Goal: Information Seeking & Learning: Learn about a topic

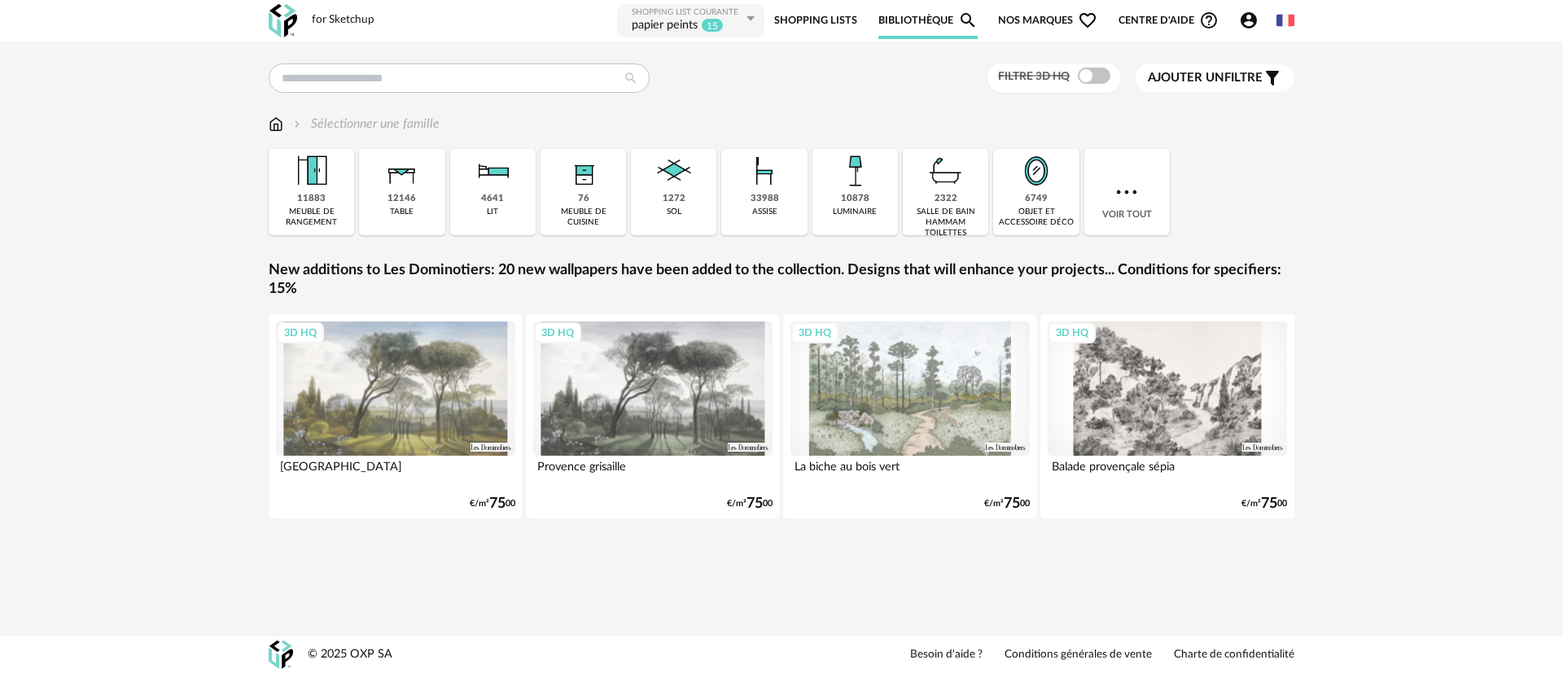
click at [1014, 20] on span "Nos marques Heart Outline icon" at bounding box center [1047, 20] width 99 height 37
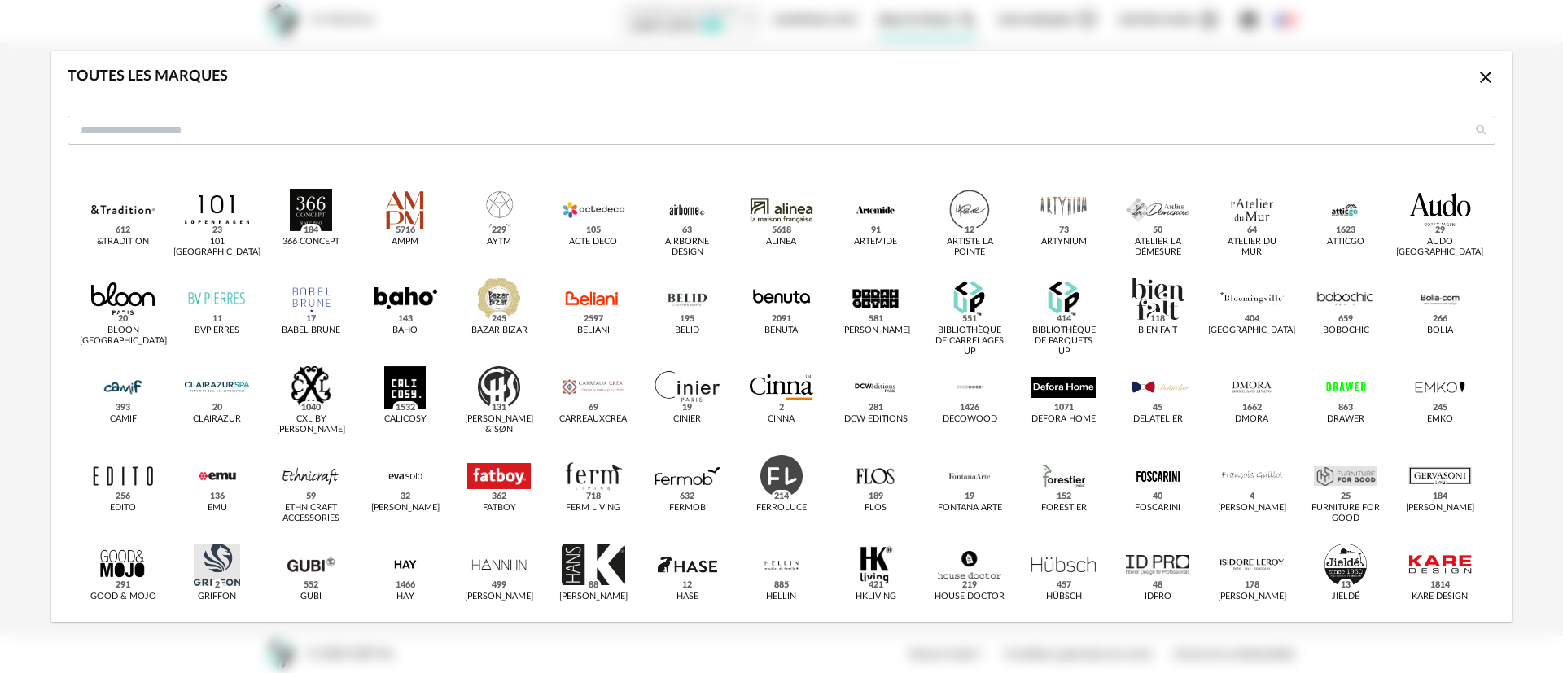
click at [1476, 79] on icon "Close icon" at bounding box center [1486, 78] width 20 height 20
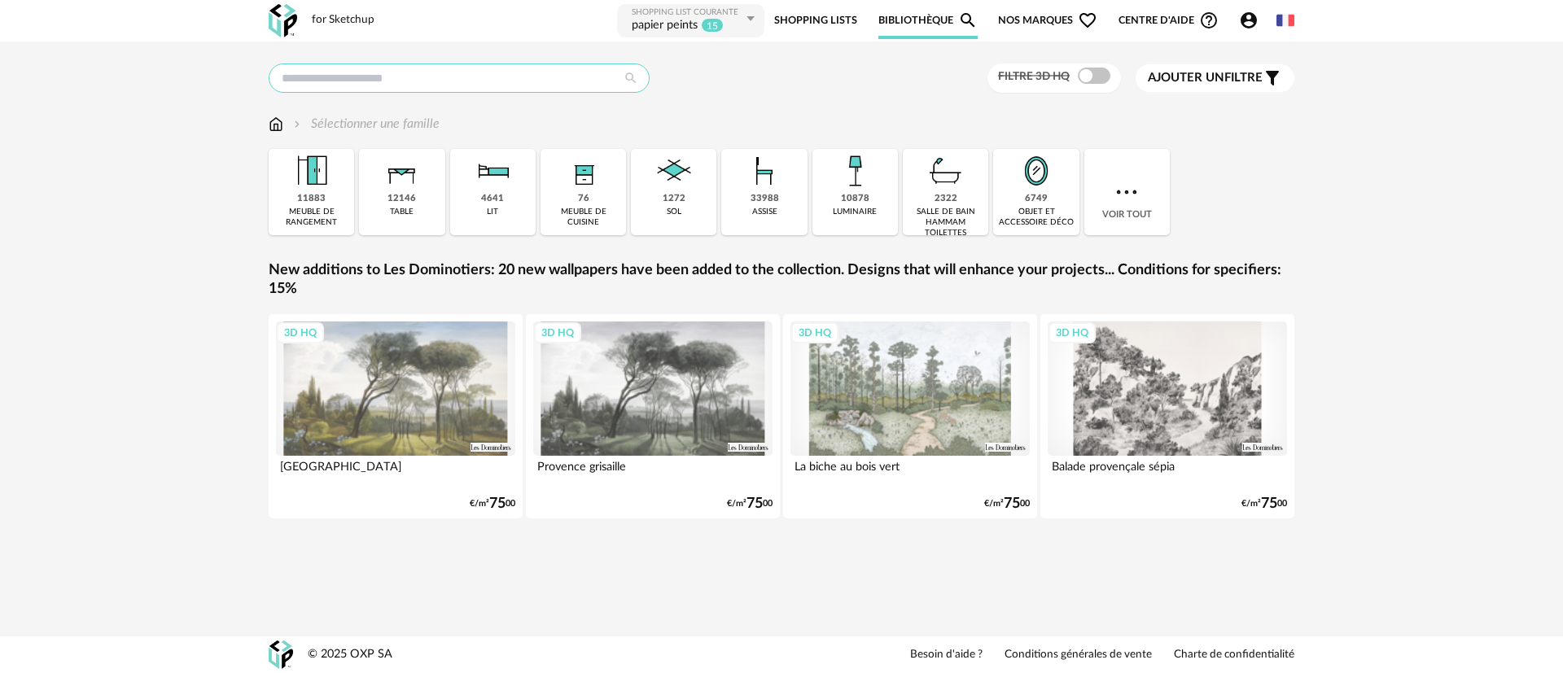
click at [505, 77] on input "text" at bounding box center [459, 78] width 381 height 29
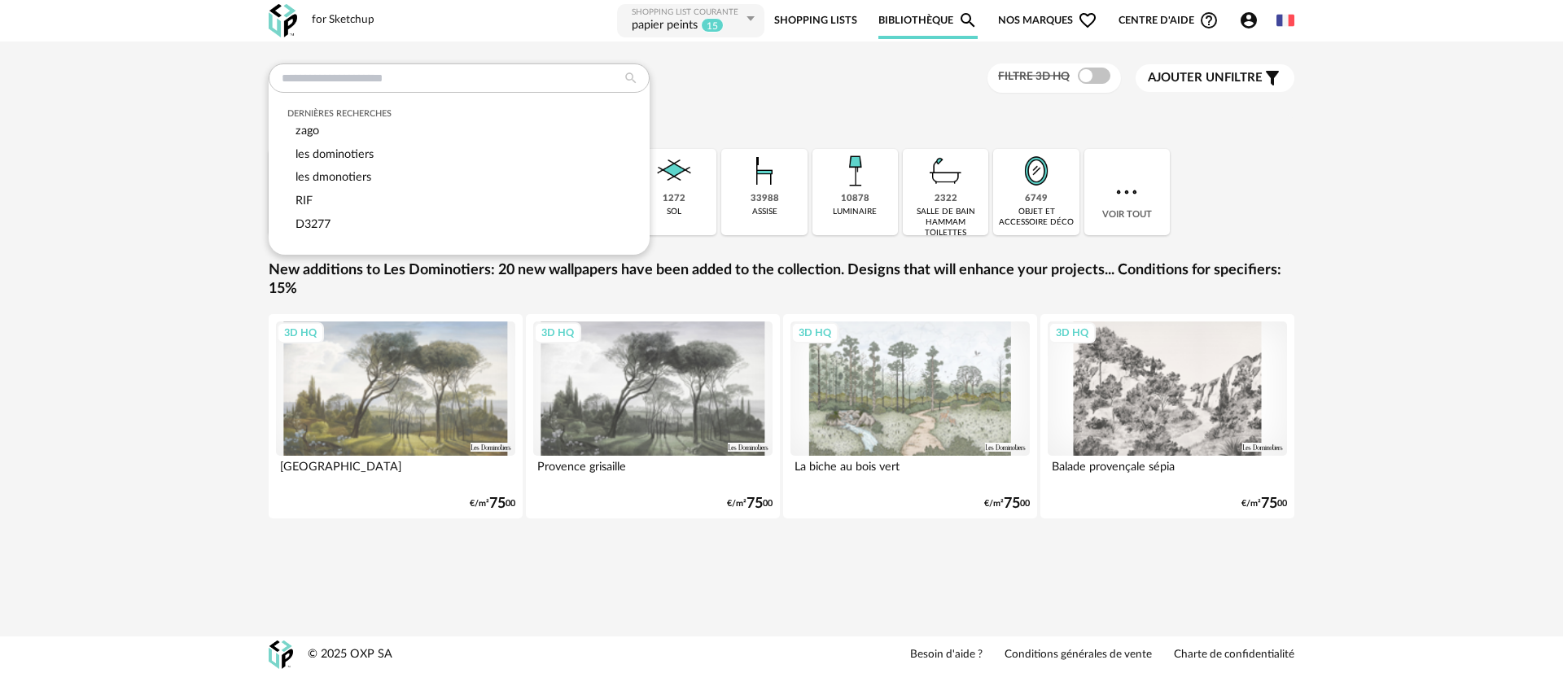
drag, startPoint x: 200, startPoint y: 145, endPoint x: 212, endPoint y: 141, distance: 12.9
click at [208, 142] on div "Dernières recherches zago les dominotiers les dmonotiers RIF D3277 Filtre 3D HQ…" at bounding box center [781, 306] width 1563 height 528
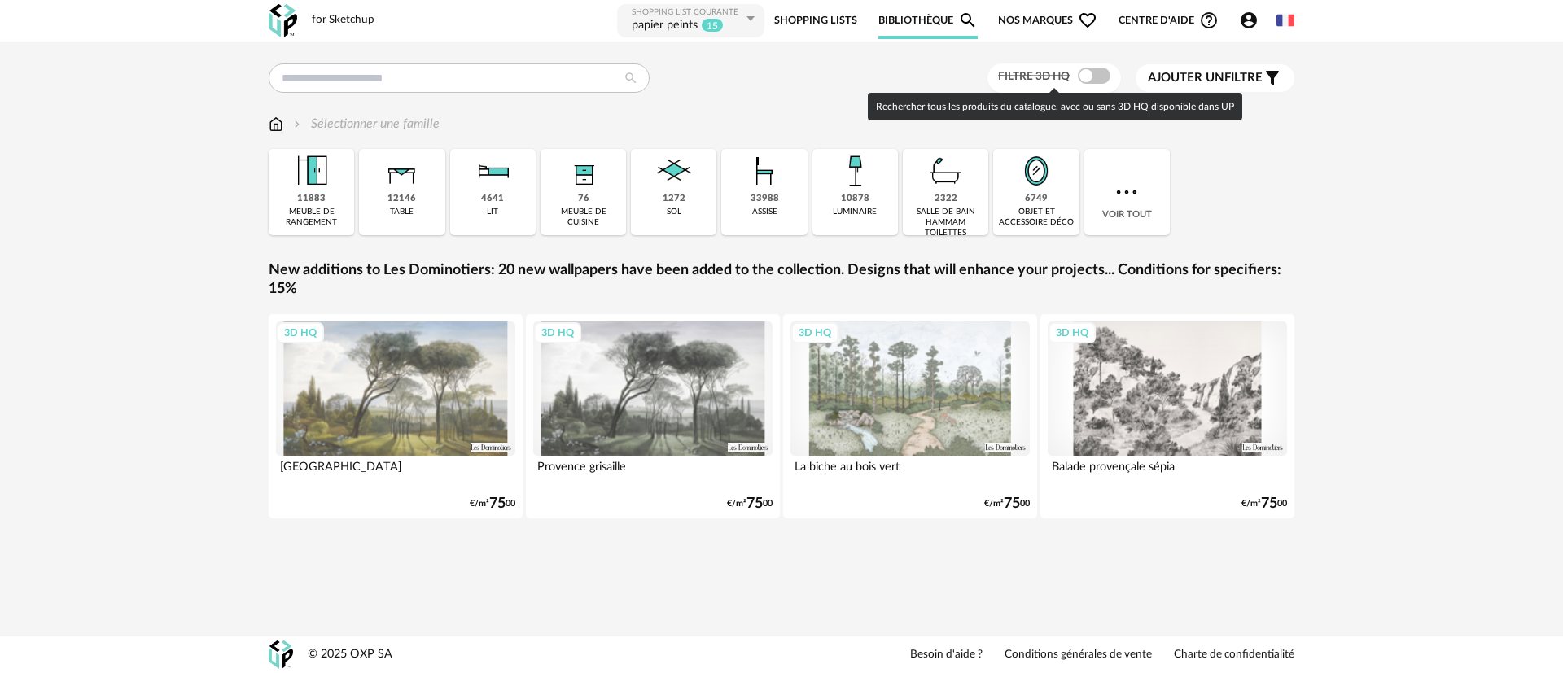
click at [1039, 73] on span "Filtre 3D HQ" at bounding box center [1034, 76] width 72 height 11
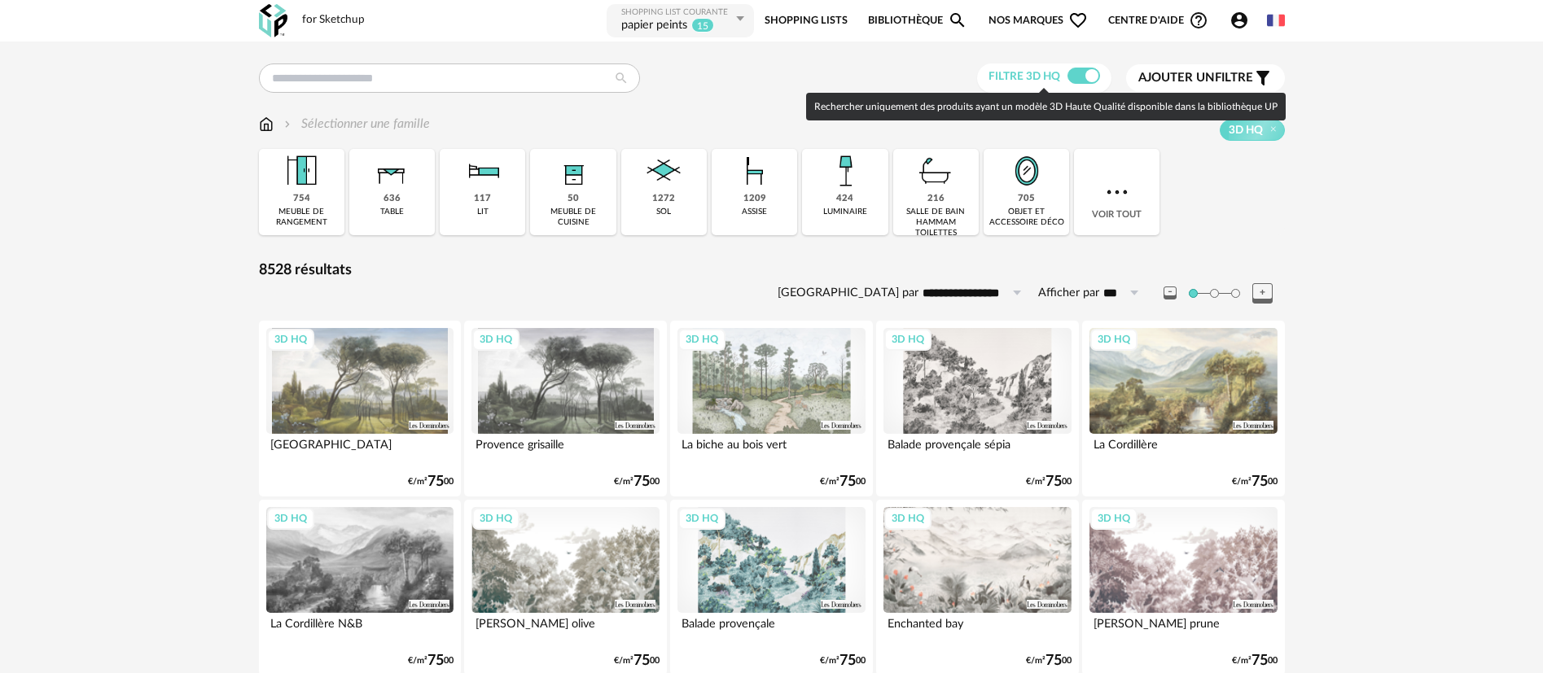
click at [1079, 81] on span at bounding box center [1083, 76] width 33 height 16
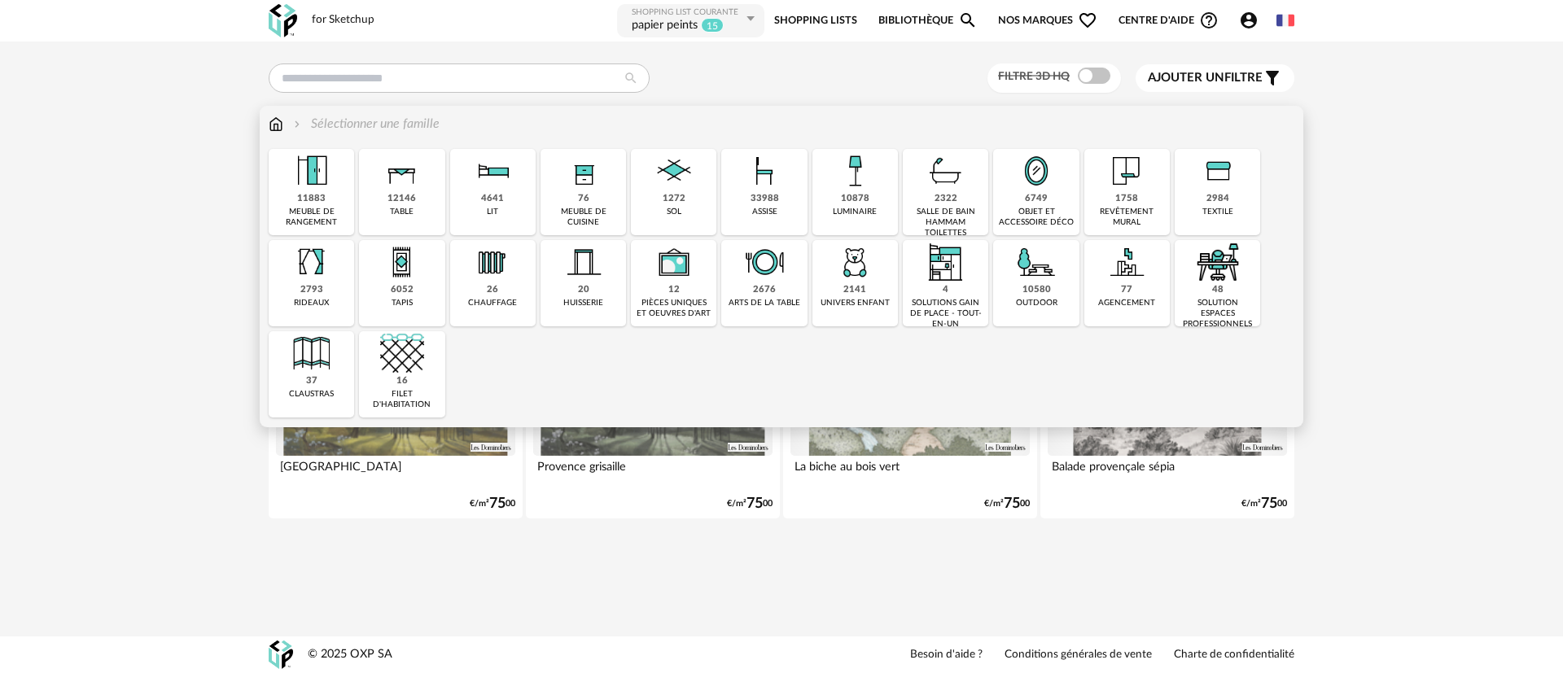
click at [385, 186] on img at bounding box center [402, 171] width 44 height 44
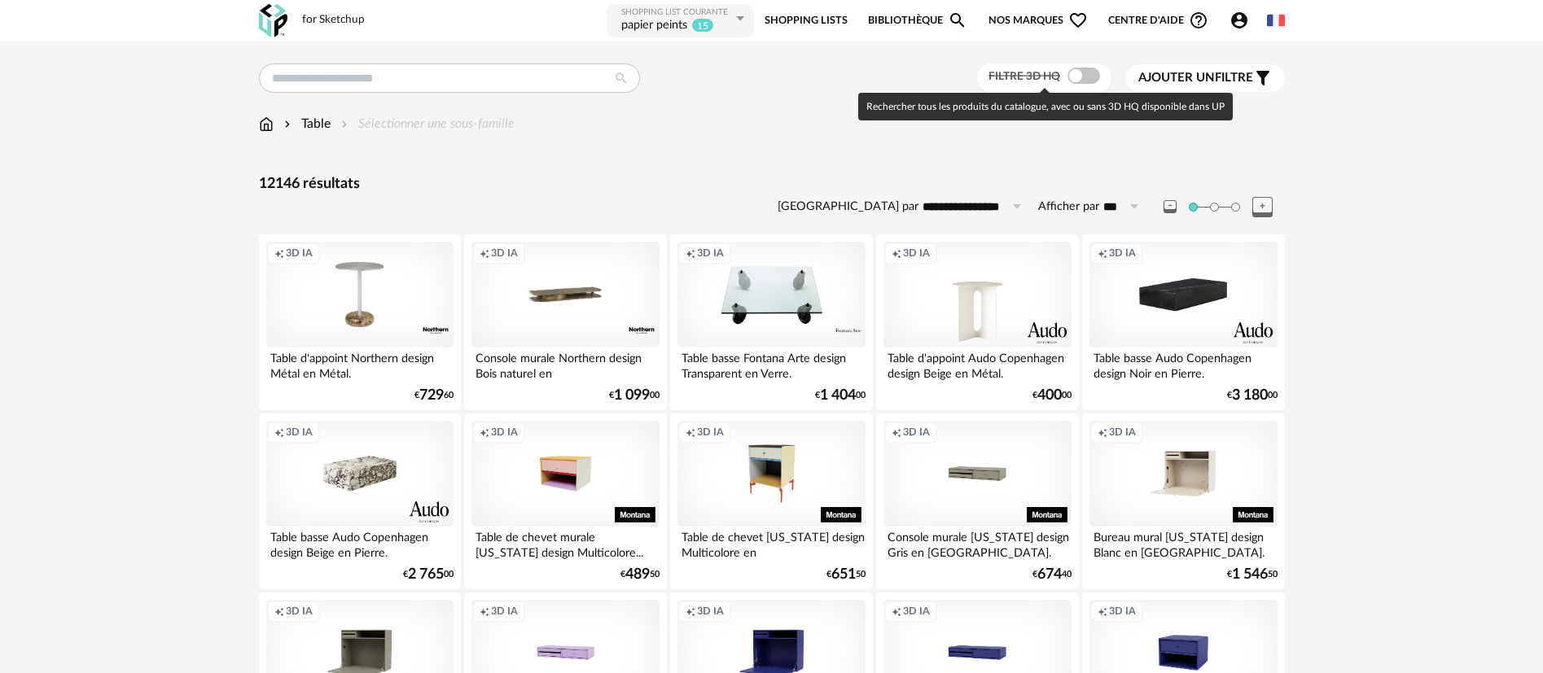
click at [1072, 76] on span at bounding box center [1083, 76] width 33 height 16
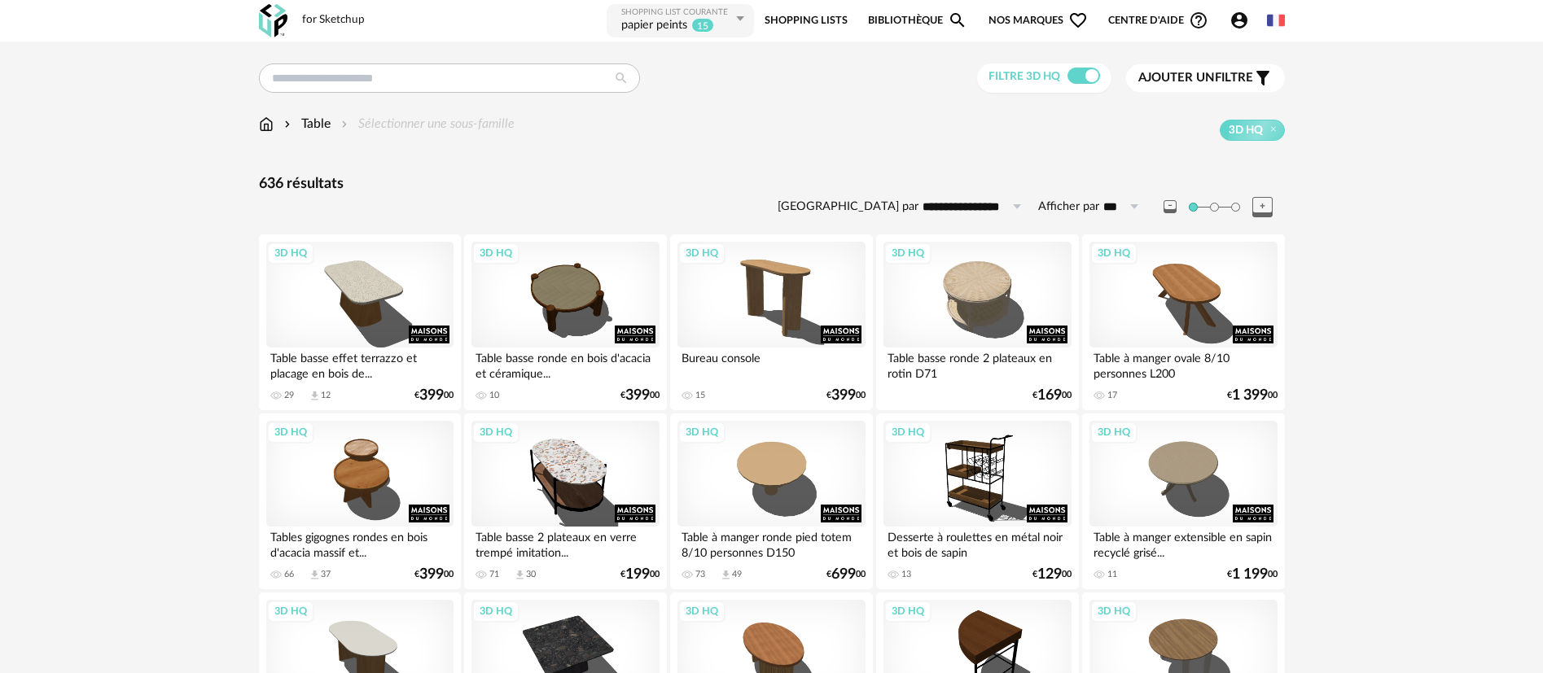
click at [1010, 19] on span "Nos marques Heart Outline icon" at bounding box center [1037, 20] width 99 height 37
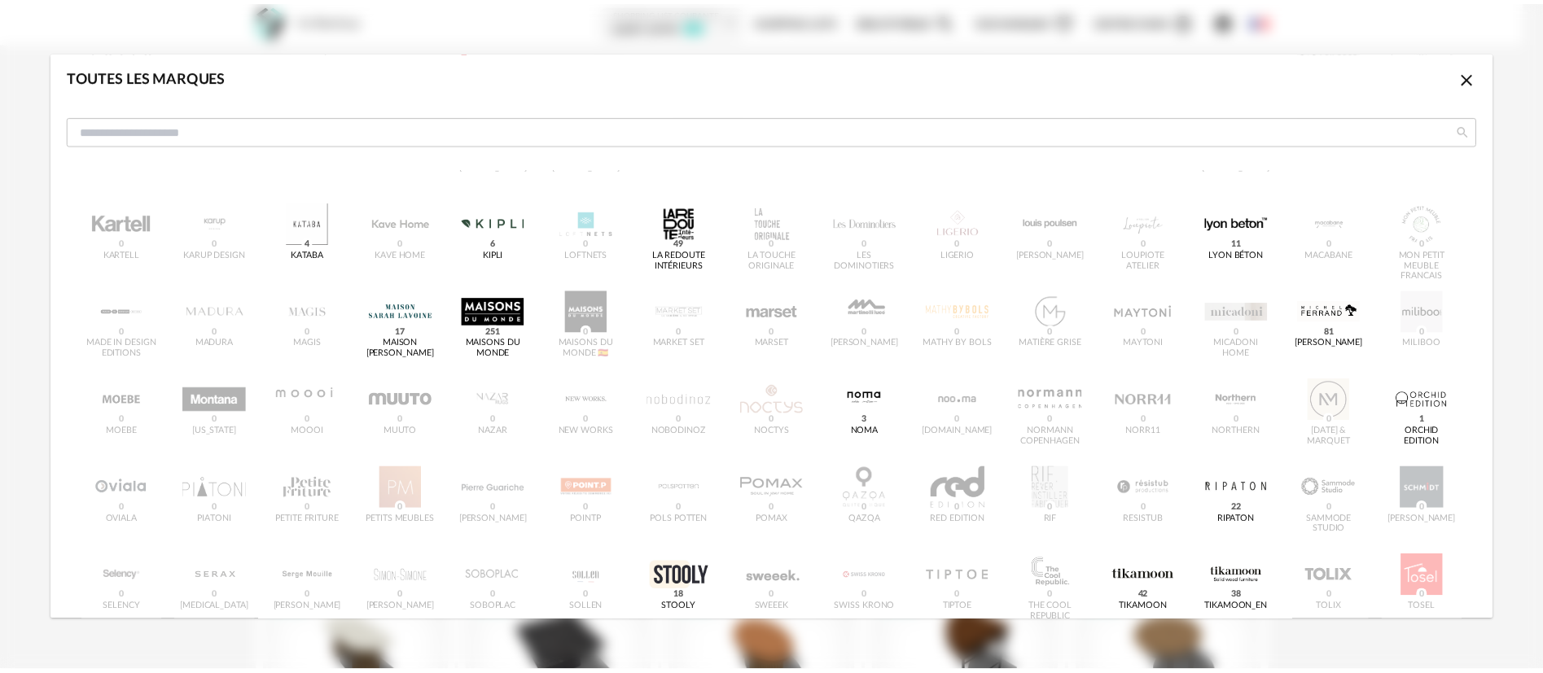
scroll to position [553, 0]
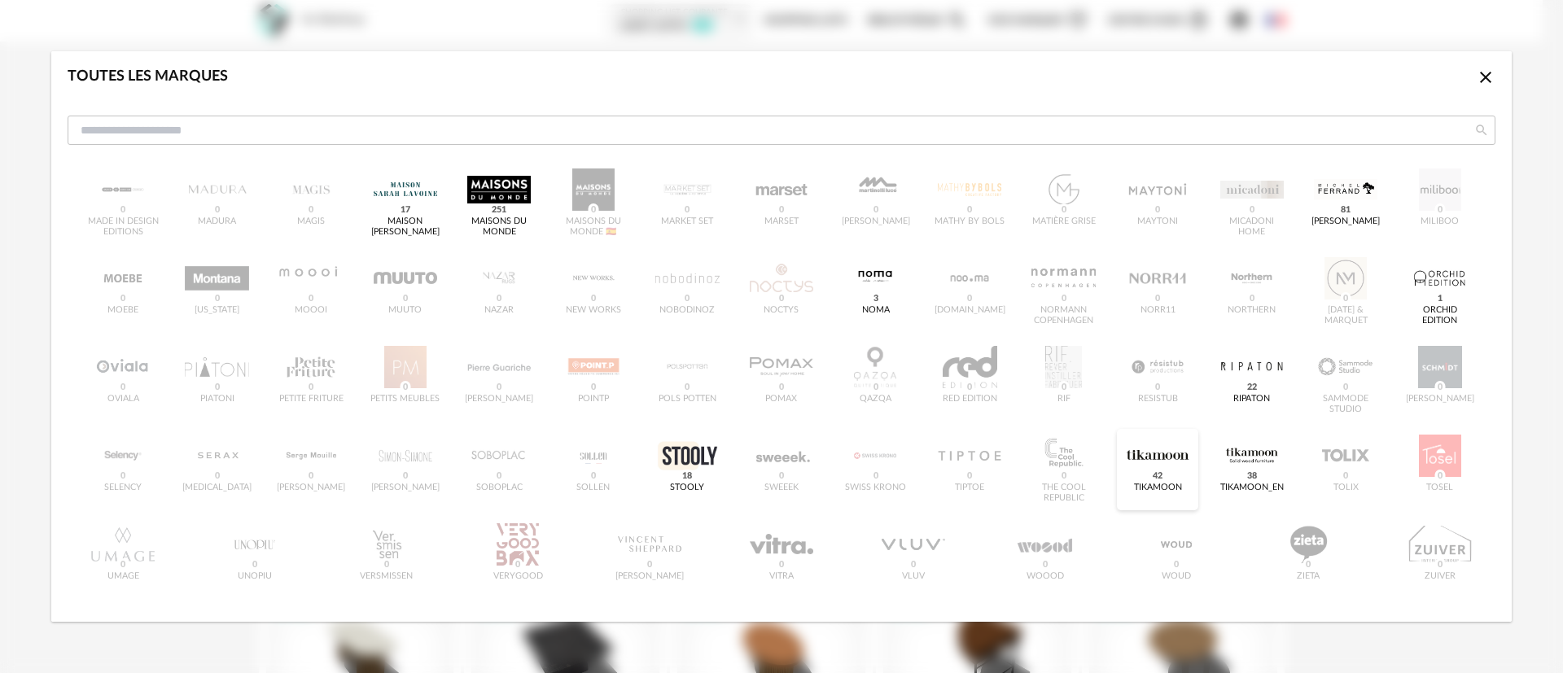
click at [1135, 453] on div "dialog" at bounding box center [1158, 456] width 64 height 42
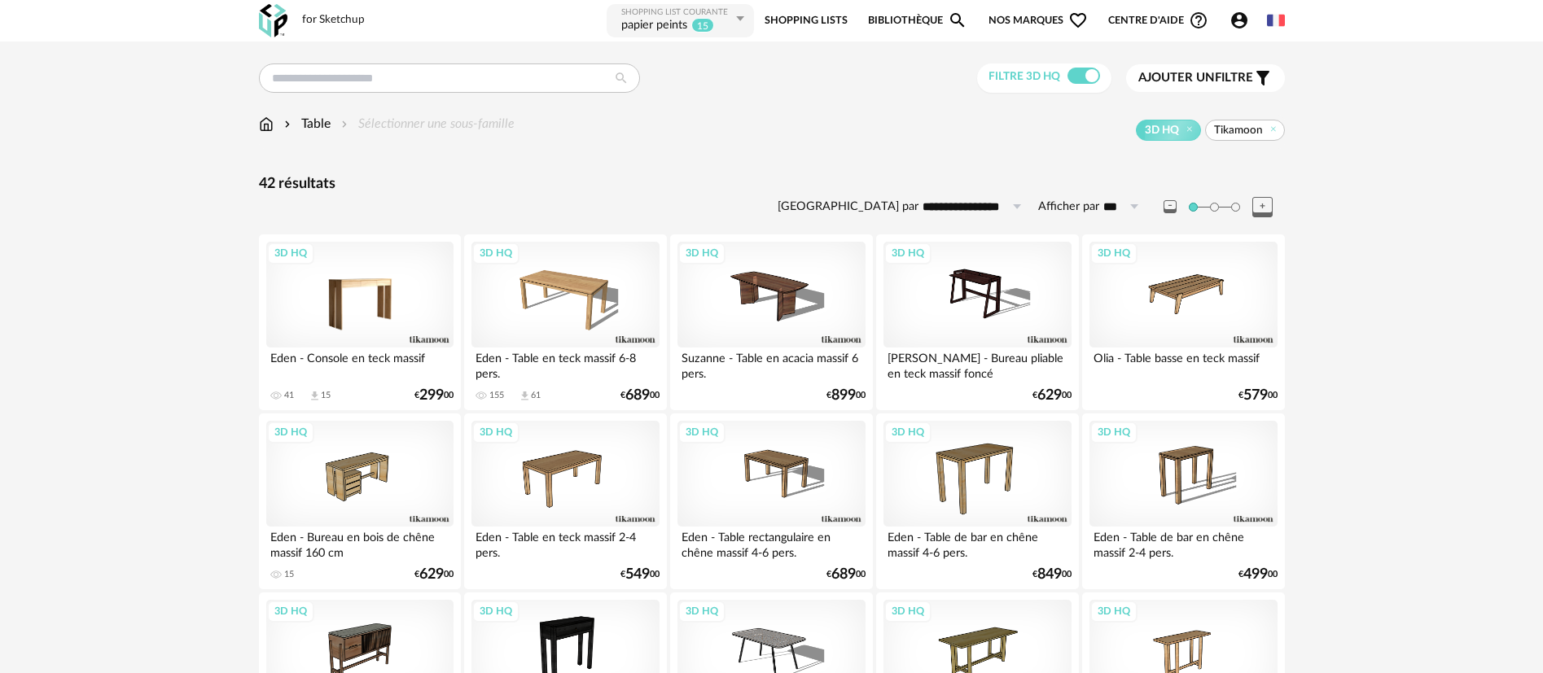
click at [392, 284] on div "3D HQ" at bounding box center [359, 295] width 187 height 106
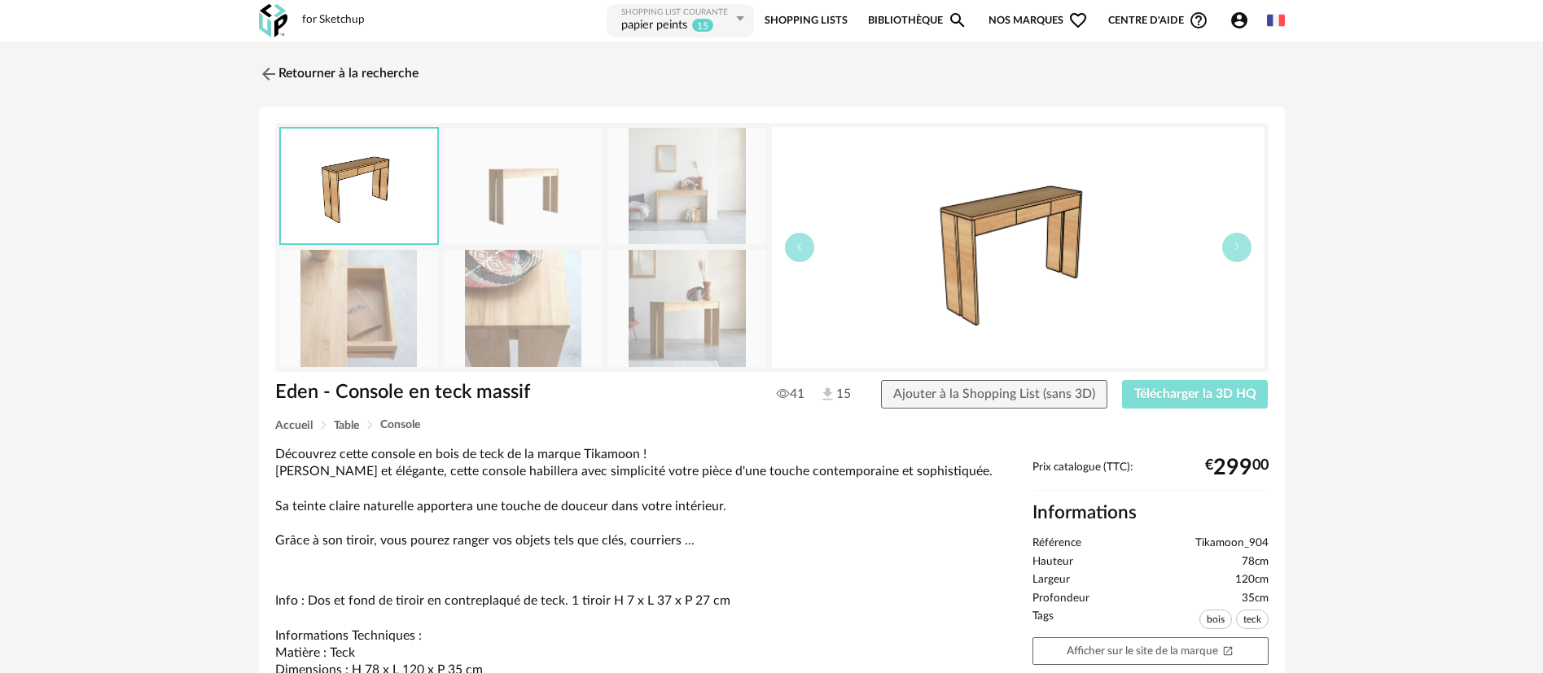
click at [1153, 393] on span "Télécharger la 3D HQ" at bounding box center [1195, 394] width 122 height 13
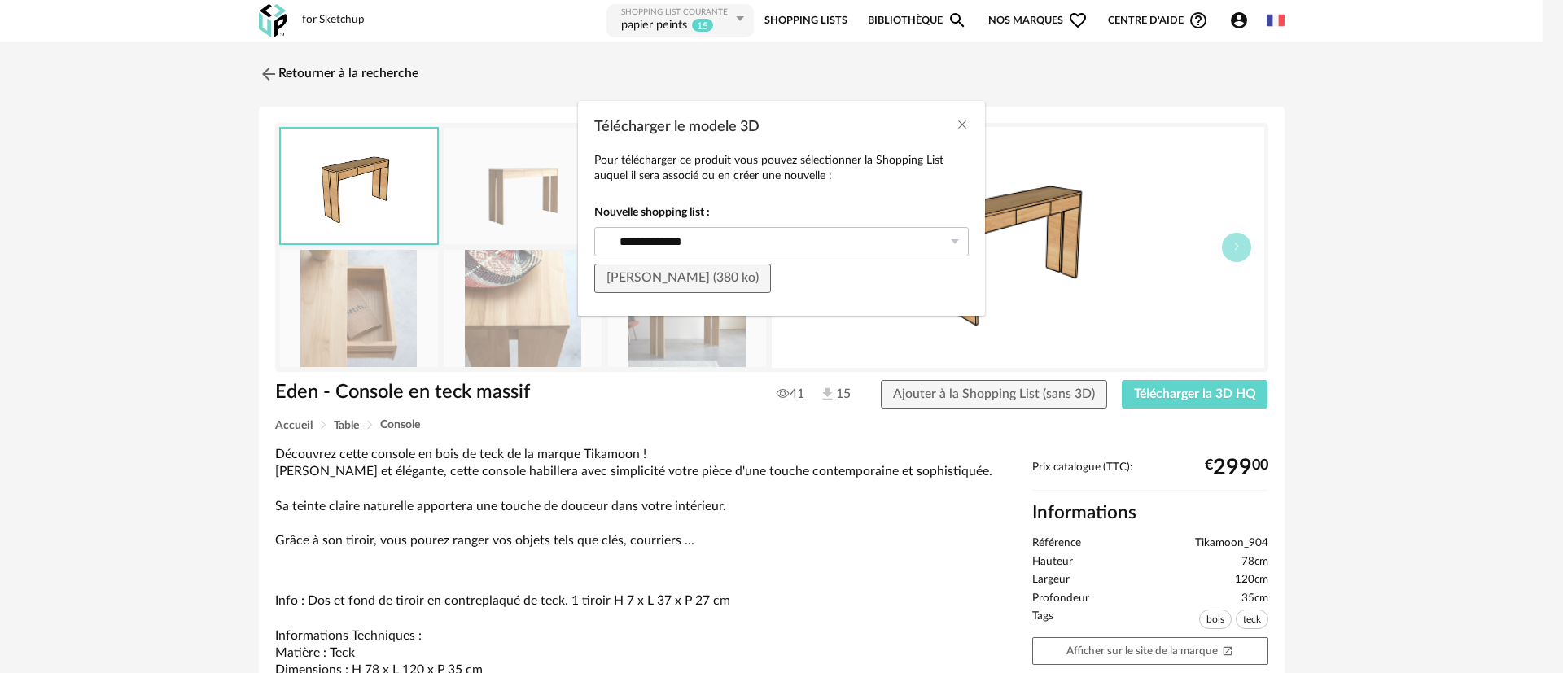
click at [102, 135] on div "**********" at bounding box center [781, 336] width 1563 height 673
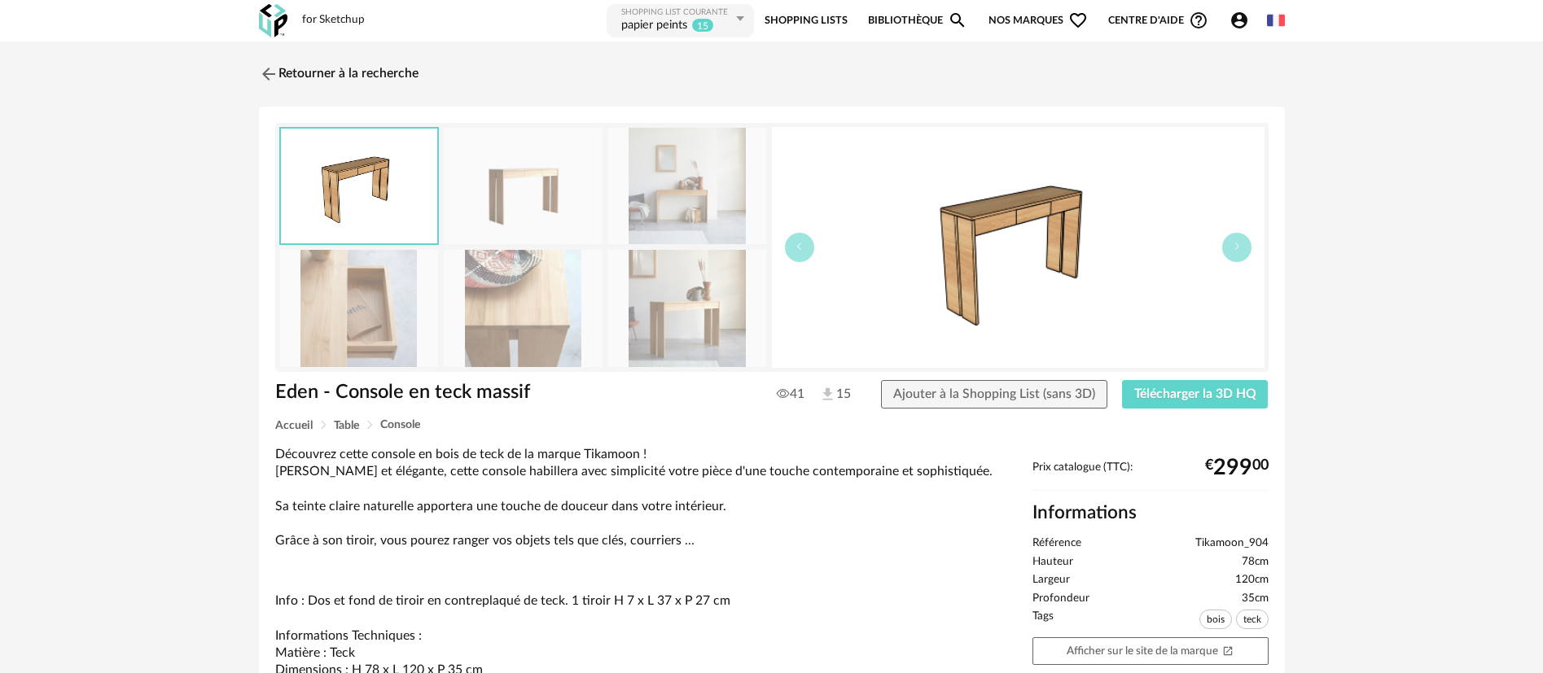
click at [654, 22] on div "papier peints" at bounding box center [654, 26] width 66 height 16
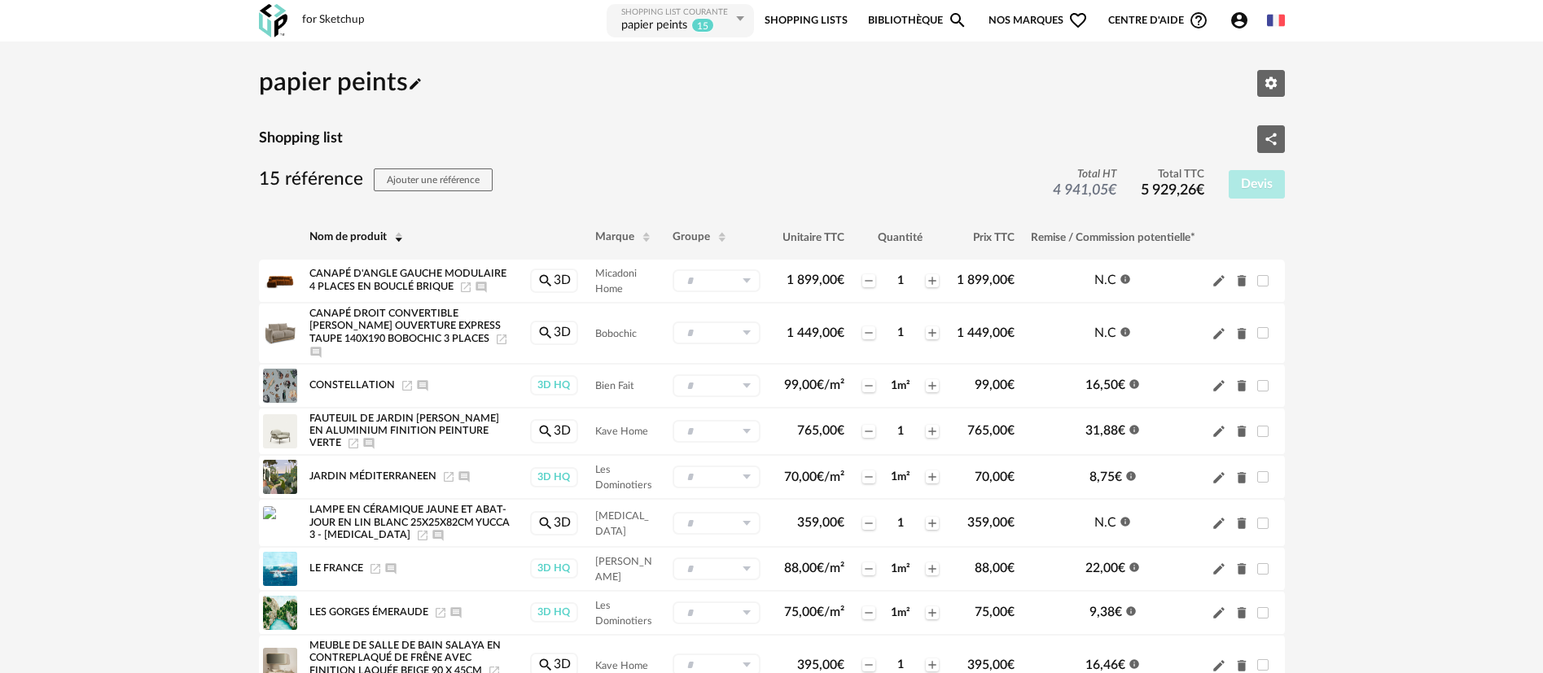
click at [874, 23] on link "Bibliothèque Magnify icon" at bounding box center [917, 20] width 99 height 37
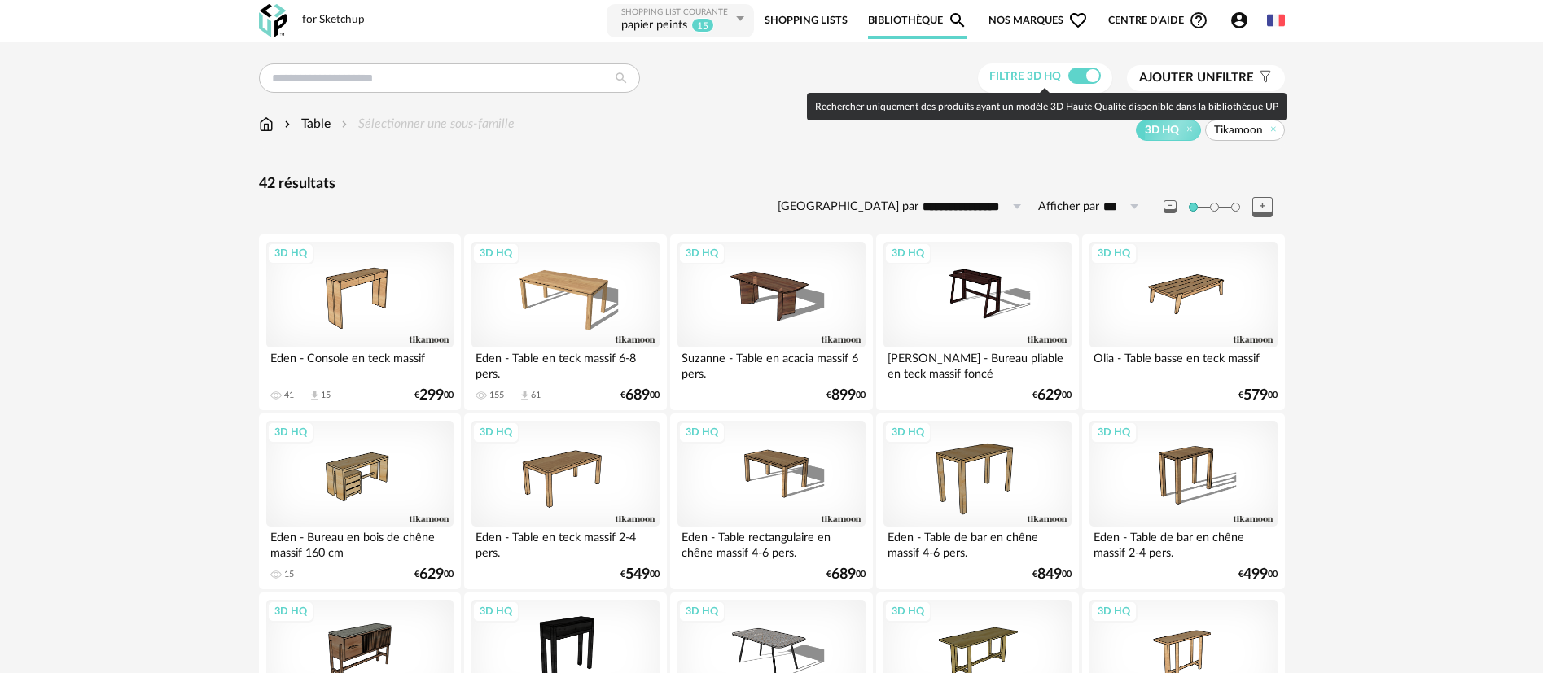
click at [1082, 80] on span at bounding box center [1084, 76] width 33 height 16
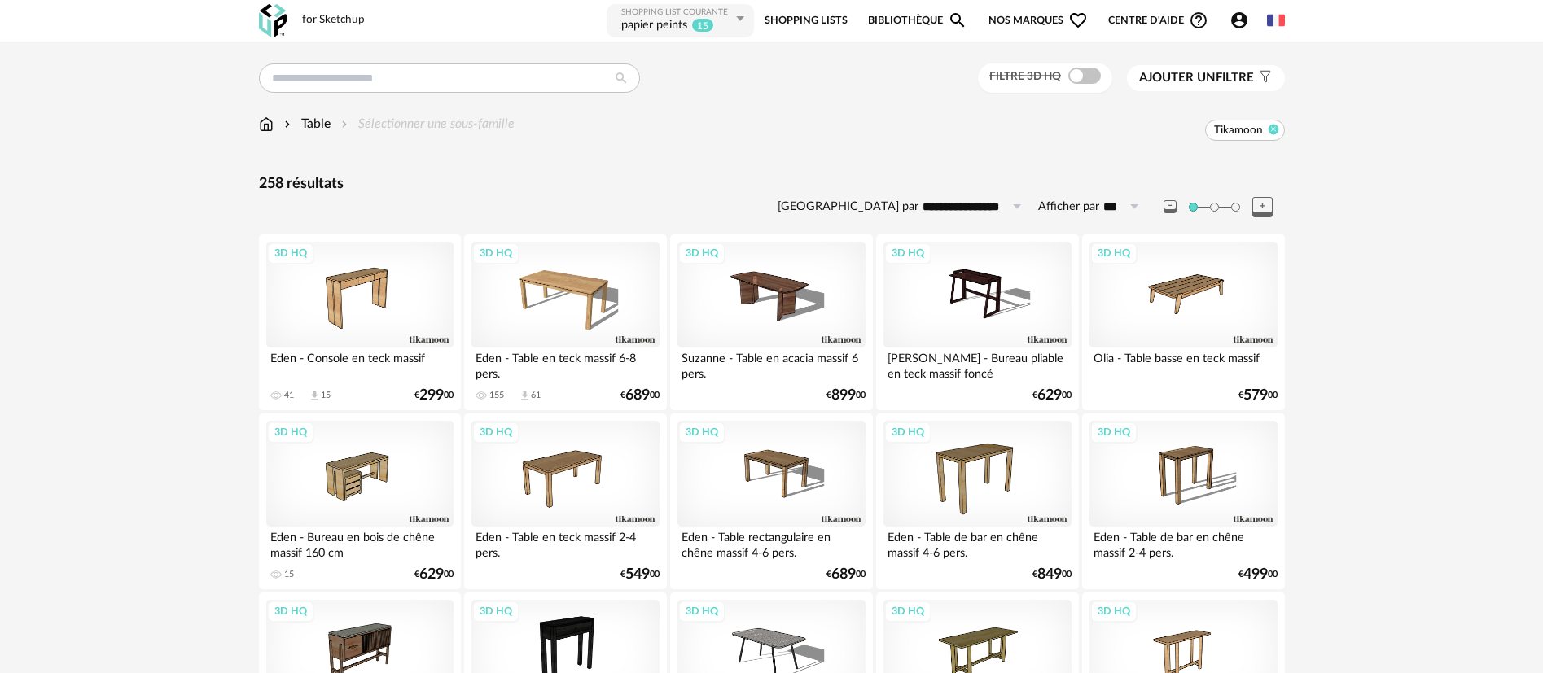
click at [1277, 129] on icon at bounding box center [1273, 129] width 11 height 11
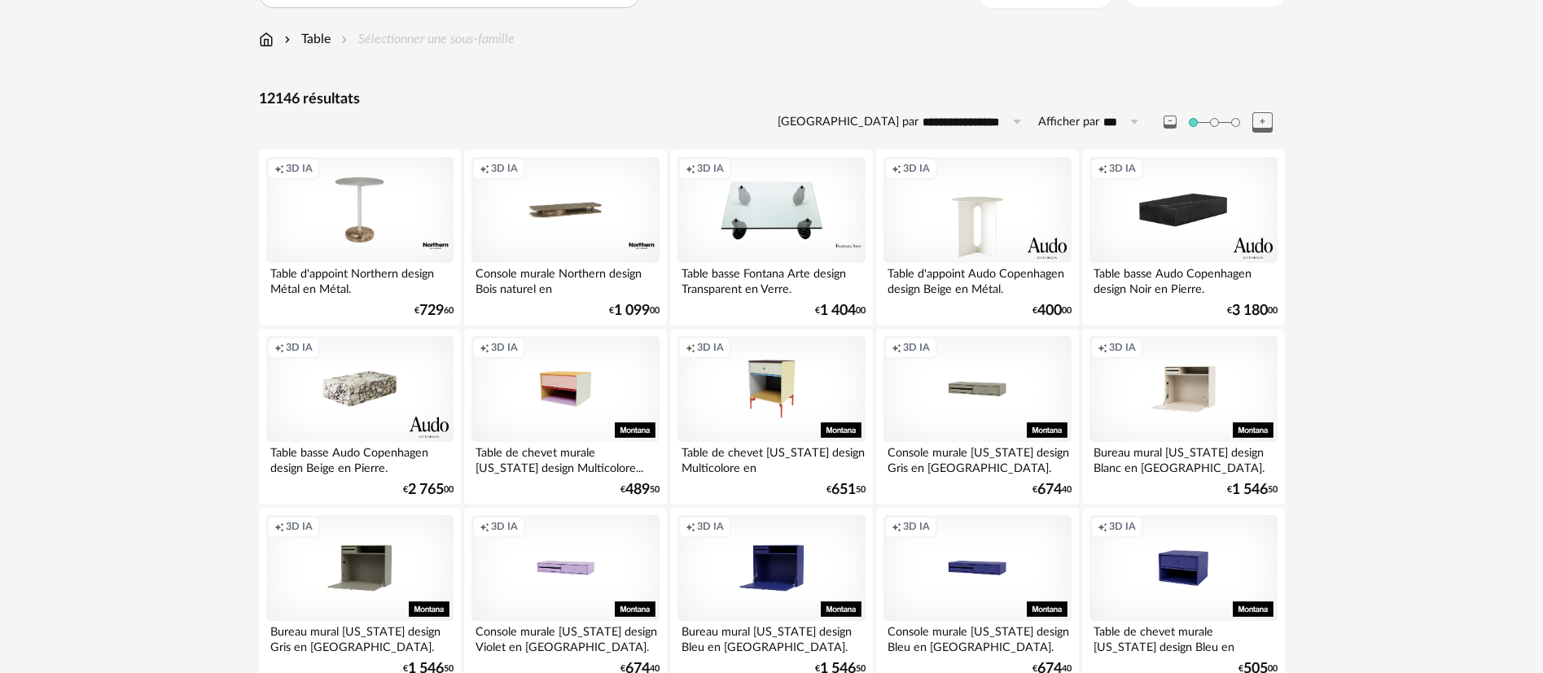
scroll to position [122, 0]
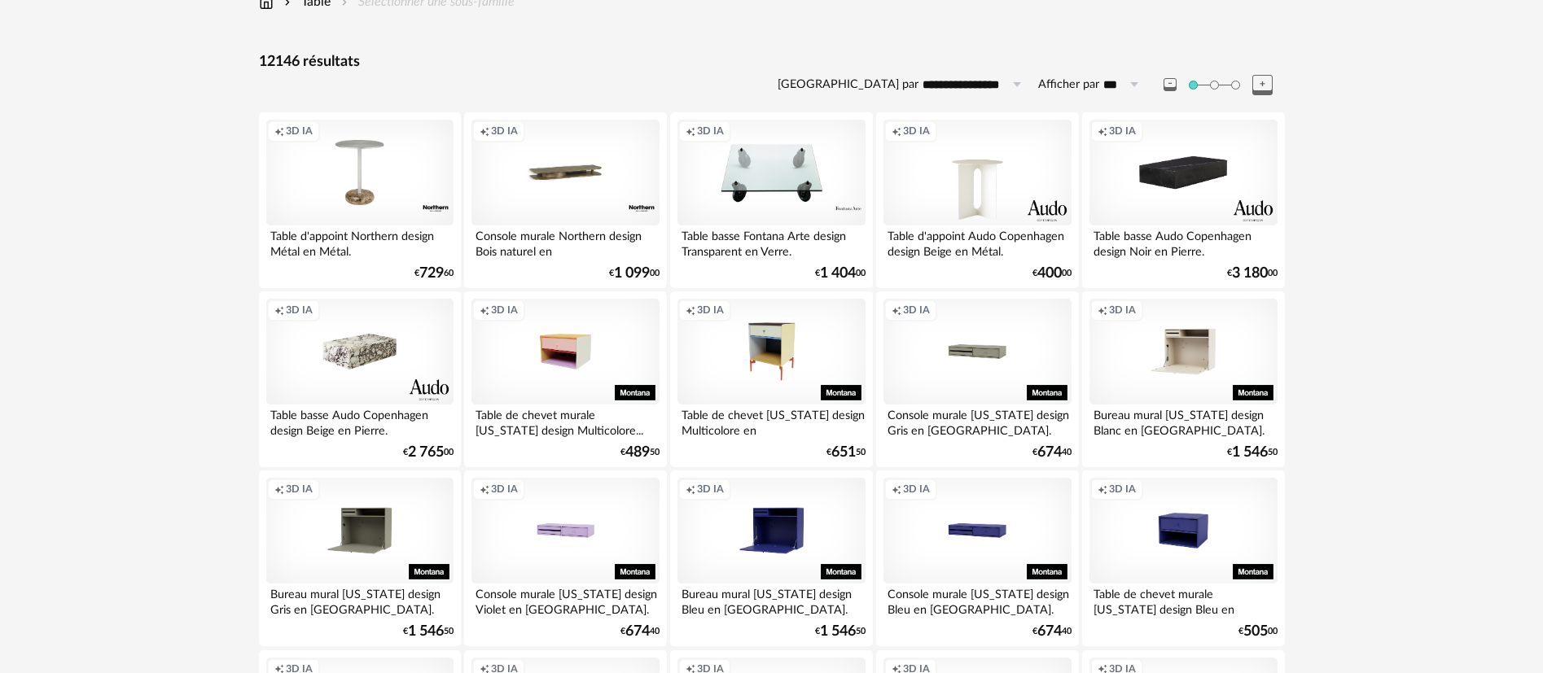
click at [600, 196] on div "Creation icon 3D IA" at bounding box center [564, 173] width 187 height 106
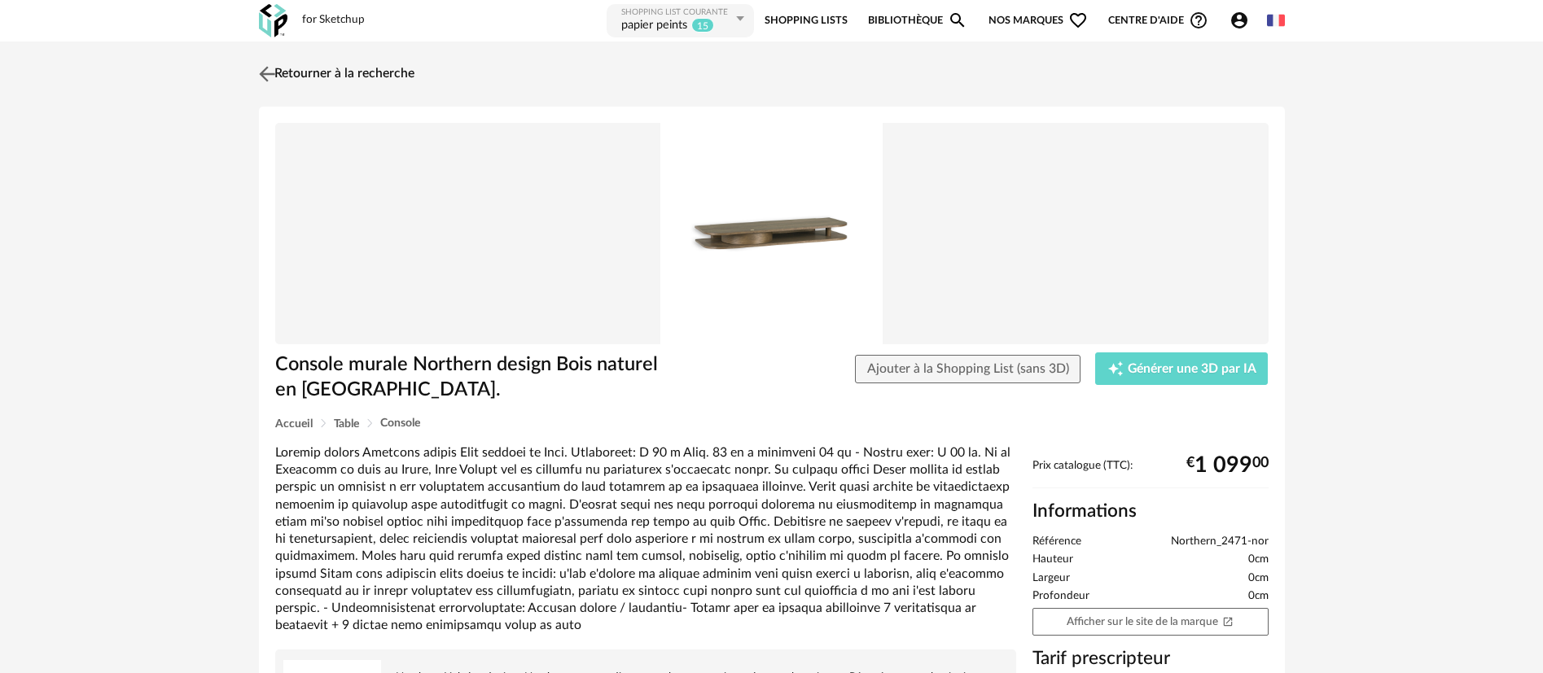
click at [384, 76] on link "Retourner à la recherche" at bounding box center [335, 74] width 160 height 36
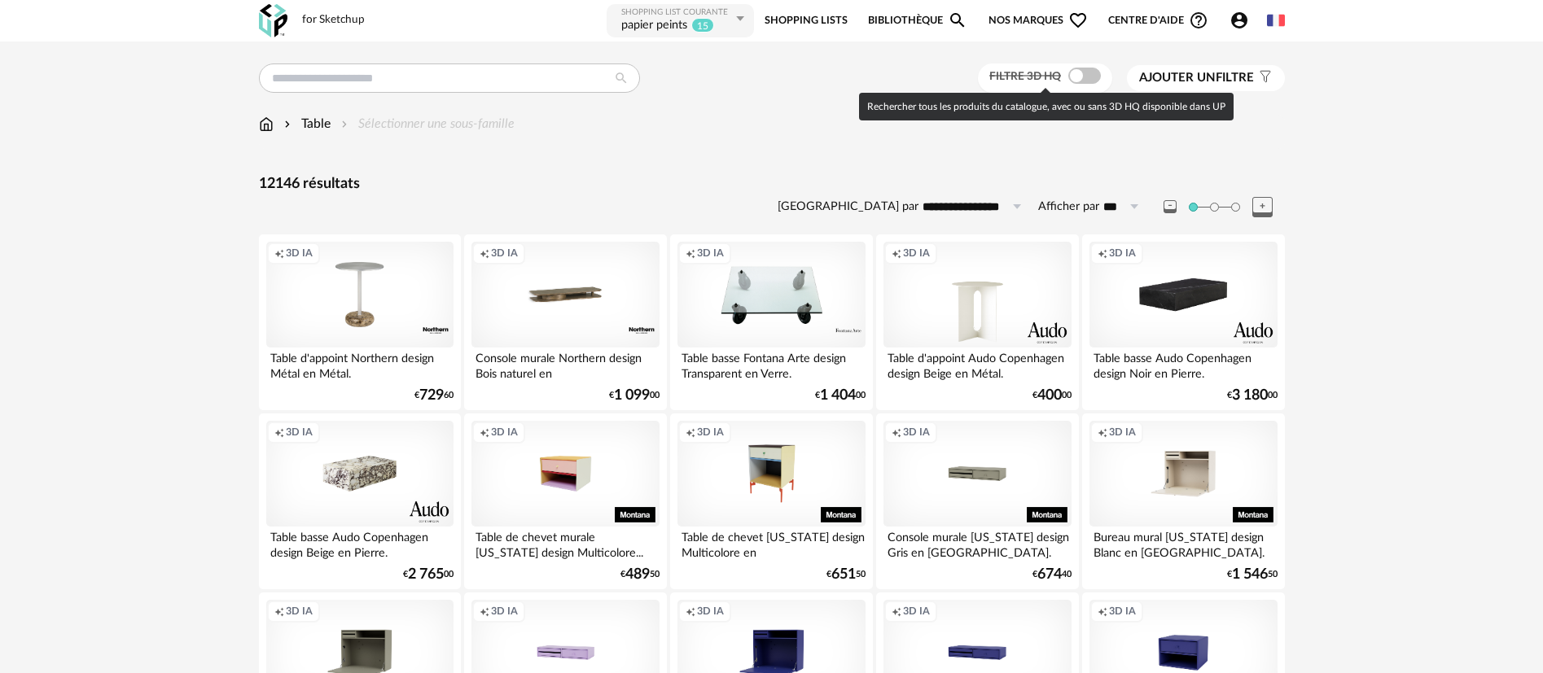
click at [1061, 76] on span "Filtre 3D HQ" at bounding box center [1025, 76] width 72 height 11
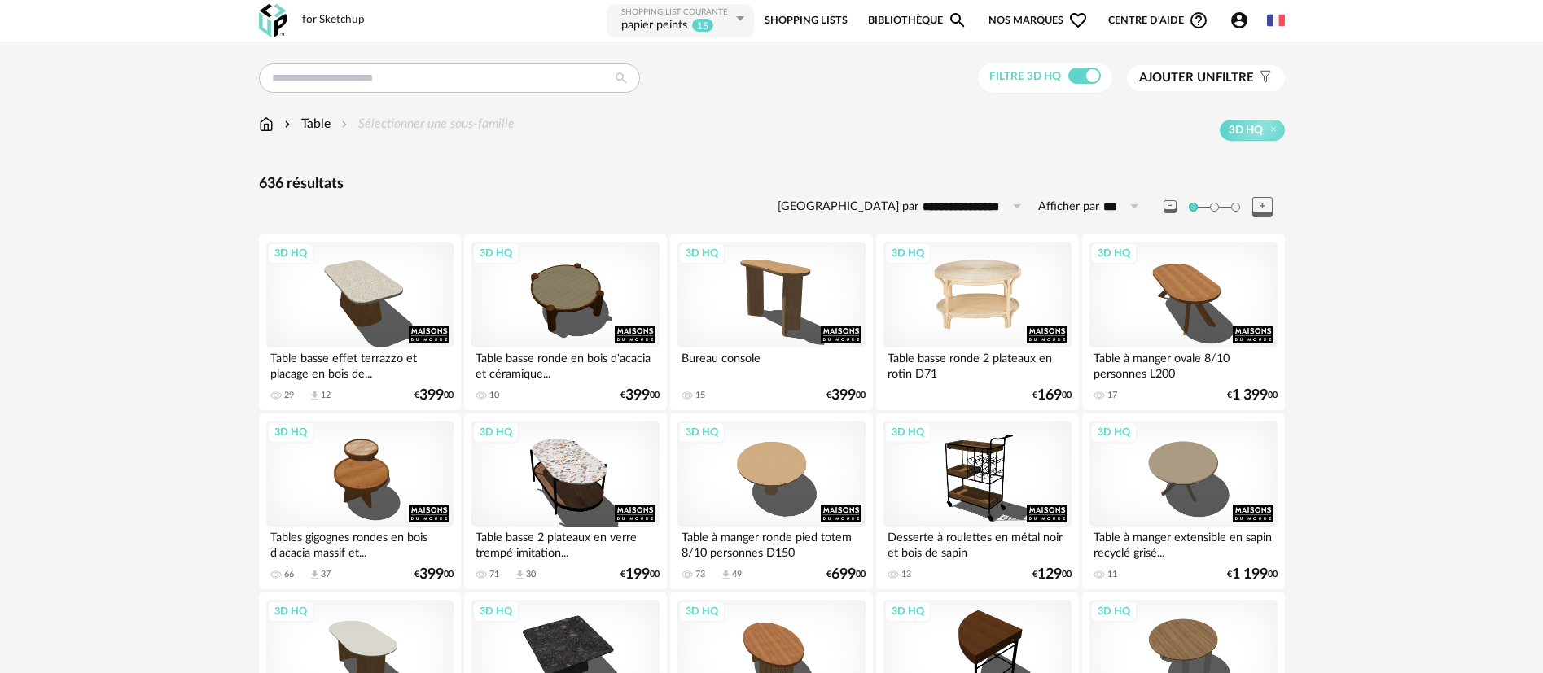
click at [970, 287] on div "3D HQ" at bounding box center [976, 295] width 187 height 106
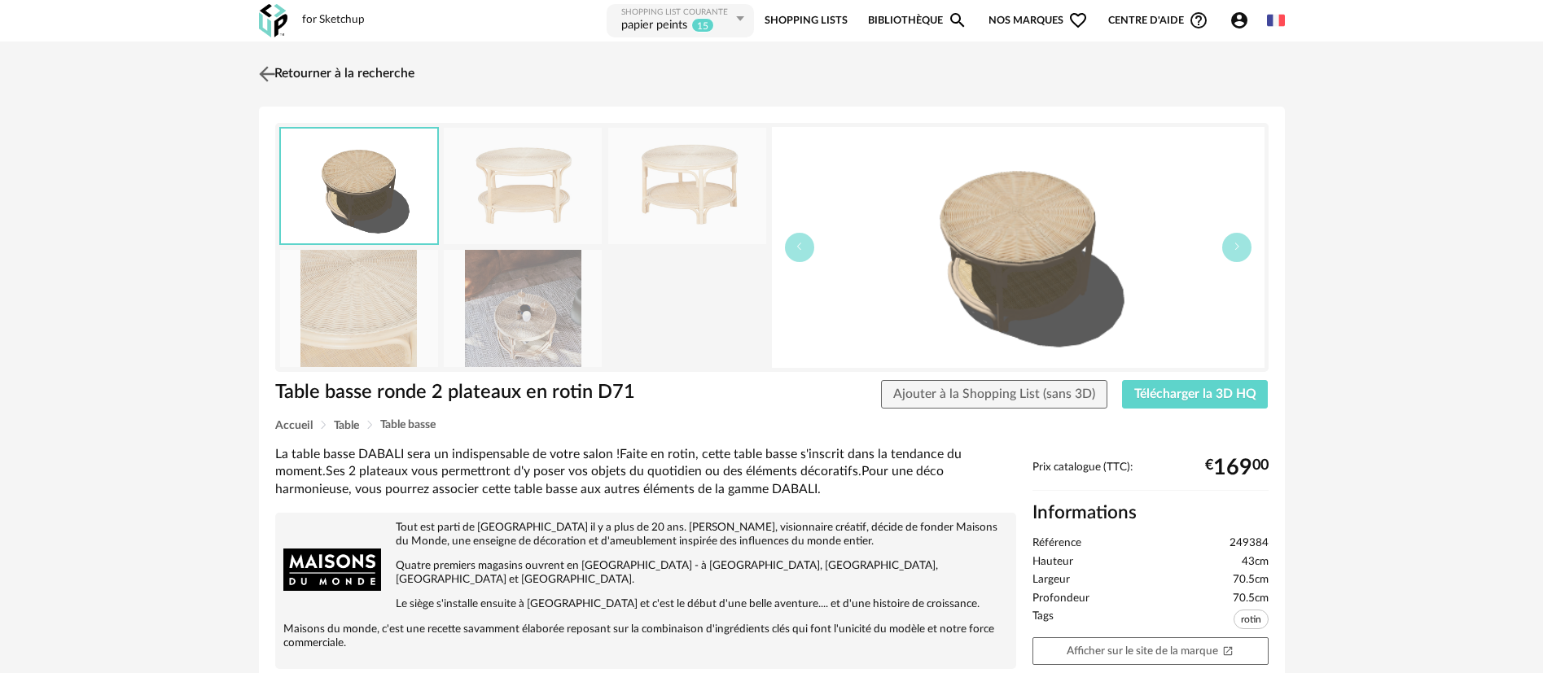
click at [291, 77] on link "Retourner à la recherche" at bounding box center [335, 74] width 160 height 36
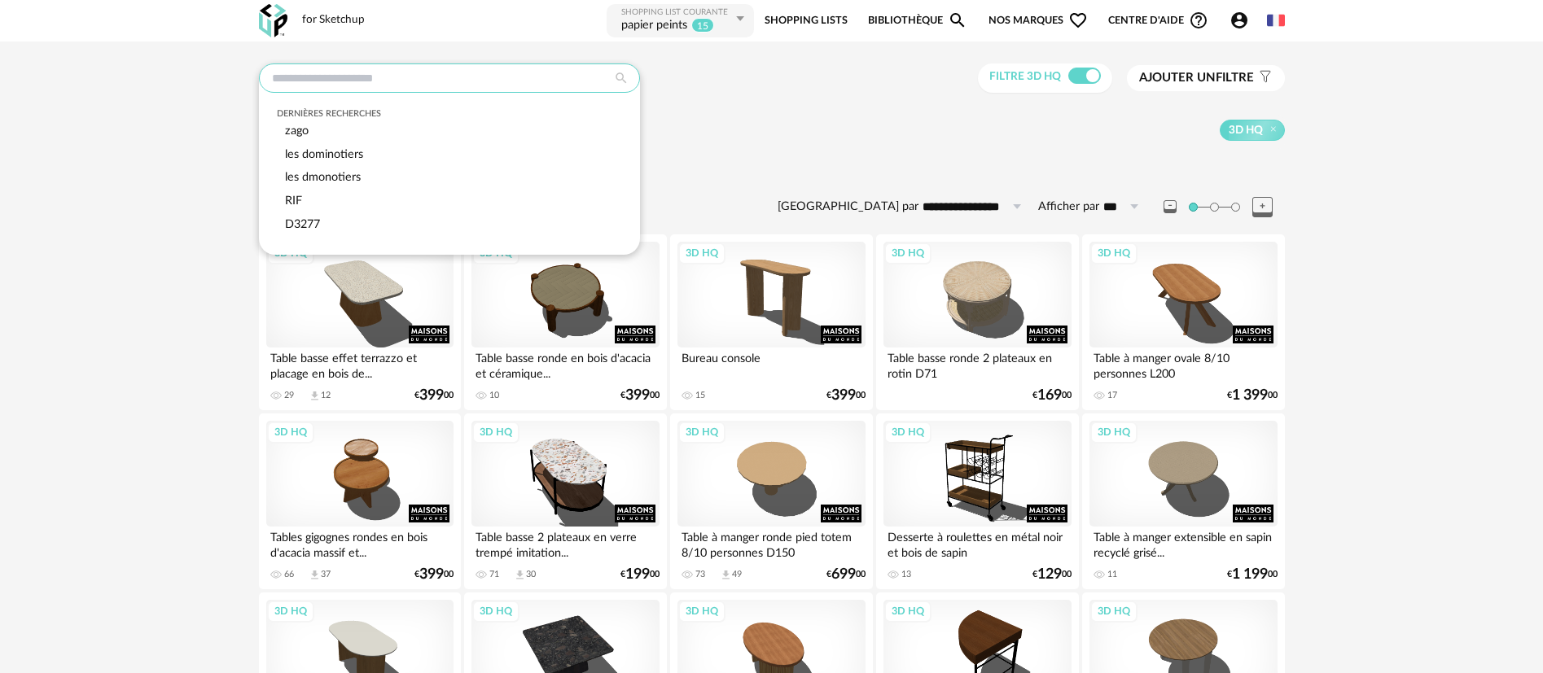
click at [418, 66] on input "text" at bounding box center [449, 78] width 381 height 29
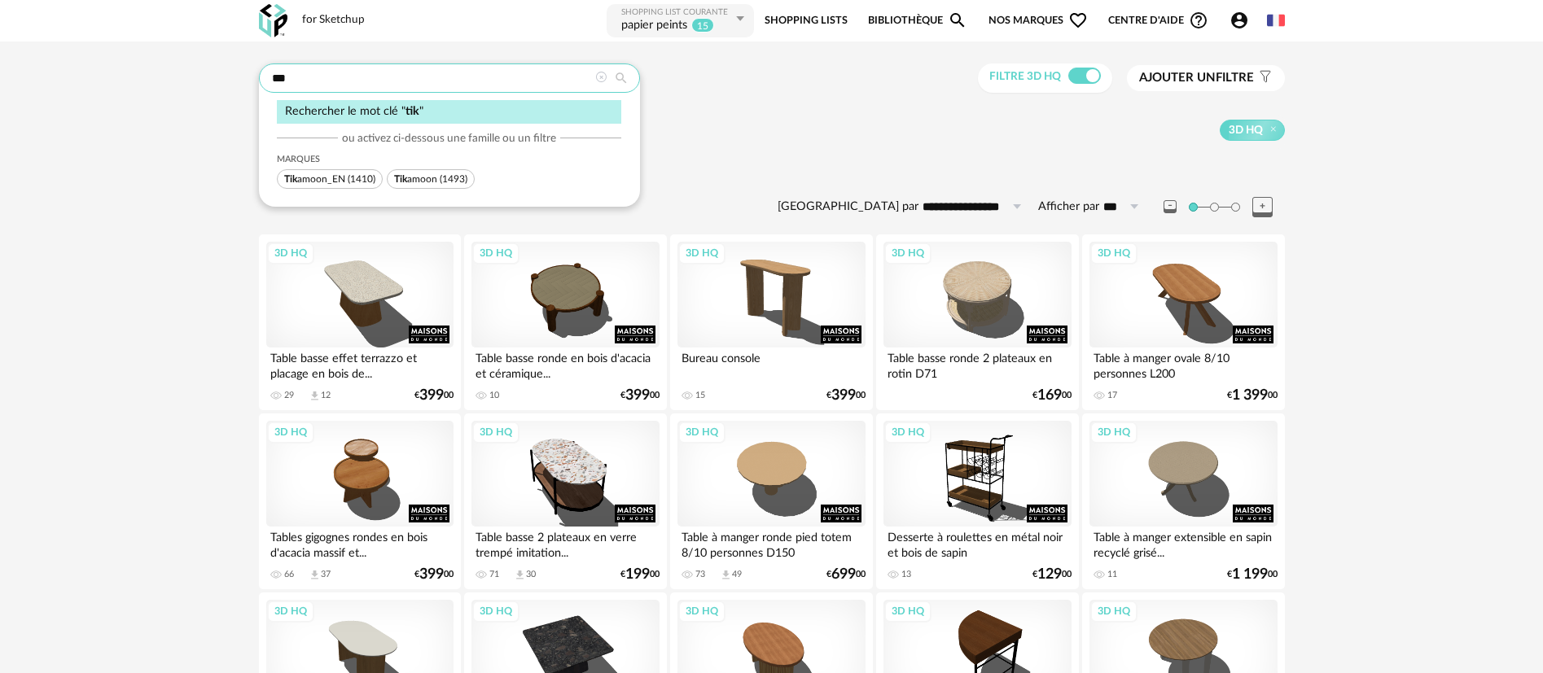
type input "***"
click at [307, 177] on span "Tik amoon_EN" at bounding box center [314, 179] width 61 height 10
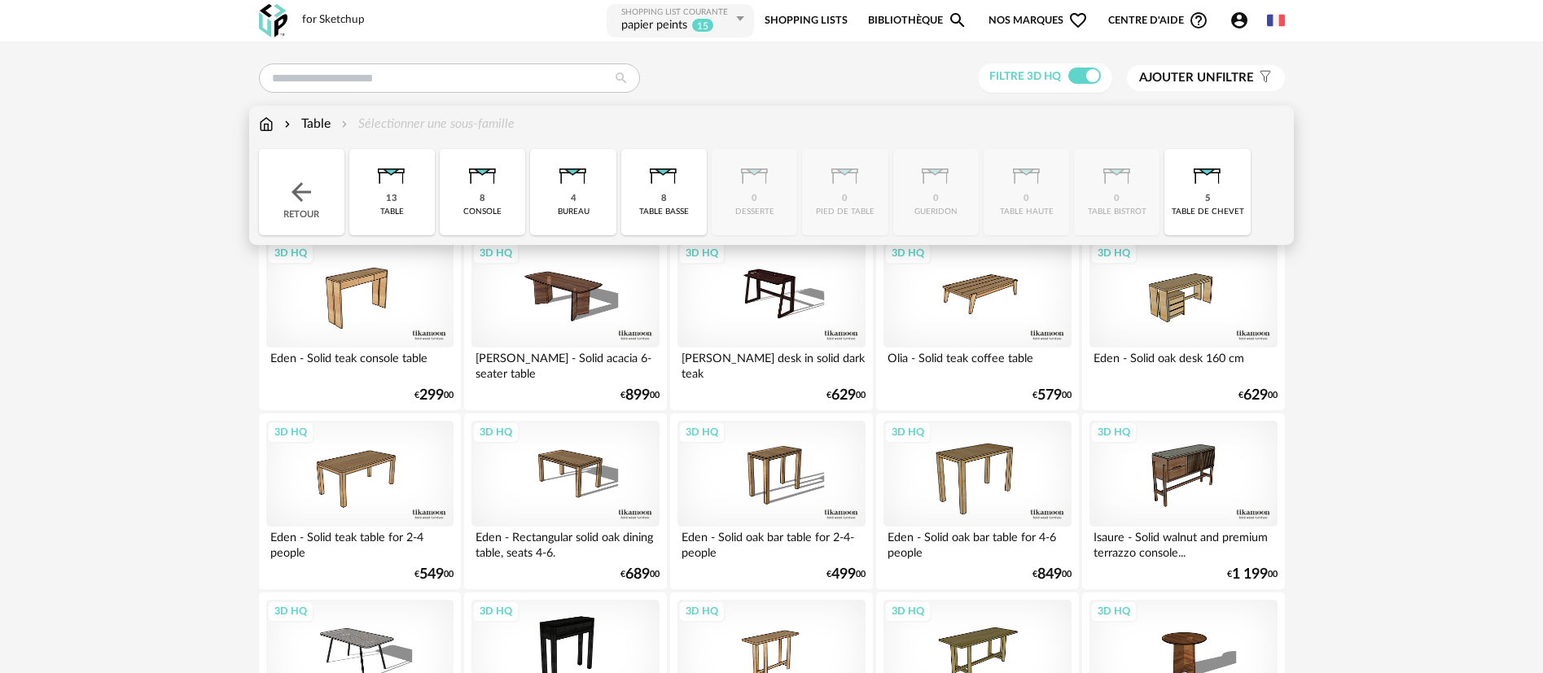
click at [323, 126] on div "Table" at bounding box center [306, 124] width 50 height 19
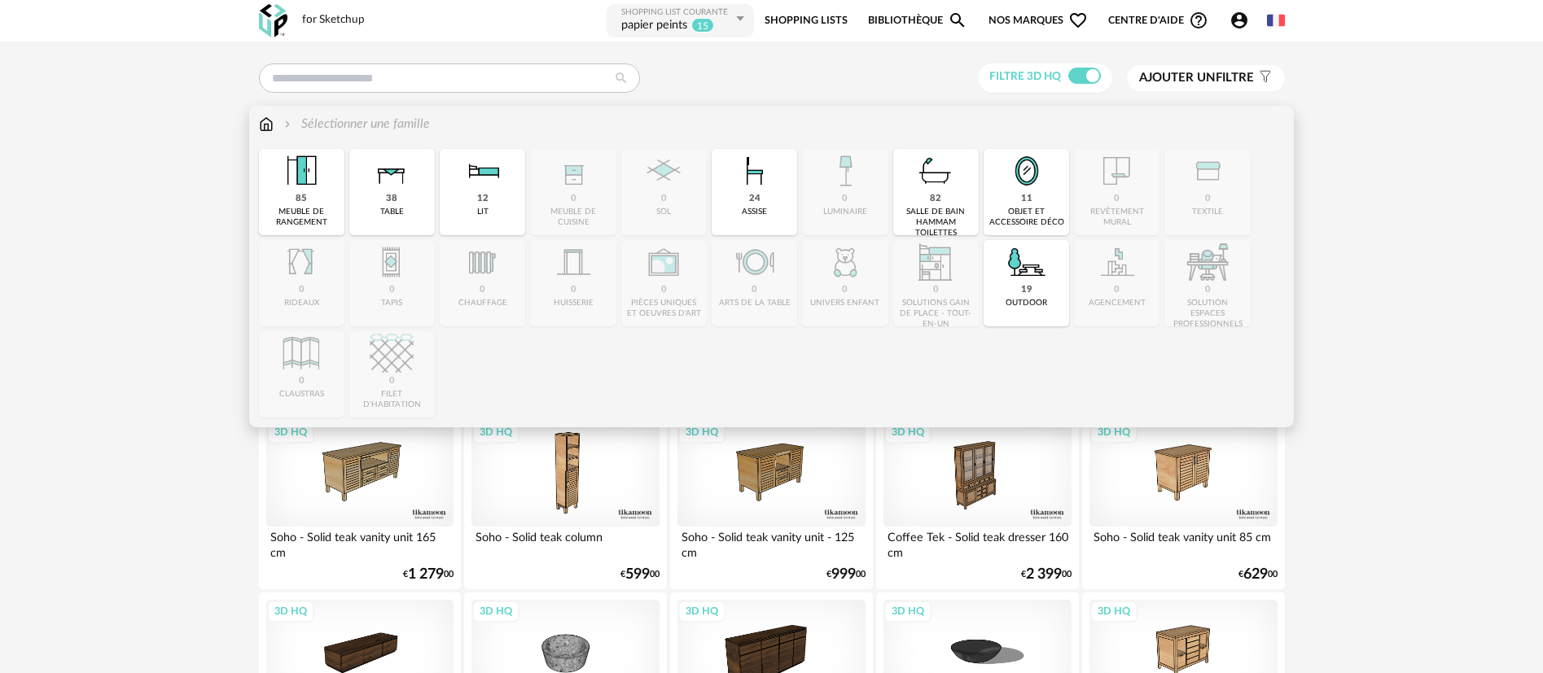
click at [522, 109] on div "Sélectionner une famille Close icon 85 meuble de rangement 38 table 12 lit 0 me…" at bounding box center [771, 267] width 1045 height 322
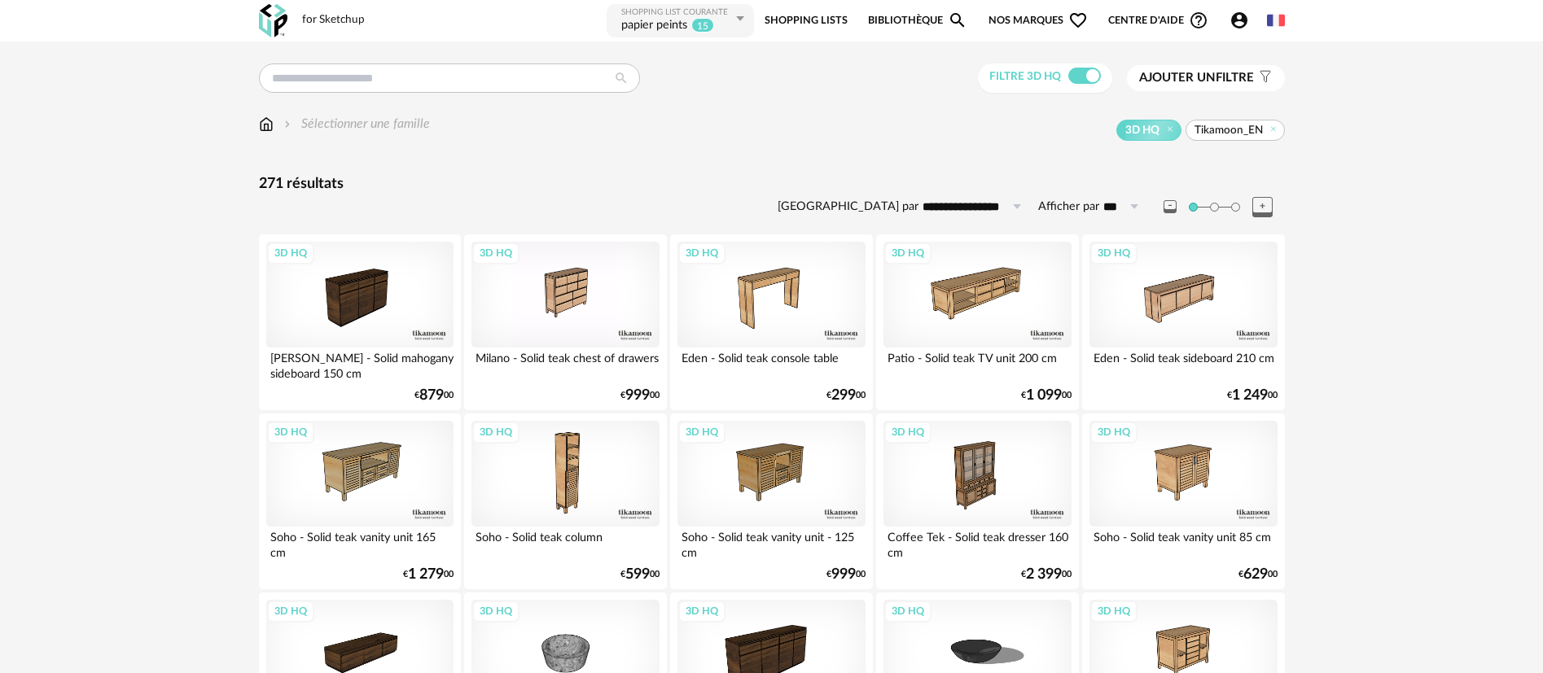
click at [1273, 128] on icon at bounding box center [1273, 129] width 11 height 11
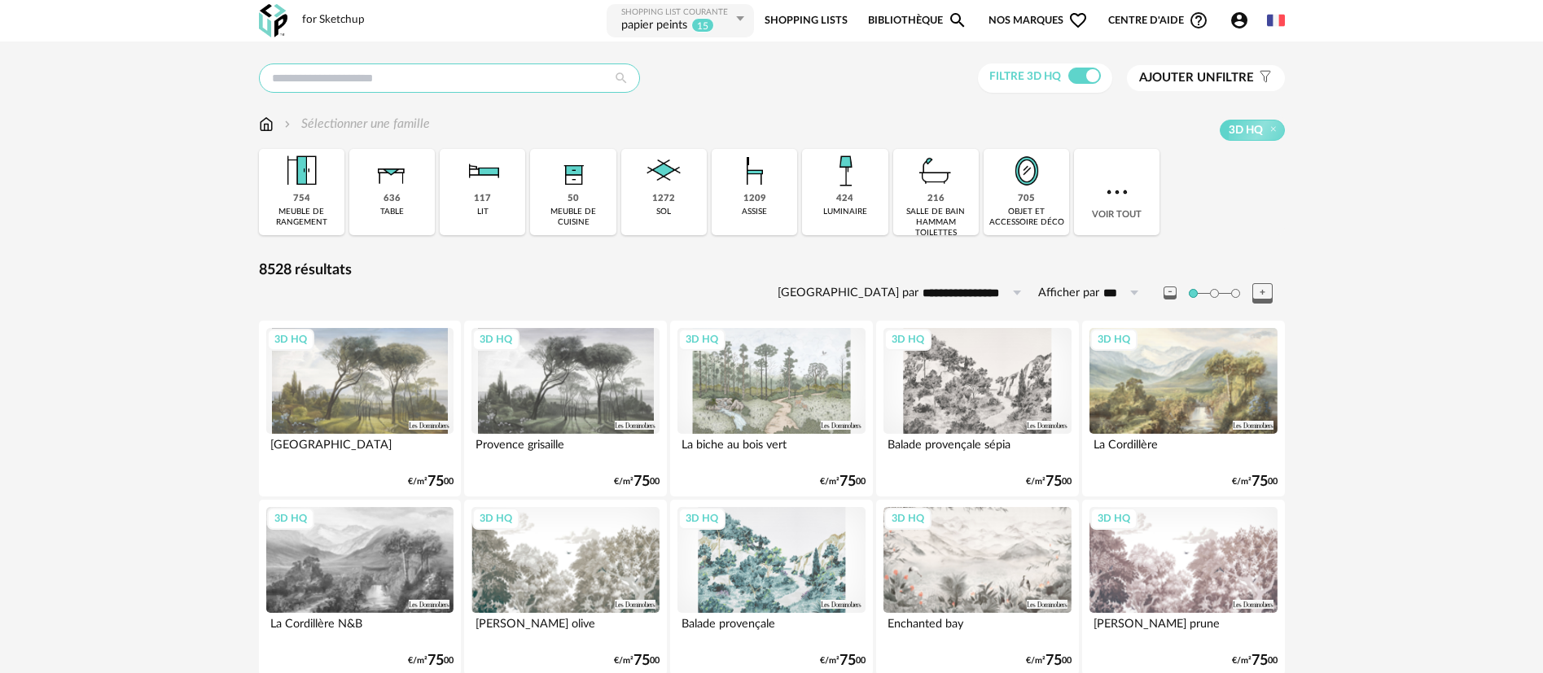
click at [523, 82] on input "text" at bounding box center [449, 78] width 381 height 29
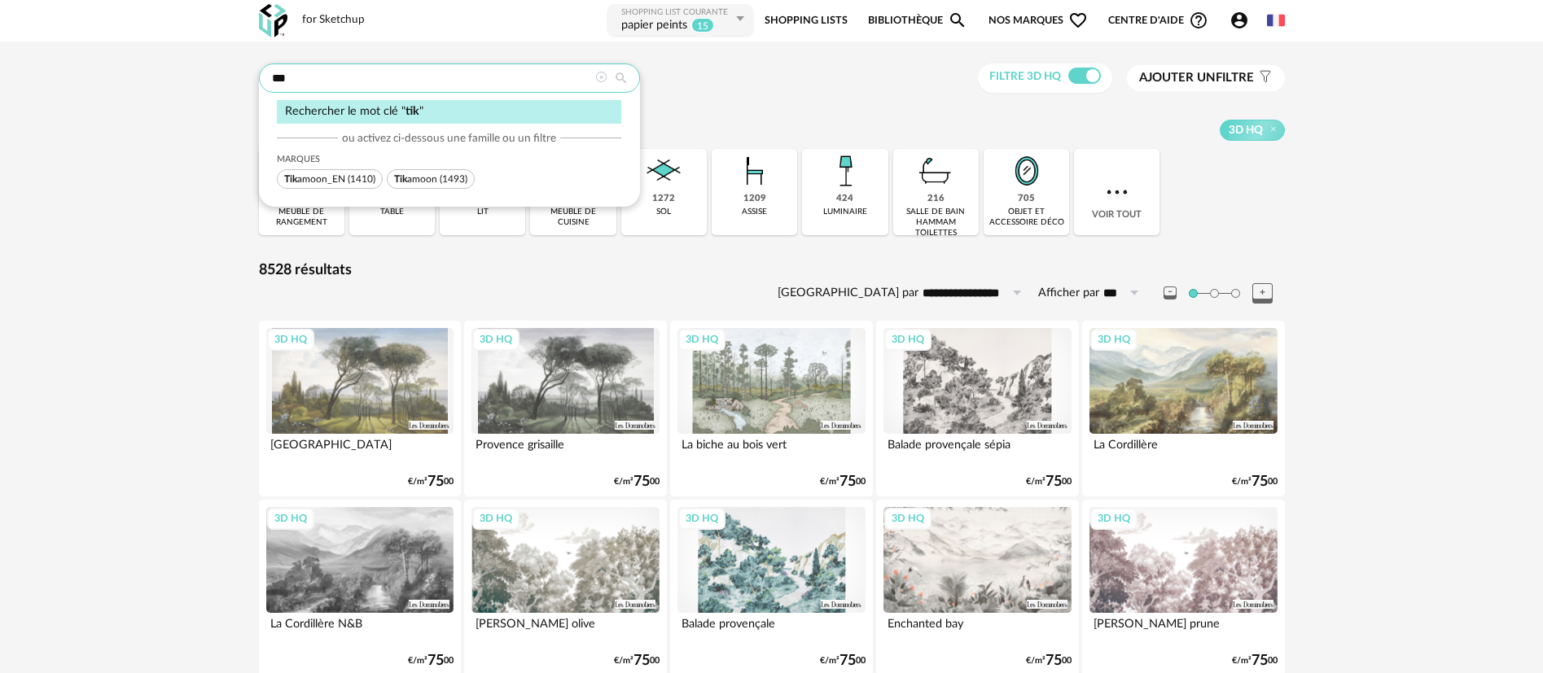
type input "***"
click at [458, 174] on span "(1493)" at bounding box center [454, 179] width 28 height 10
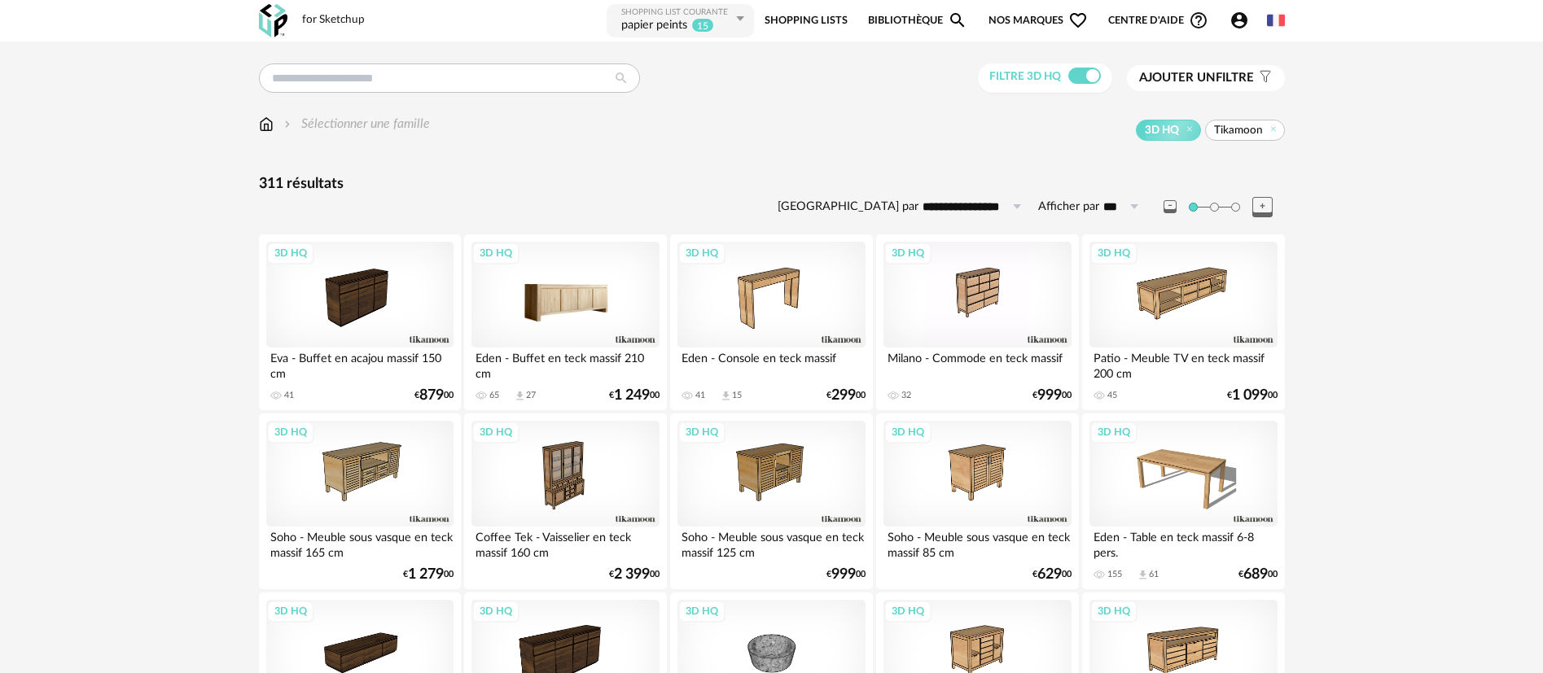
click at [583, 298] on div "3D HQ" at bounding box center [564, 295] width 187 height 106
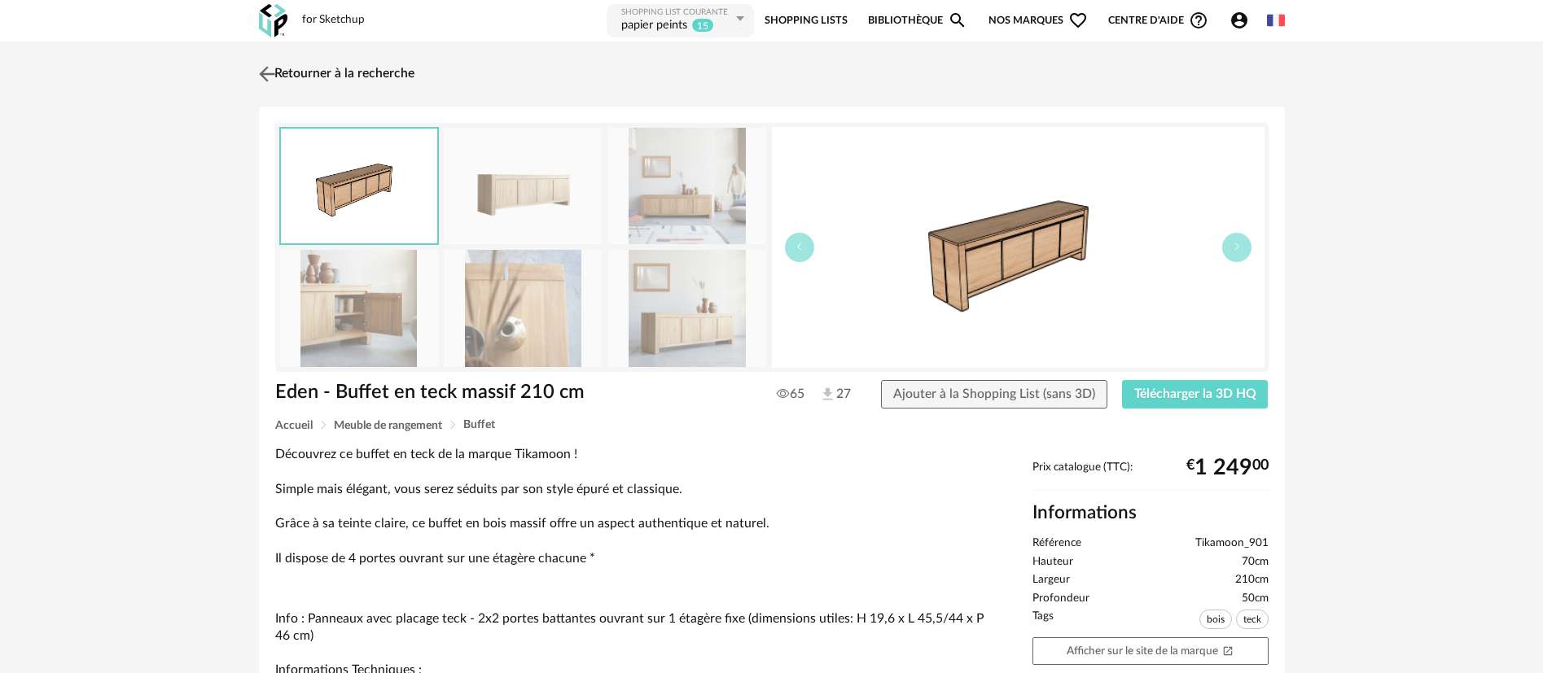
click at [357, 73] on link "Retourner à la recherche" at bounding box center [335, 74] width 160 height 36
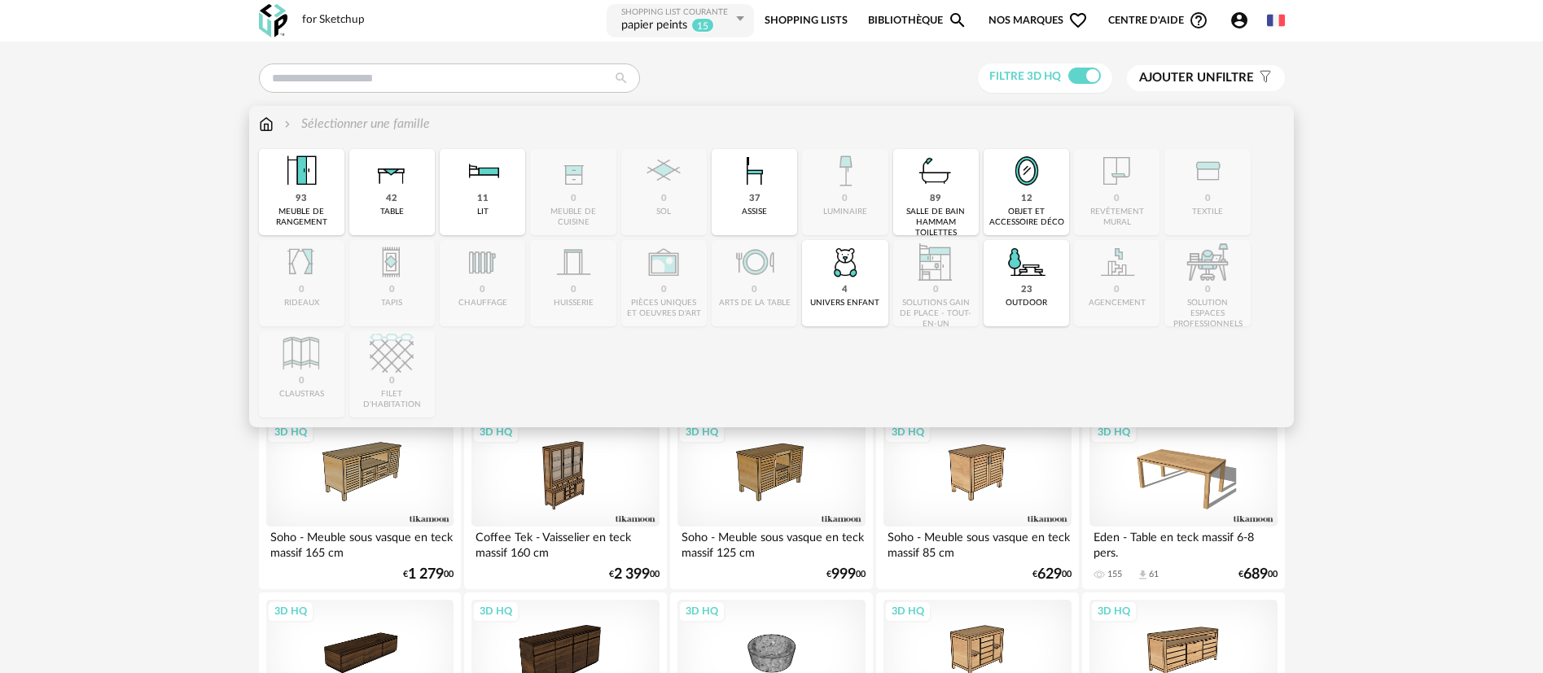
click at [267, 125] on img at bounding box center [266, 124] width 15 height 19
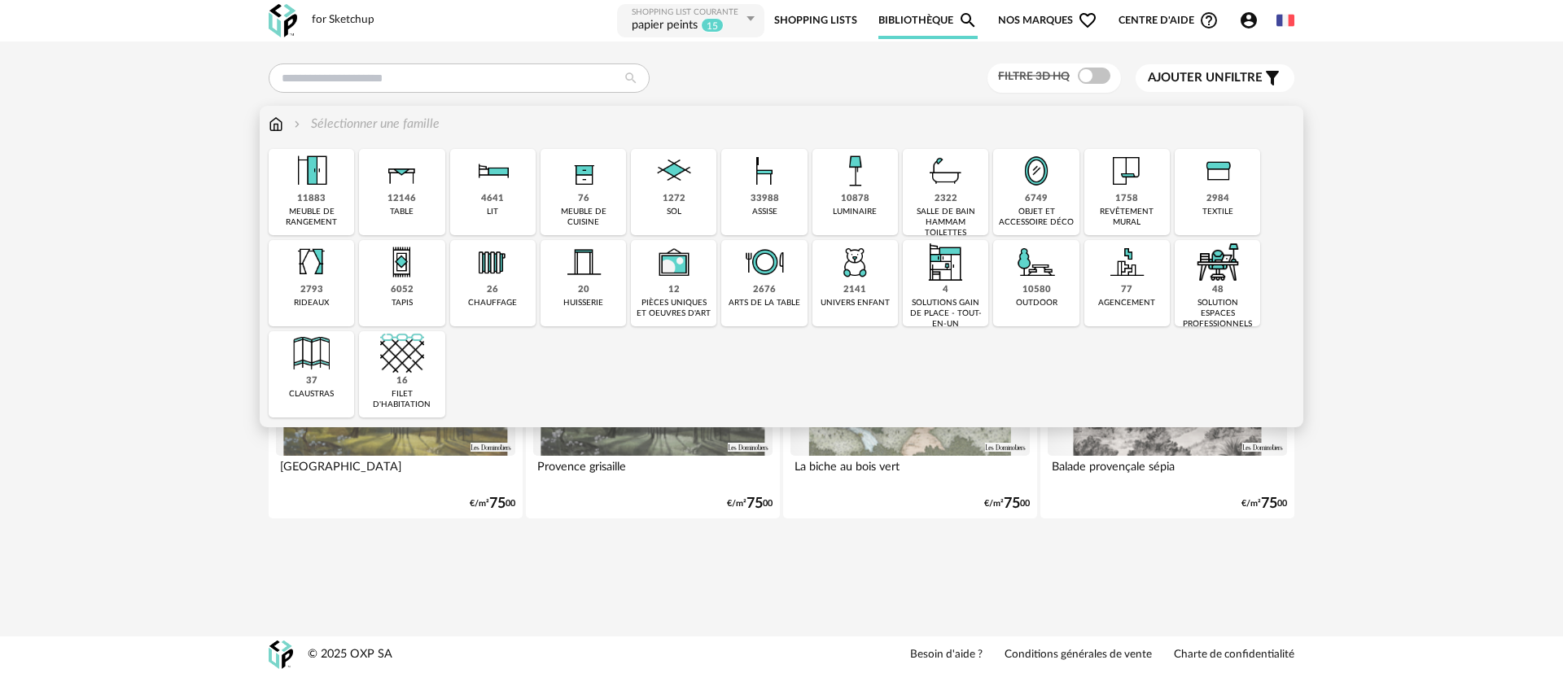
click at [402, 184] on img at bounding box center [402, 171] width 44 height 44
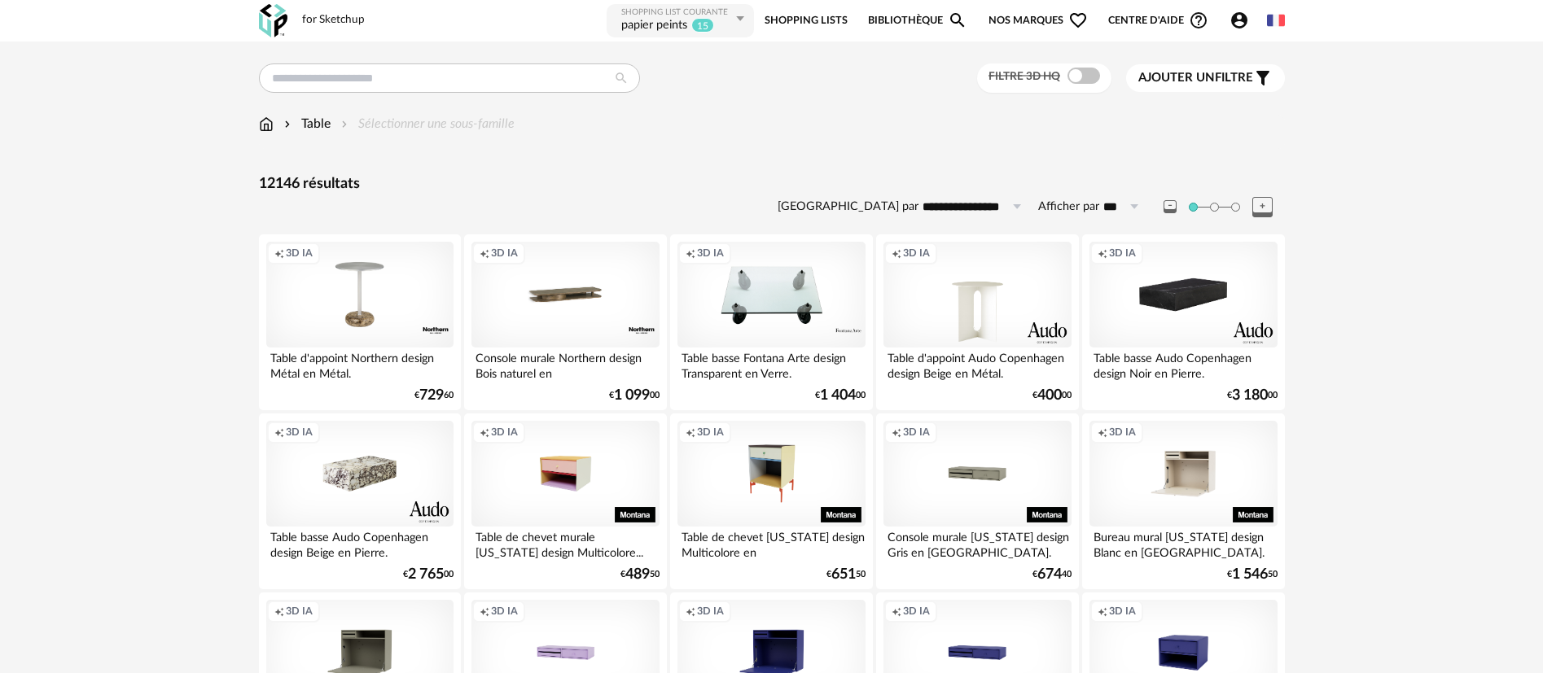
click at [362, 292] on div "Creation icon 3D IA" at bounding box center [359, 295] width 187 height 106
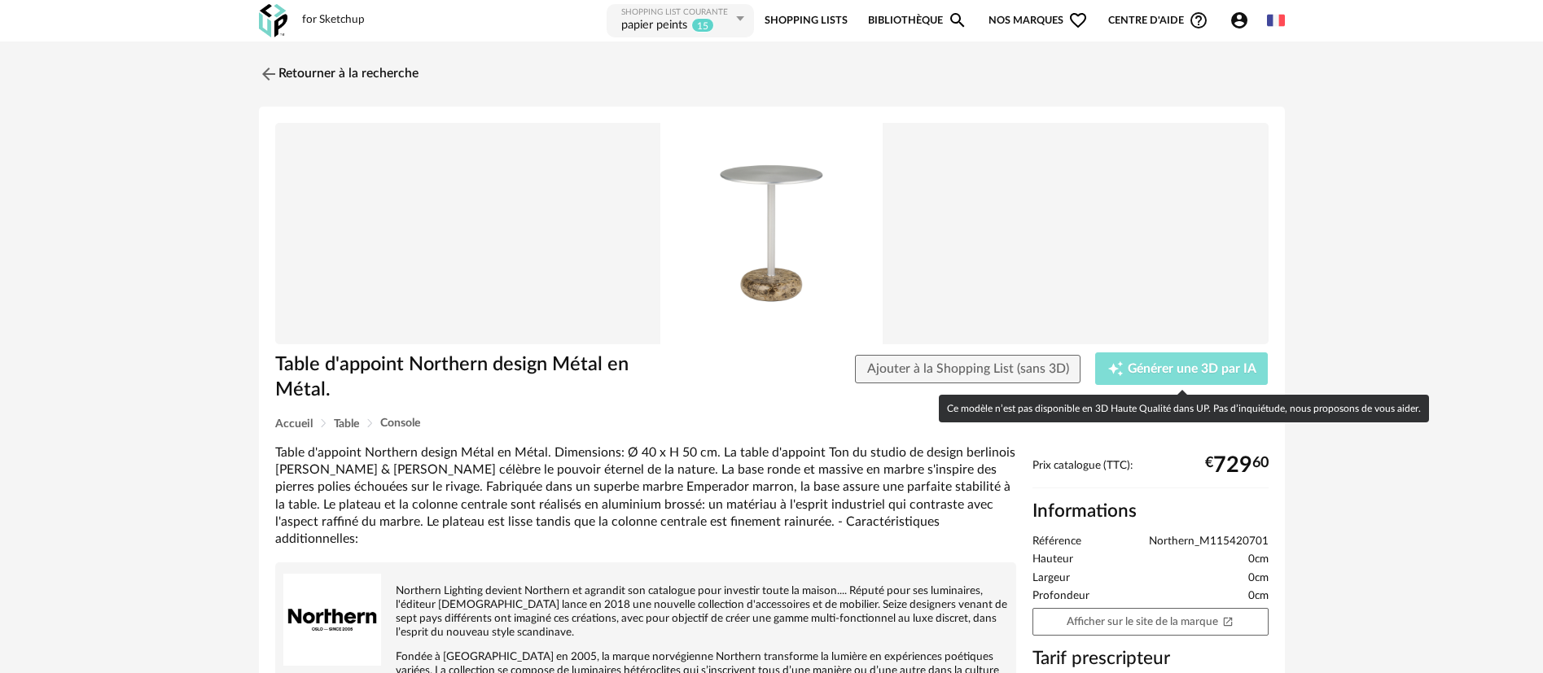
click at [1148, 366] on span "Générer une 3D par IA" at bounding box center [1192, 369] width 129 height 13
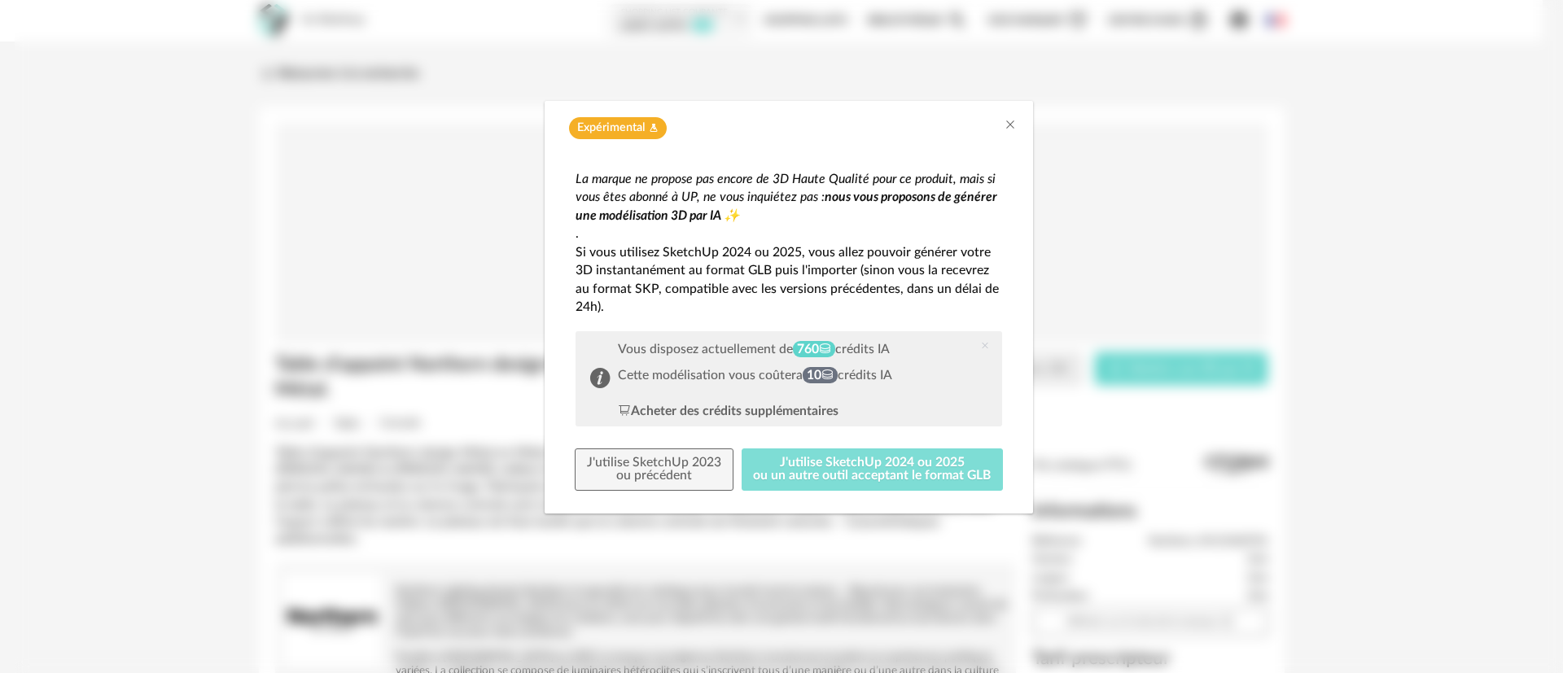
click at [838, 469] on button "J'utilise SketchUp 2024 ou 2025 ou un autre outil acceptant le format GLB" at bounding box center [873, 470] width 262 height 42
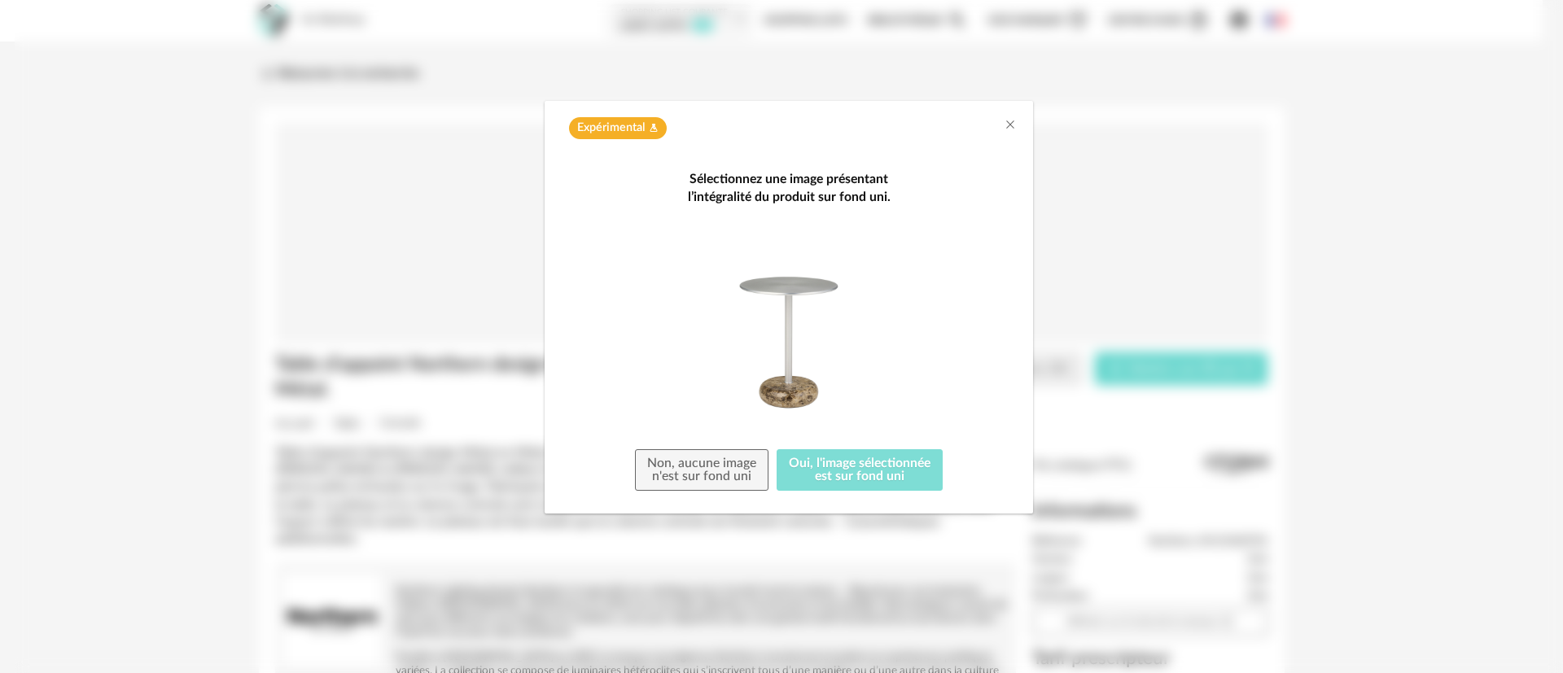
click at [835, 458] on button "Oui, l'image sélectionnée est sur fond uni" at bounding box center [860, 470] width 166 height 42
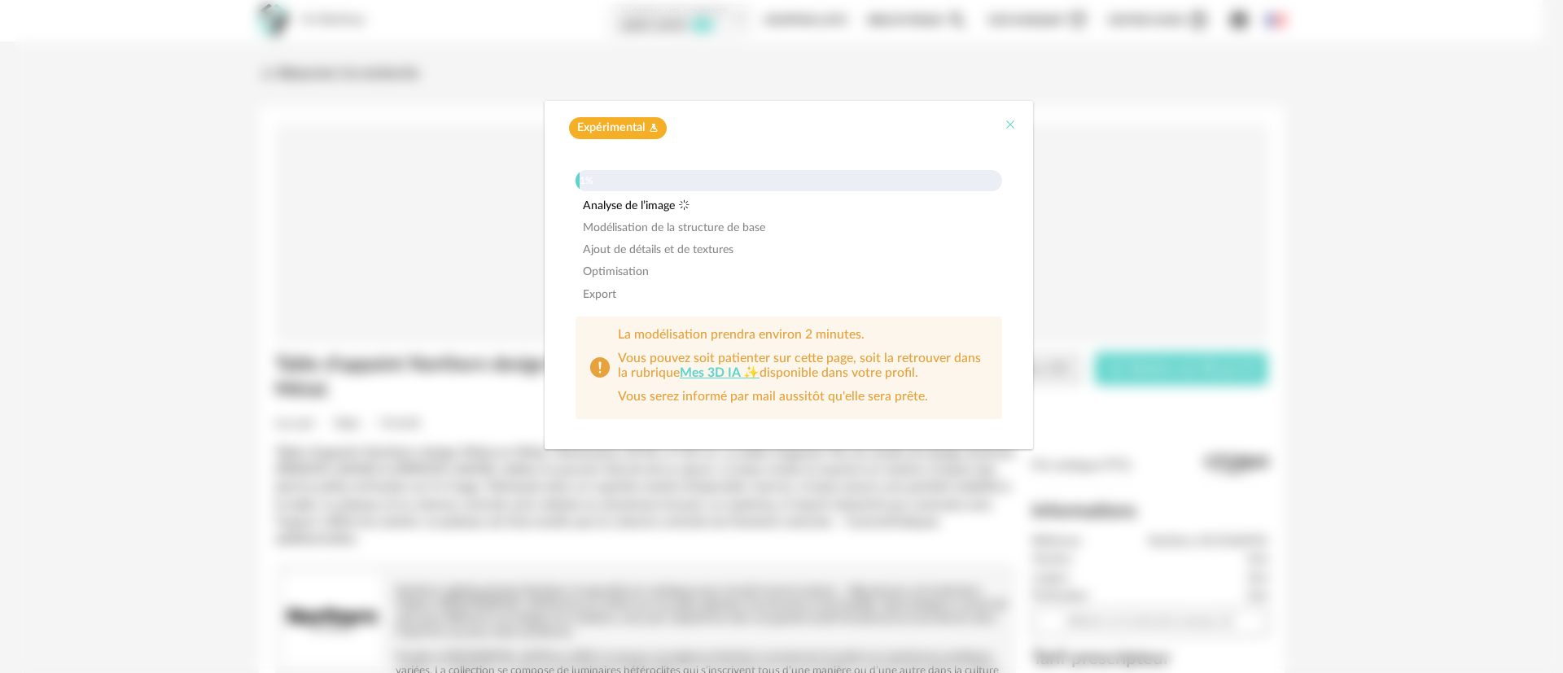
click at [1010, 129] on icon "Close" at bounding box center [1010, 124] width 13 height 13
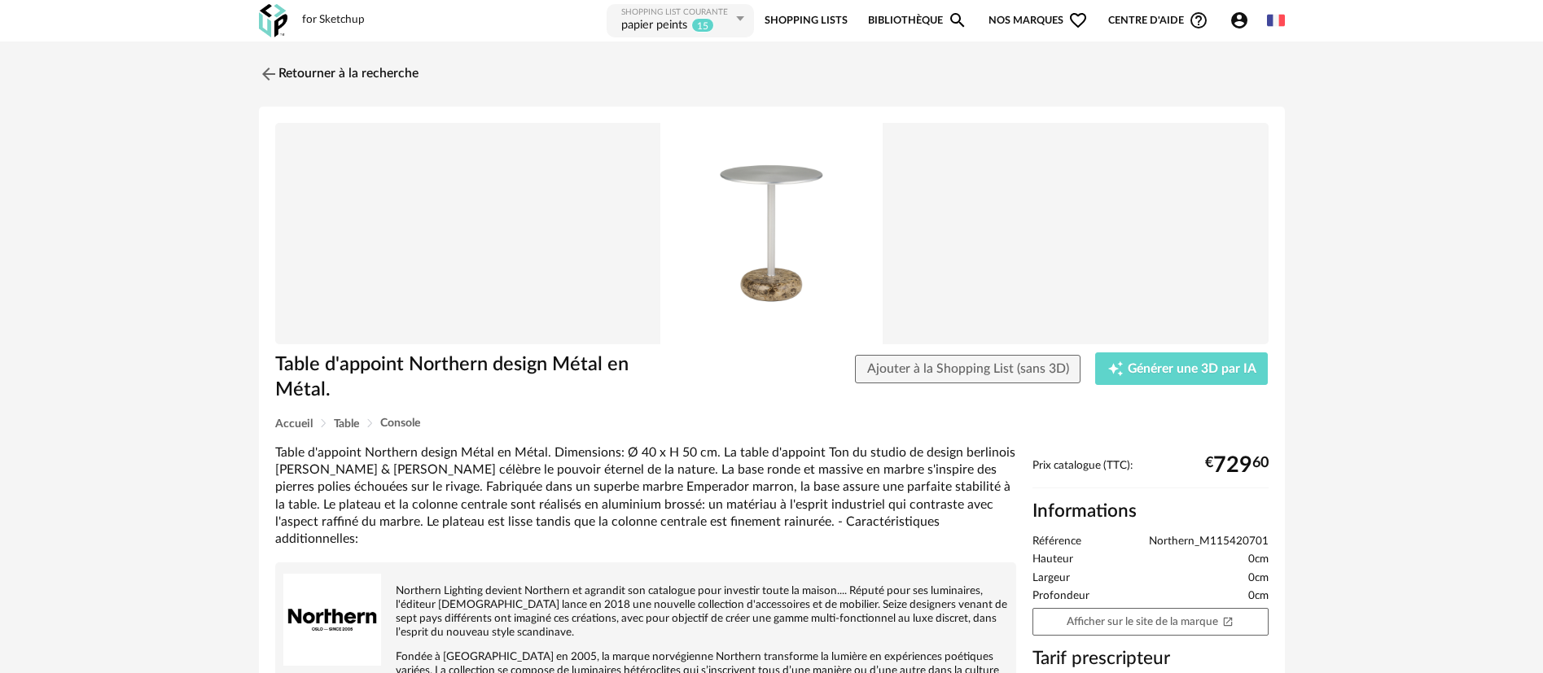
click at [1236, 24] on icon "Account Circle icon" at bounding box center [1239, 21] width 20 height 20
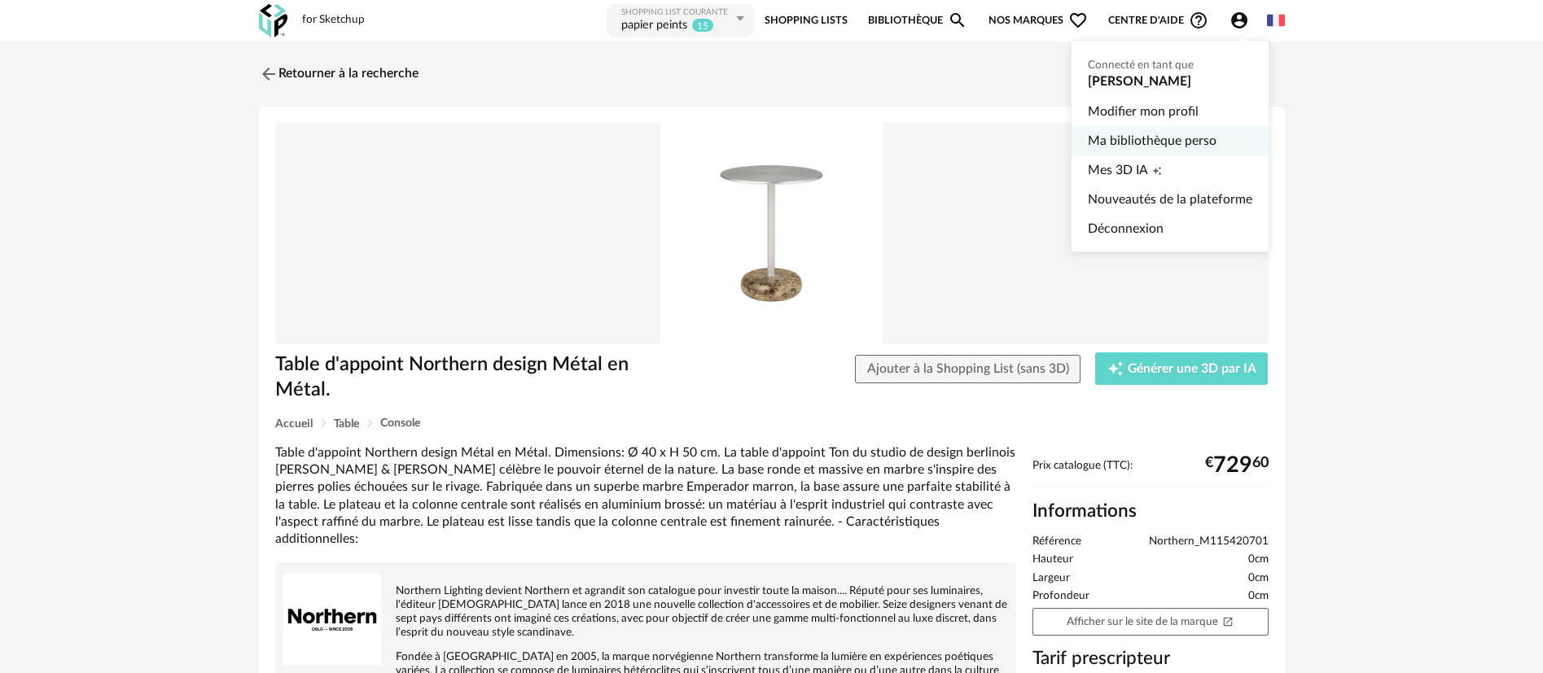
click at [1181, 136] on link "Ma bibliothèque perso" at bounding box center [1170, 140] width 164 height 29
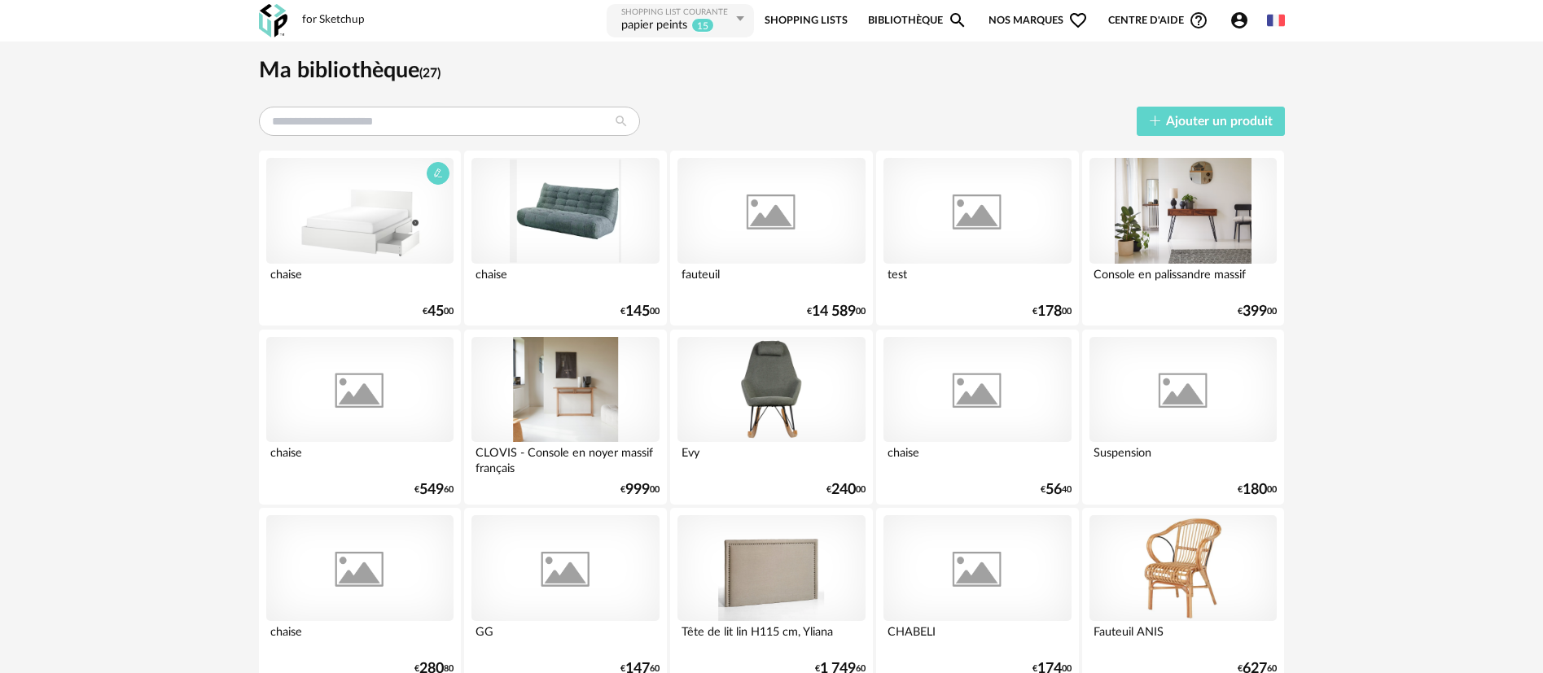
click at [376, 242] on div at bounding box center [359, 211] width 187 height 106
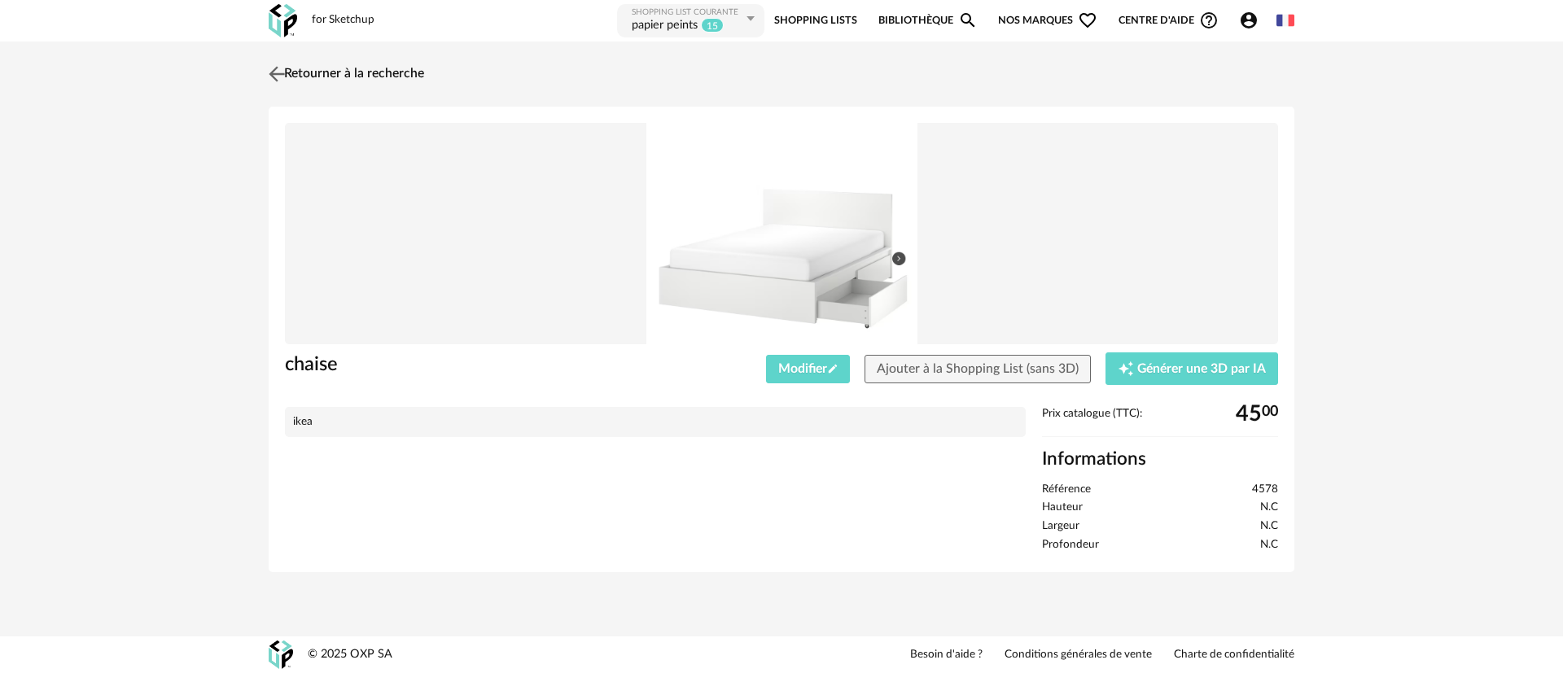
click at [326, 67] on link "Retourner à la recherche" at bounding box center [345, 74] width 160 height 36
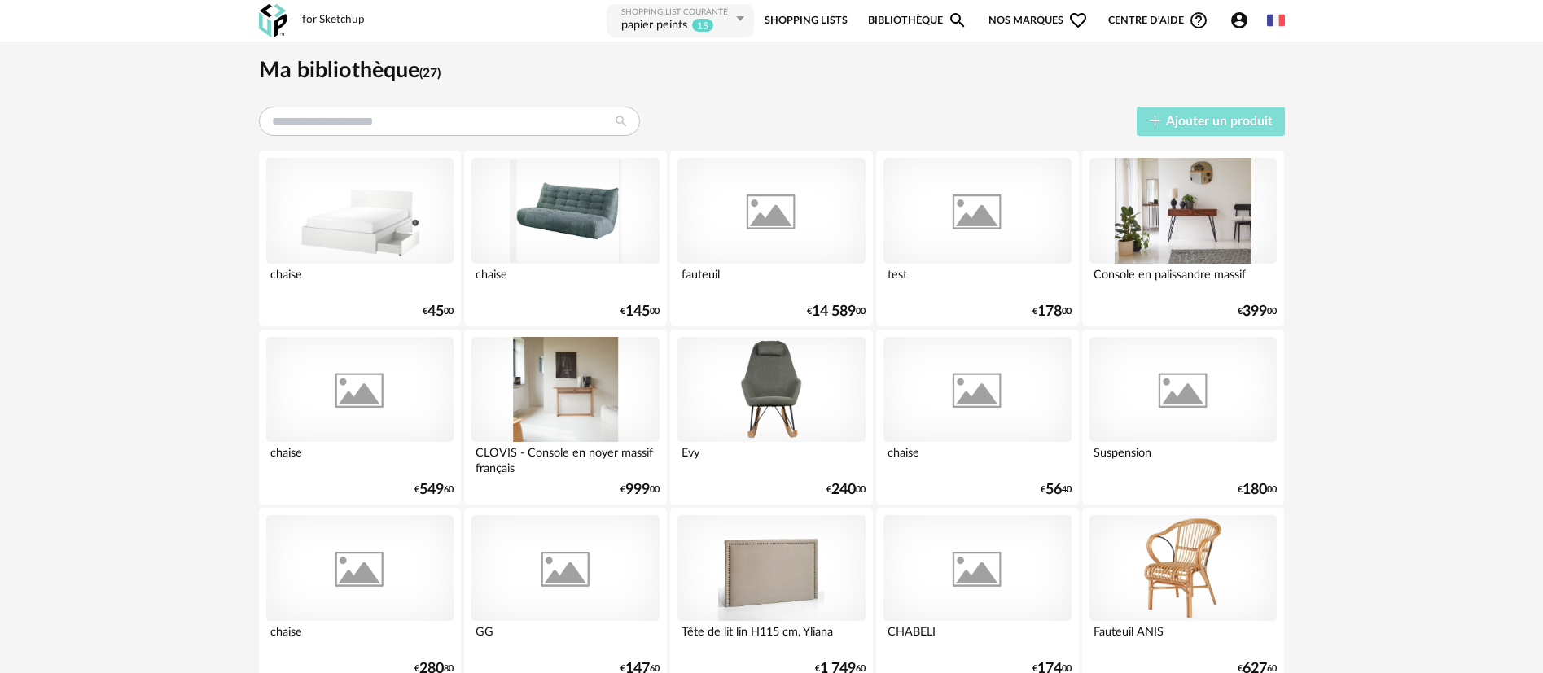
drag, startPoint x: 1199, startPoint y: 119, endPoint x: 1331, endPoint y: 165, distance: 139.8
click at [1199, 118] on span "Ajouter un produit" at bounding box center [1219, 121] width 107 height 13
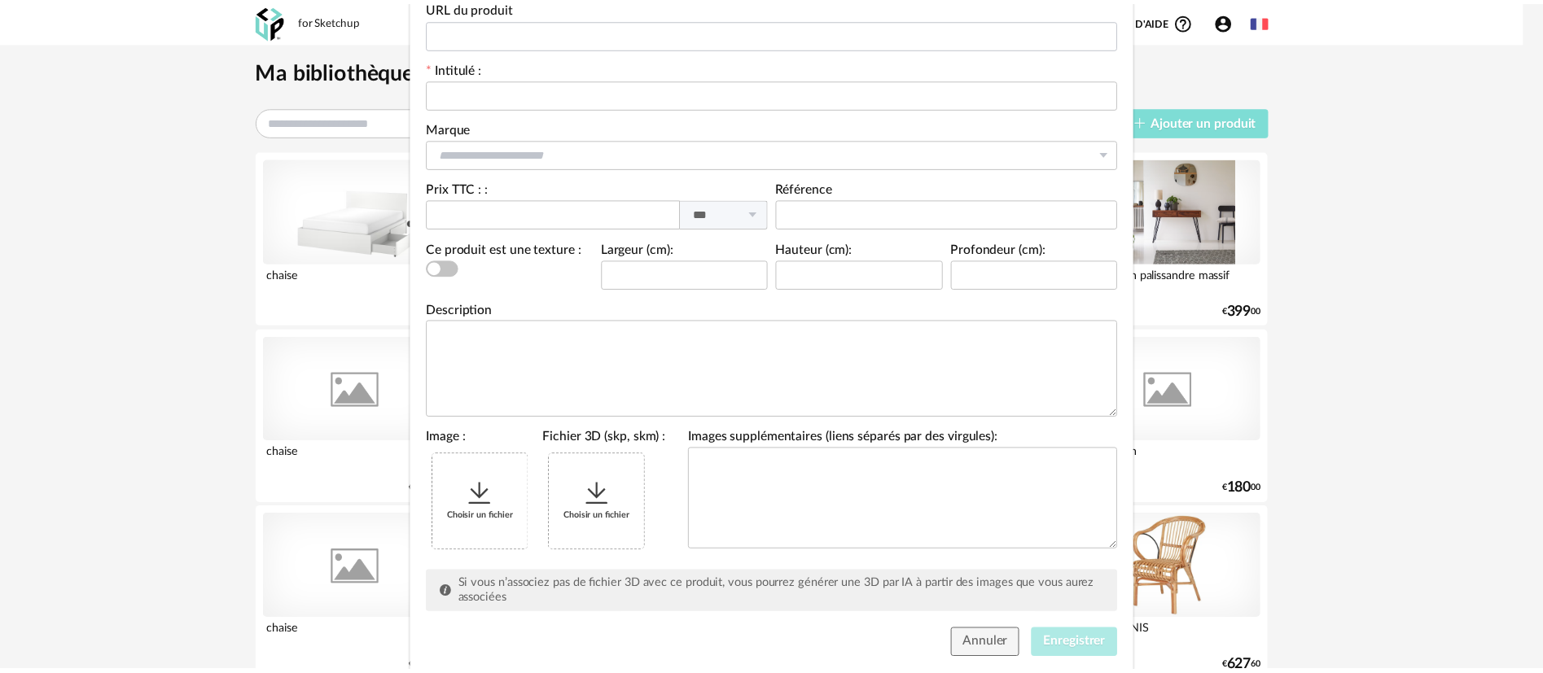
scroll to position [196, 0]
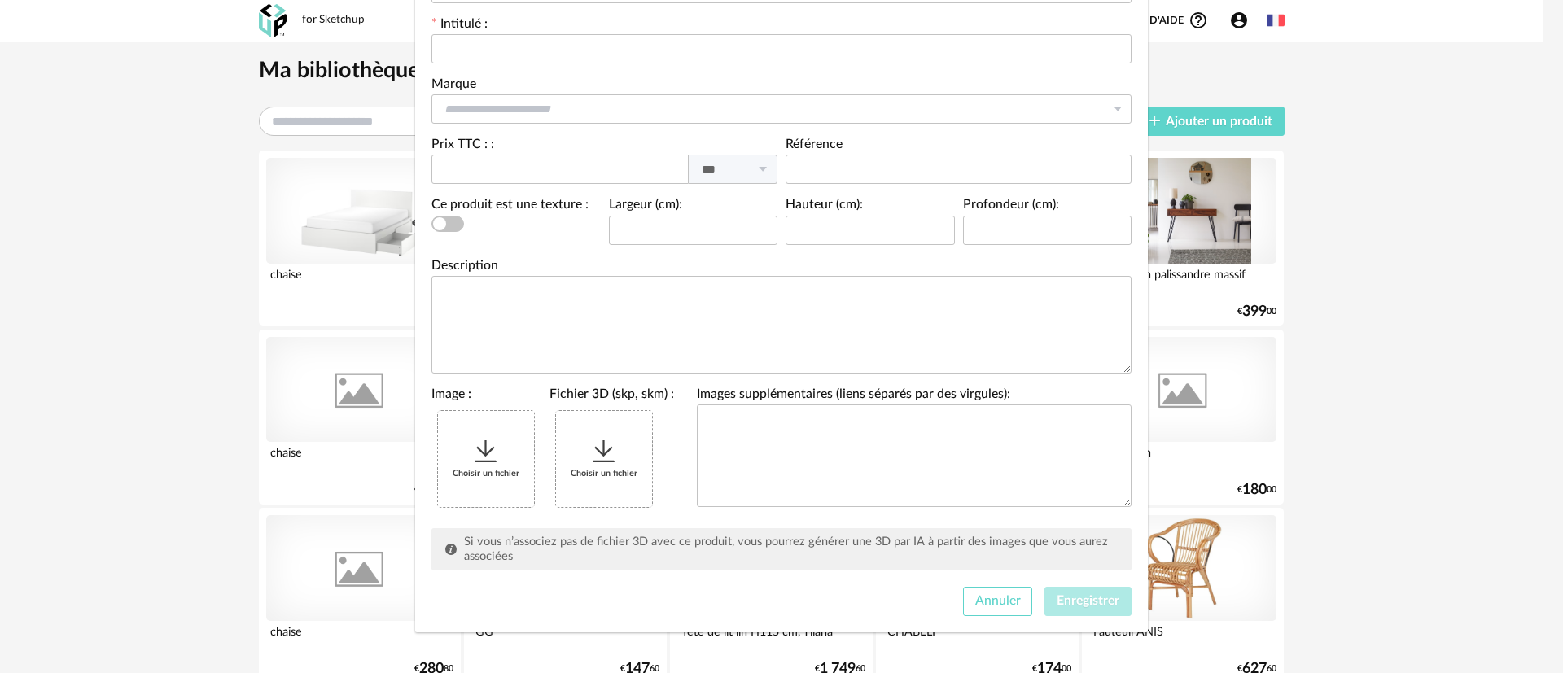
click at [975, 602] on span "Annuler" at bounding box center [998, 600] width 46 height 13
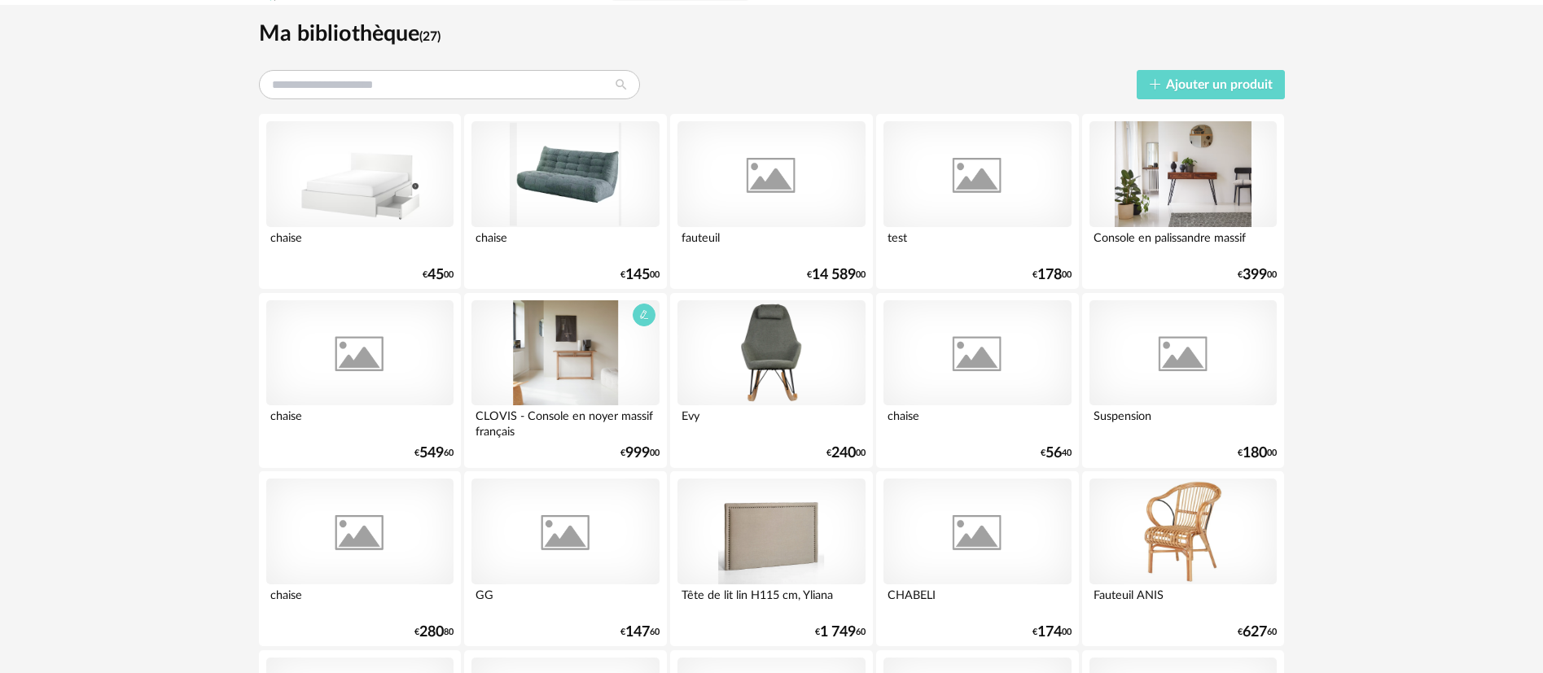
scroll to position [0, 0]
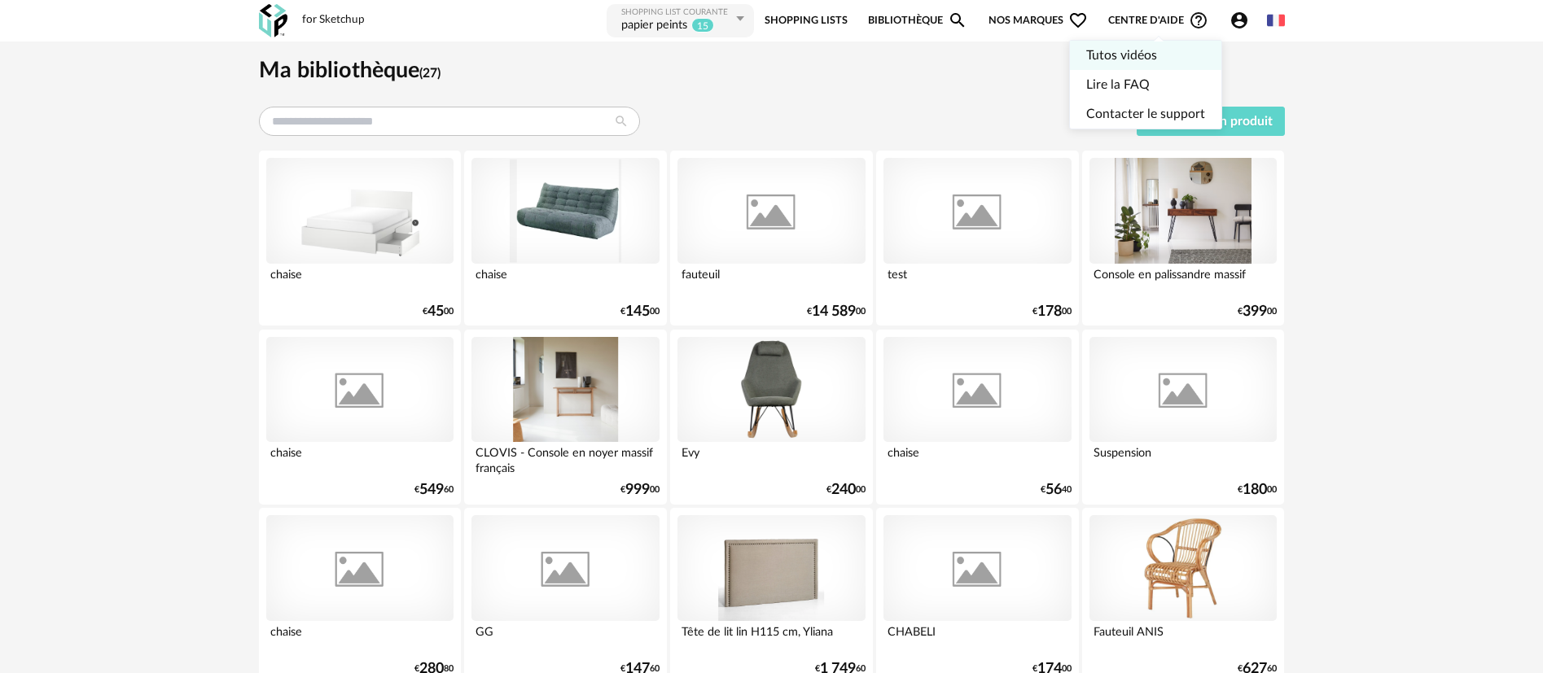
click at [1139, 56] on link "Tutos vidéos" at bounding box center [1145, 55] width 119 height 29
click at [815, 21] on link "Shopping Lists" at bounding box center [805, 20] width 83 height 37
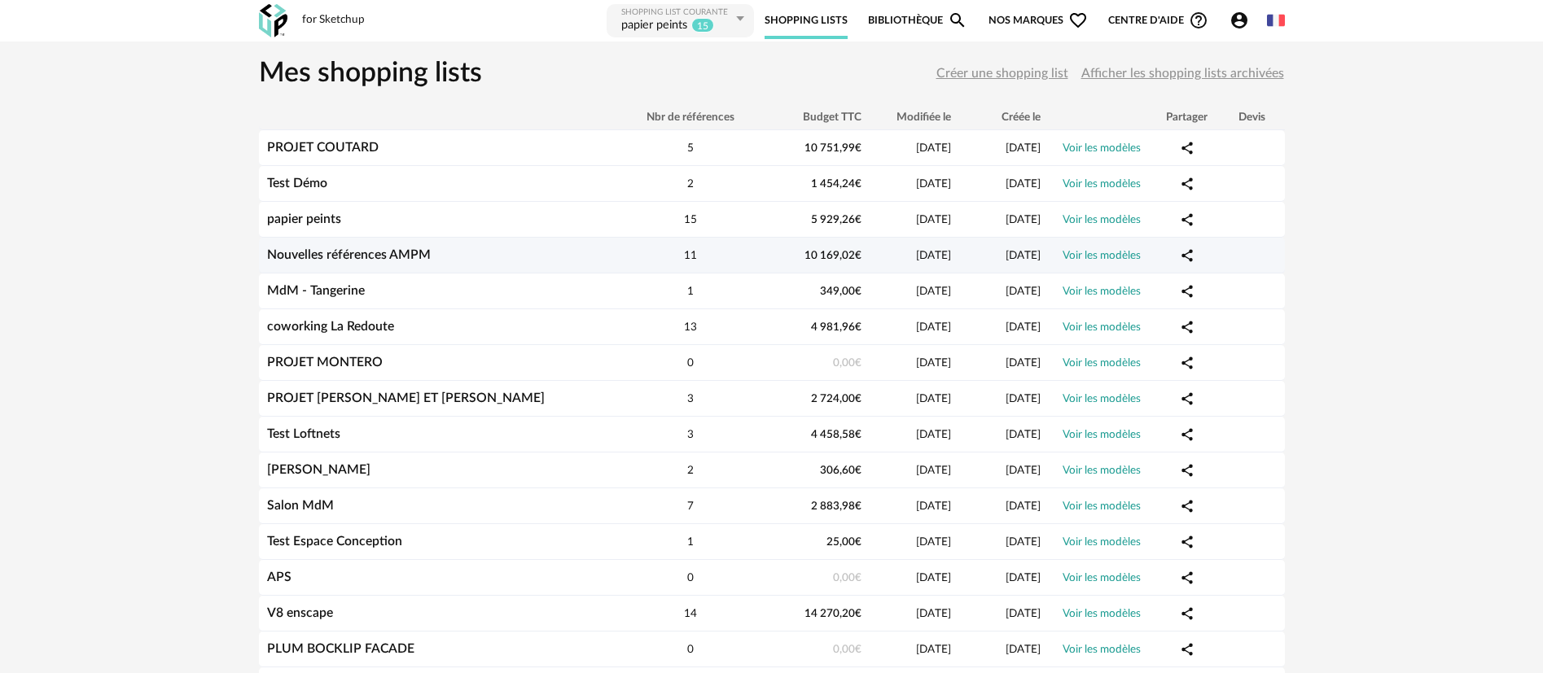
click at [347, 257] on link "Nouvelles références AMPM" at bounding box center [349, 254] width 164 height 13
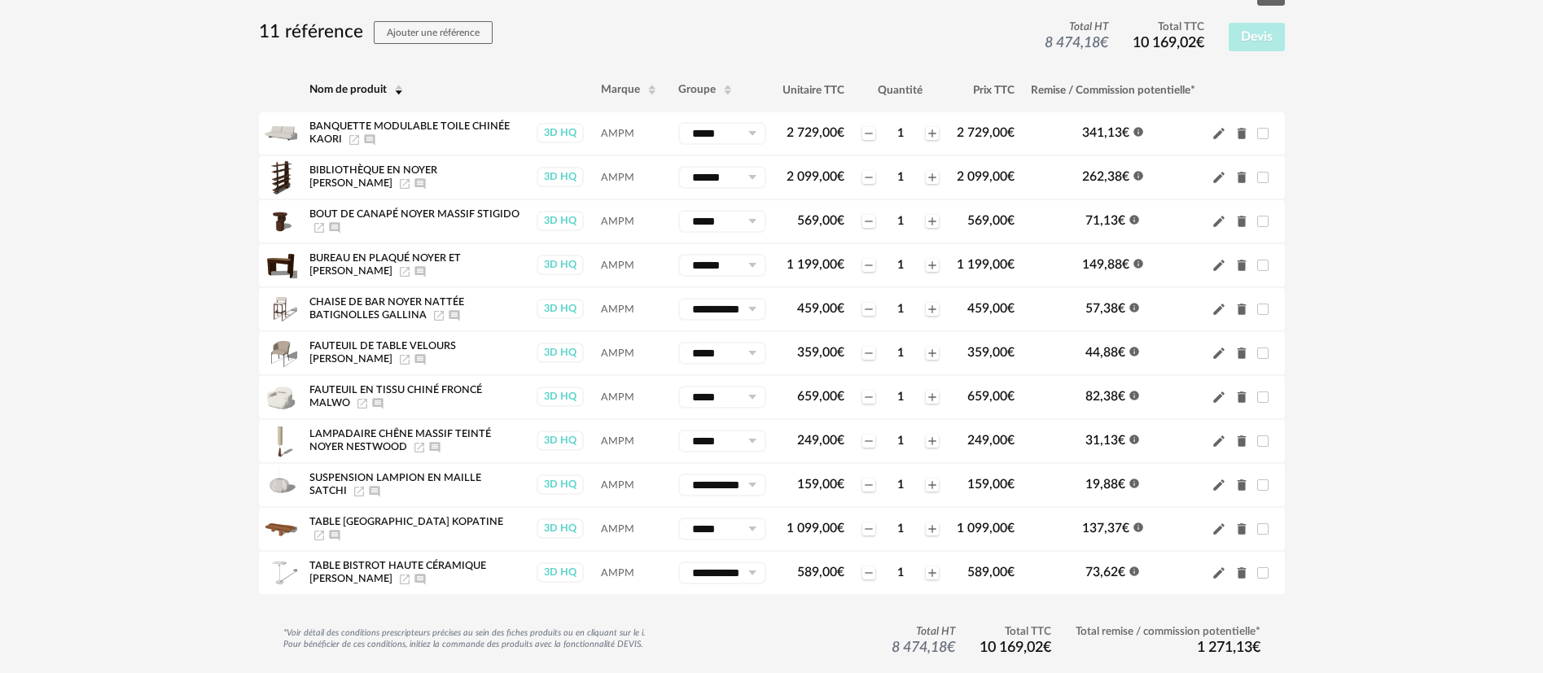
scroll to position [110, 0]
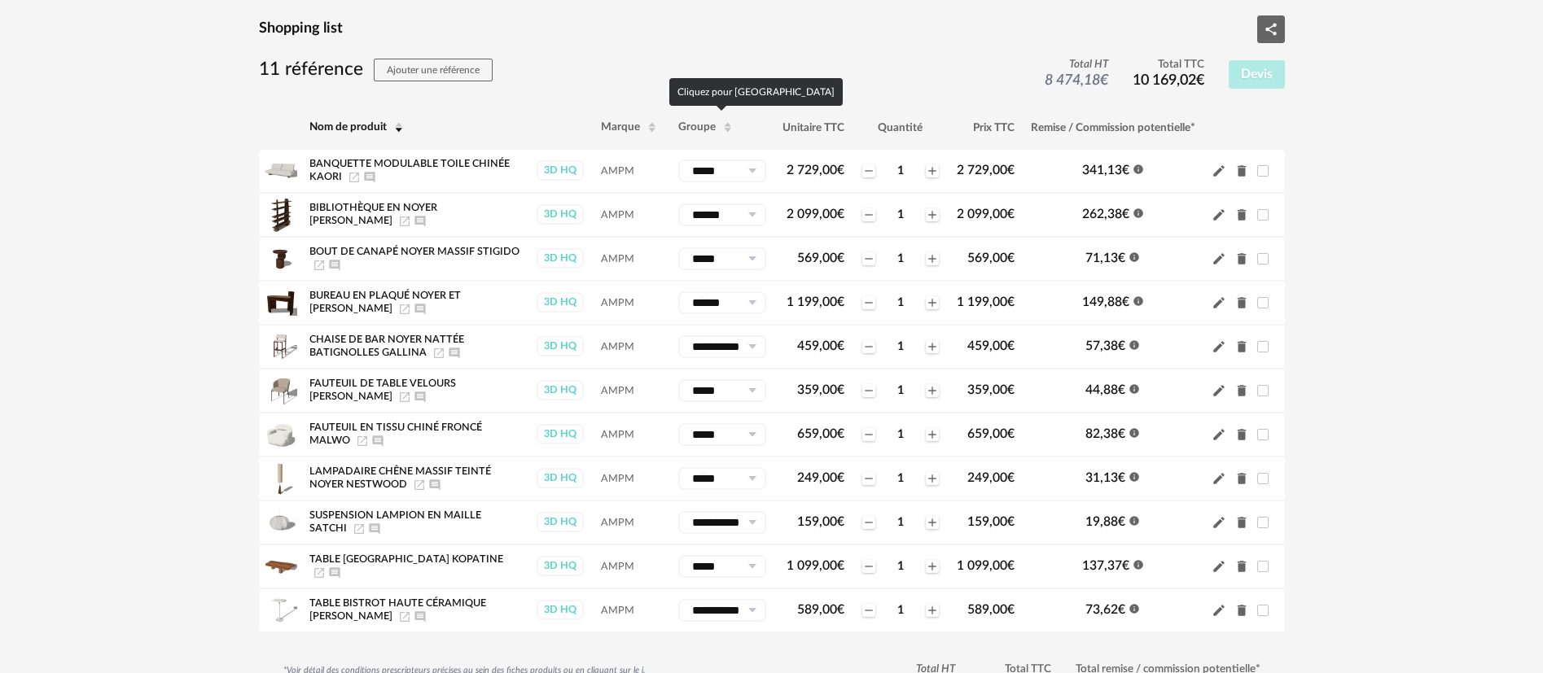
click at [708, 127] on span "Groupe" at bounding box center [696, 126] width 37 height 11
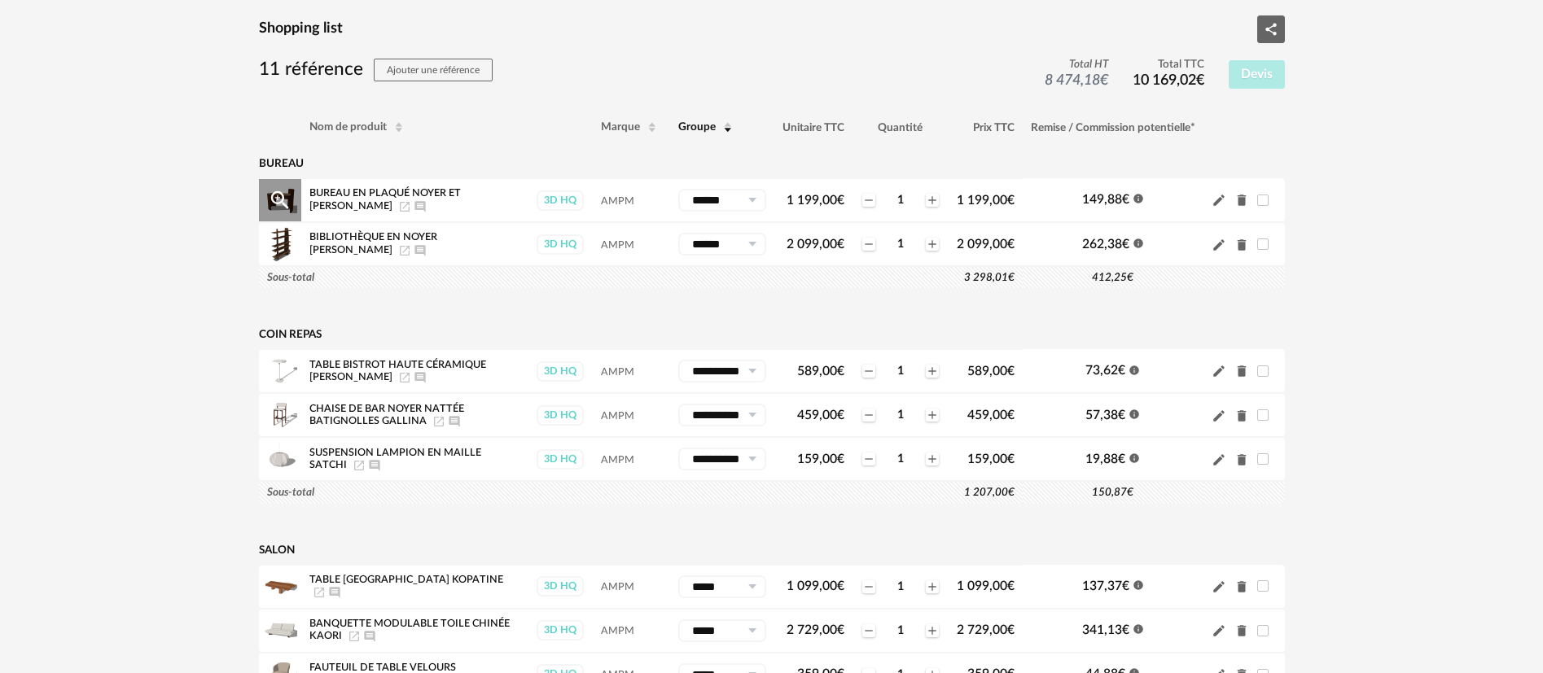
click at [414, 203] on icon "Ajouter un commentaire" at bounding box center [419, 206] width 11 height 11
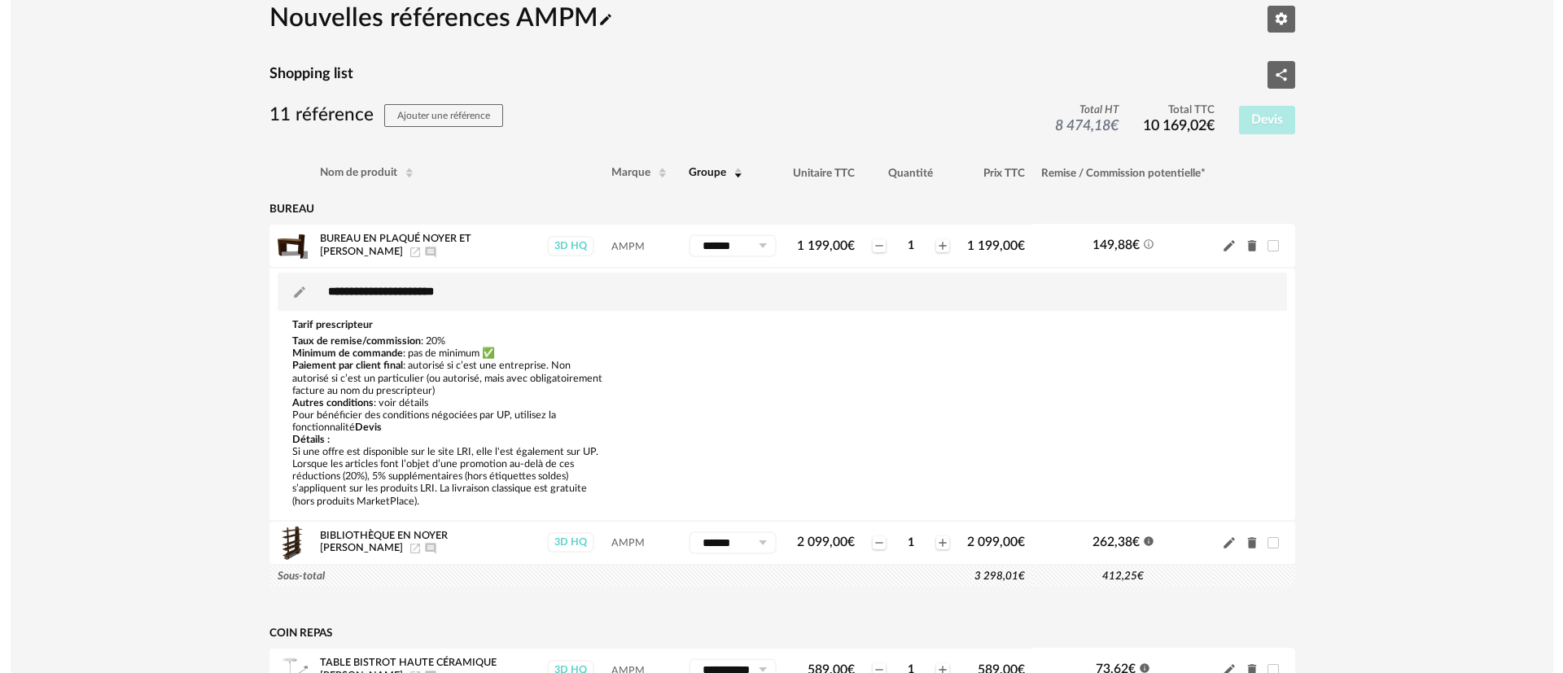
scroll to position [0, 0]
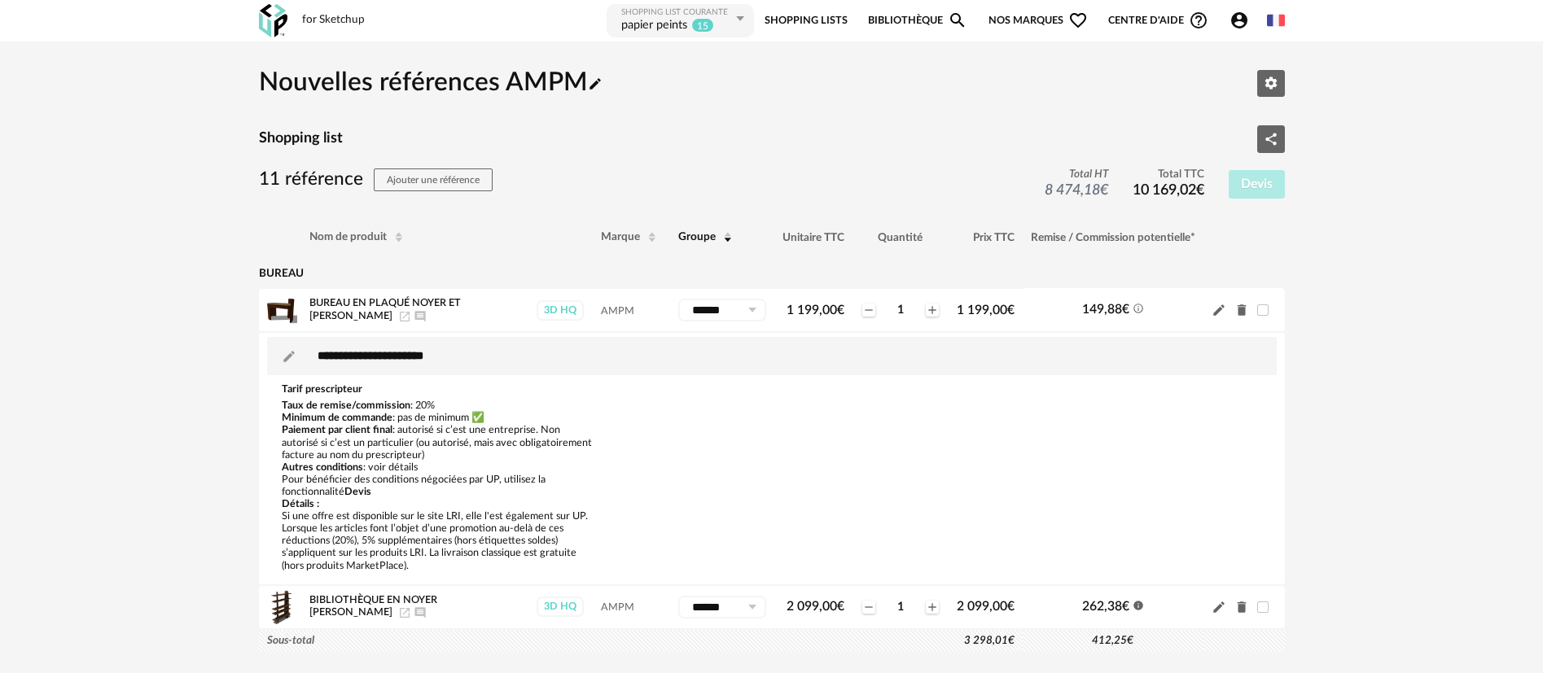
click at [1007, 11] on span "Nos marques Heart Outline icon" at bounding box center [1037, 20] width 99 height 37
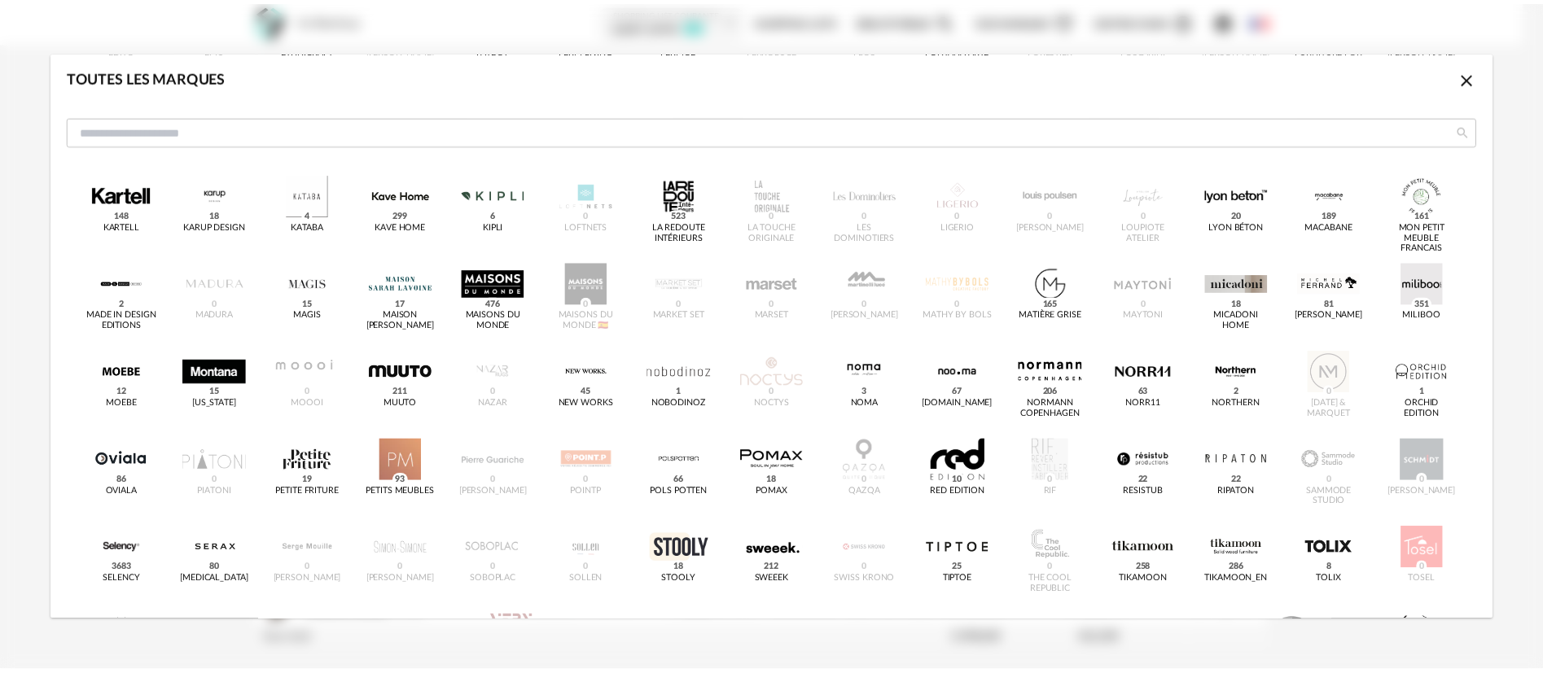
scroll to position [553, 0]
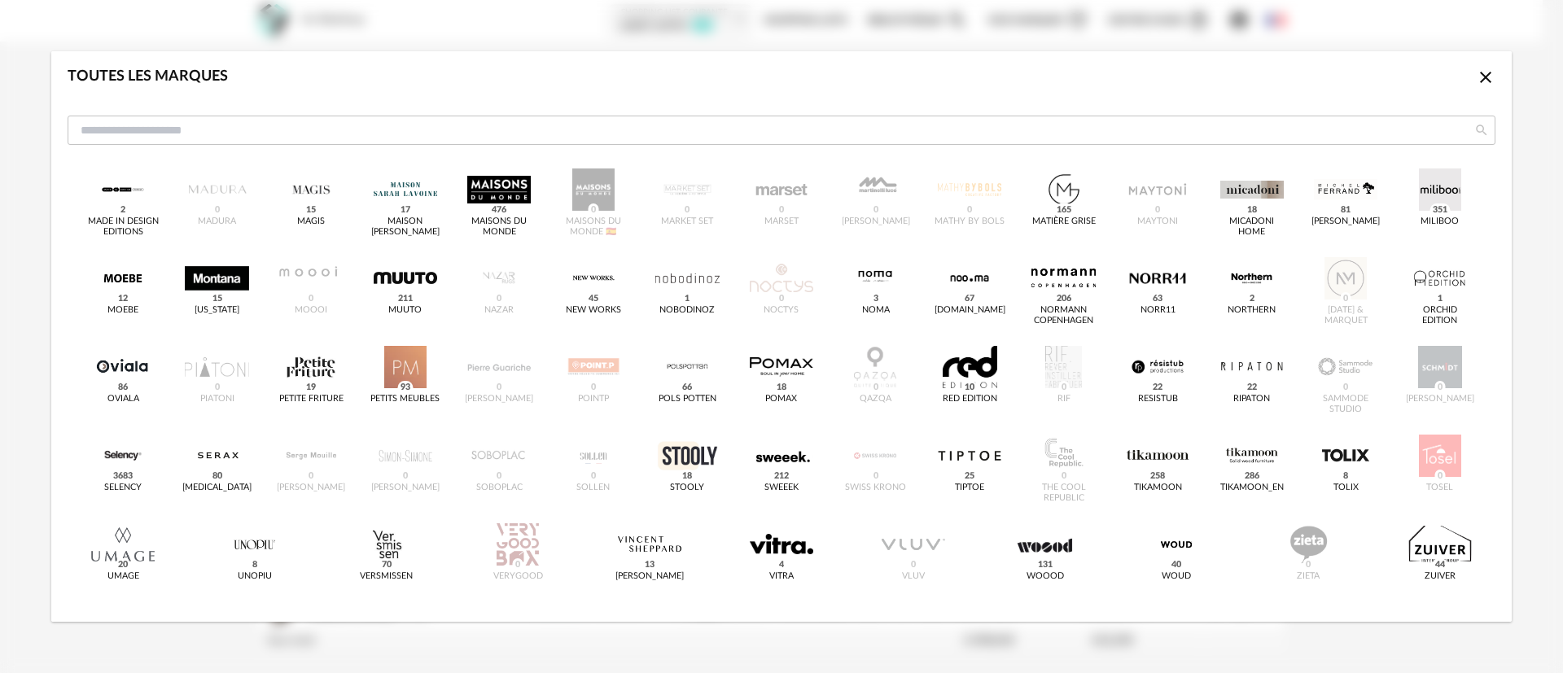
drag, startPoint x: 1464, startPoint y: 80, endPoint x: 1338, endPoint y: 92, distance: 126.8
click at [1476, 80] on icon "Close icon" at bounding box center [1486, 78] width 20 height 20
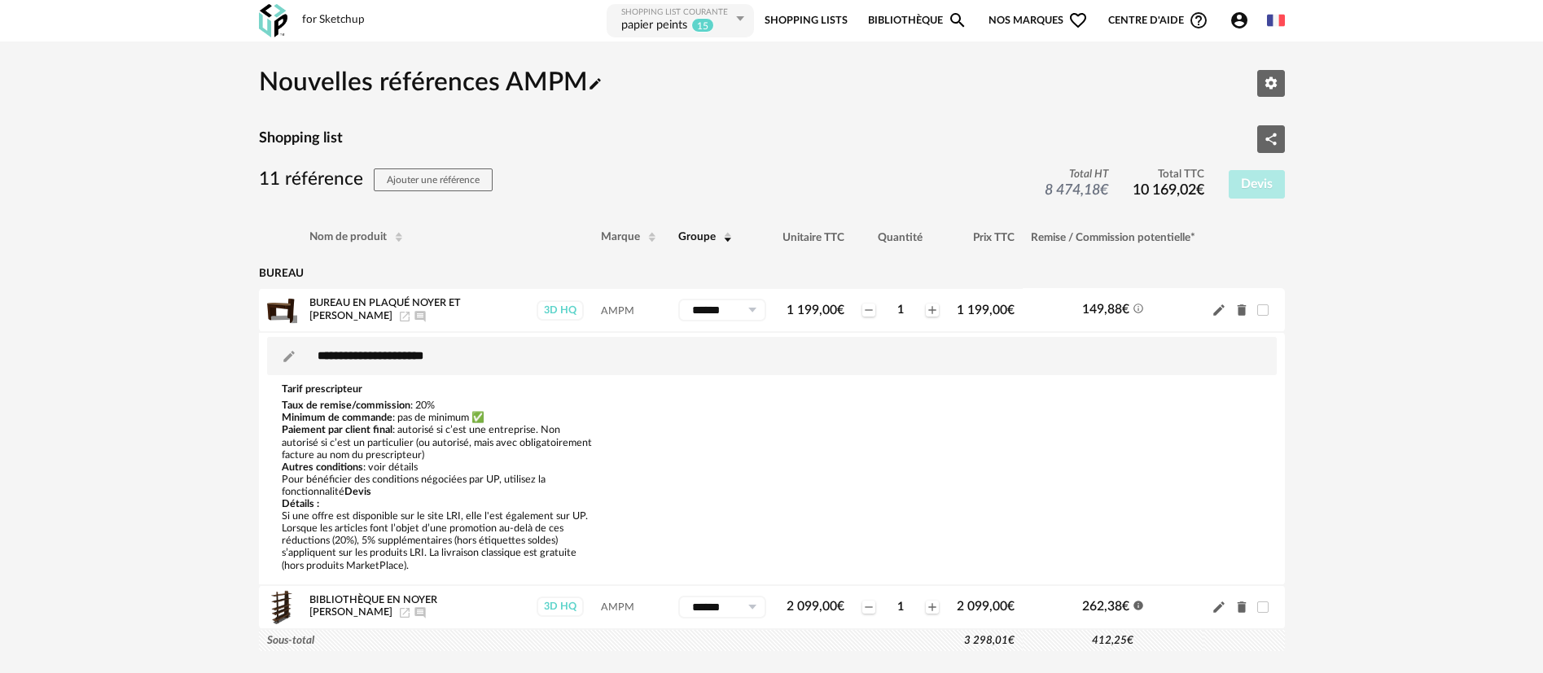
click at [1012, 20] on span "Nos marques Heart Outline icon" at bounding box center [1037, 20] width 99 height 37
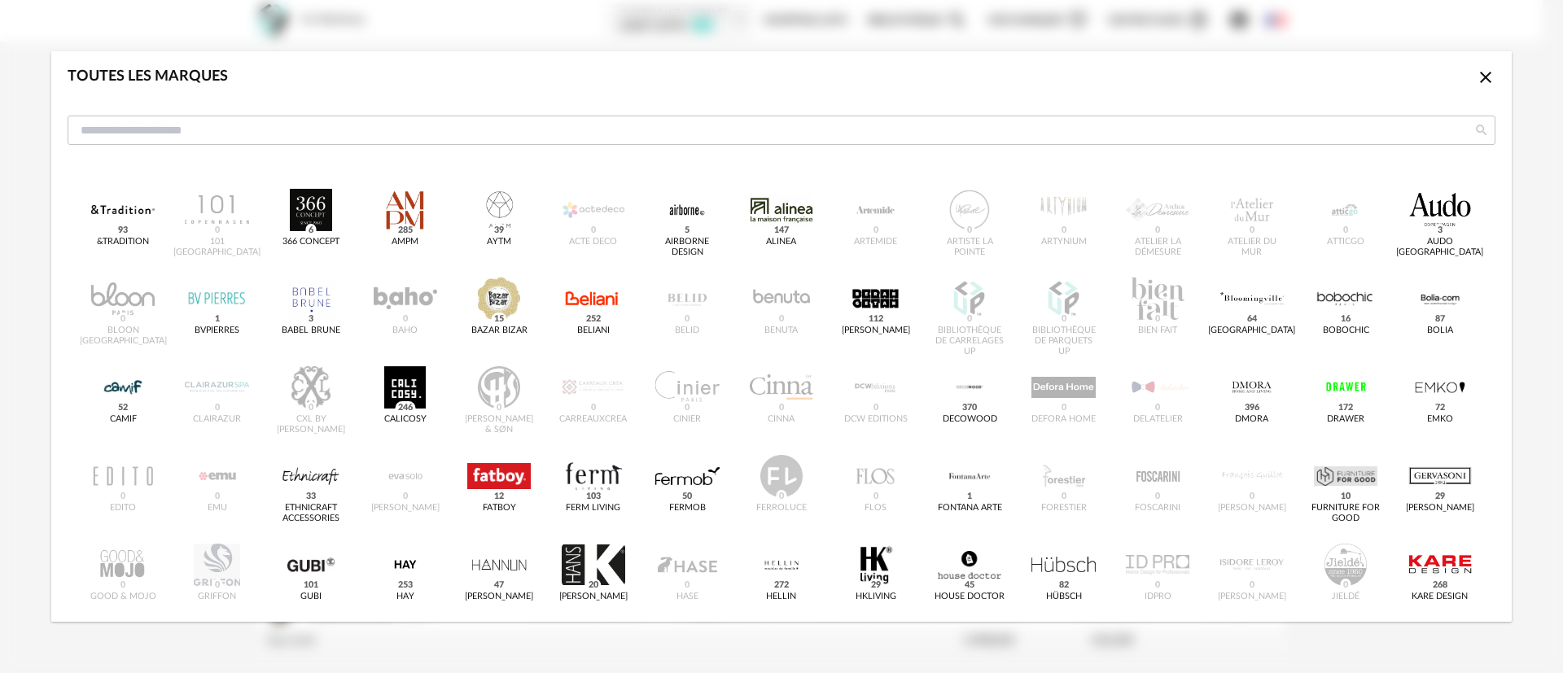
click at [1480, 74] on icon "Close icon" at bounding box center [1485, 77] width 11 height 11
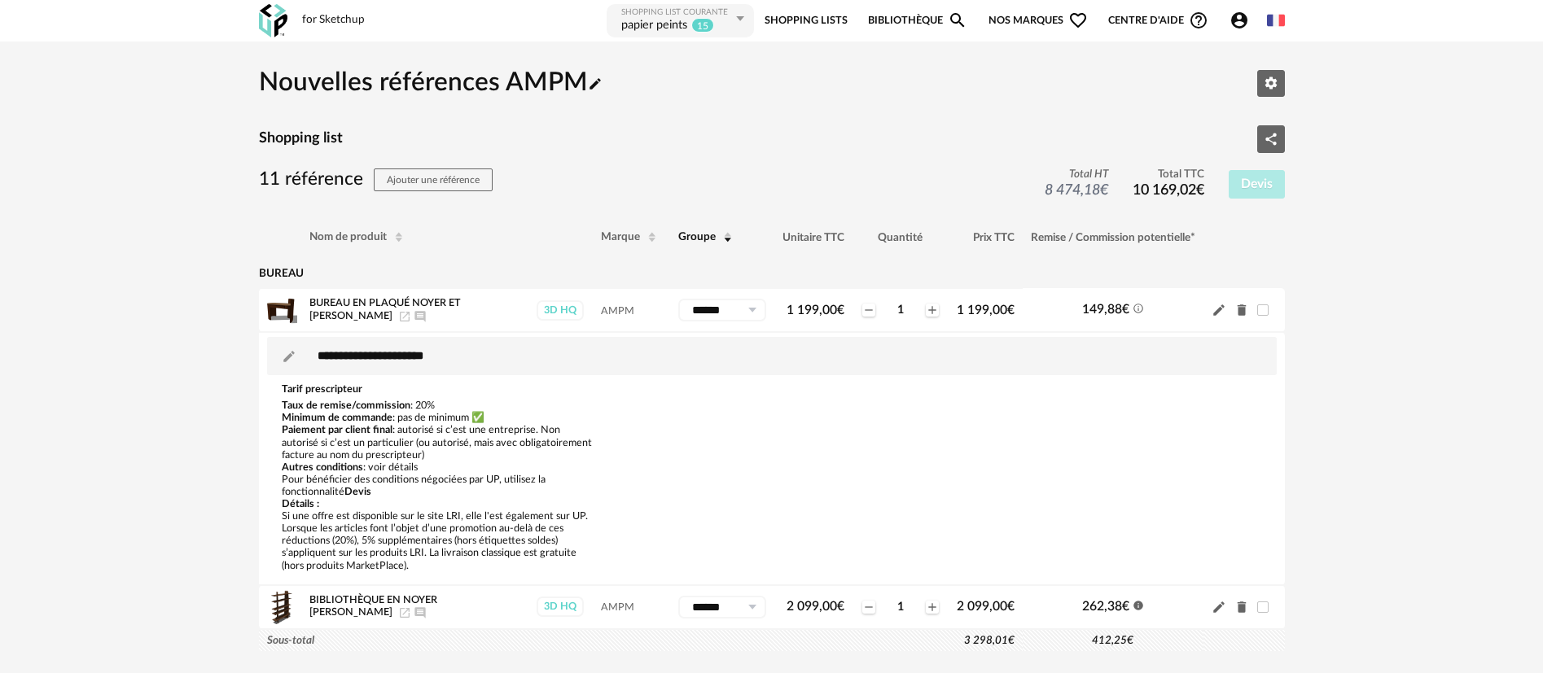
click at [891, 21] on link "Bibliothèque Magnify icon" at bounding box center [917, 20] width 99 height 37
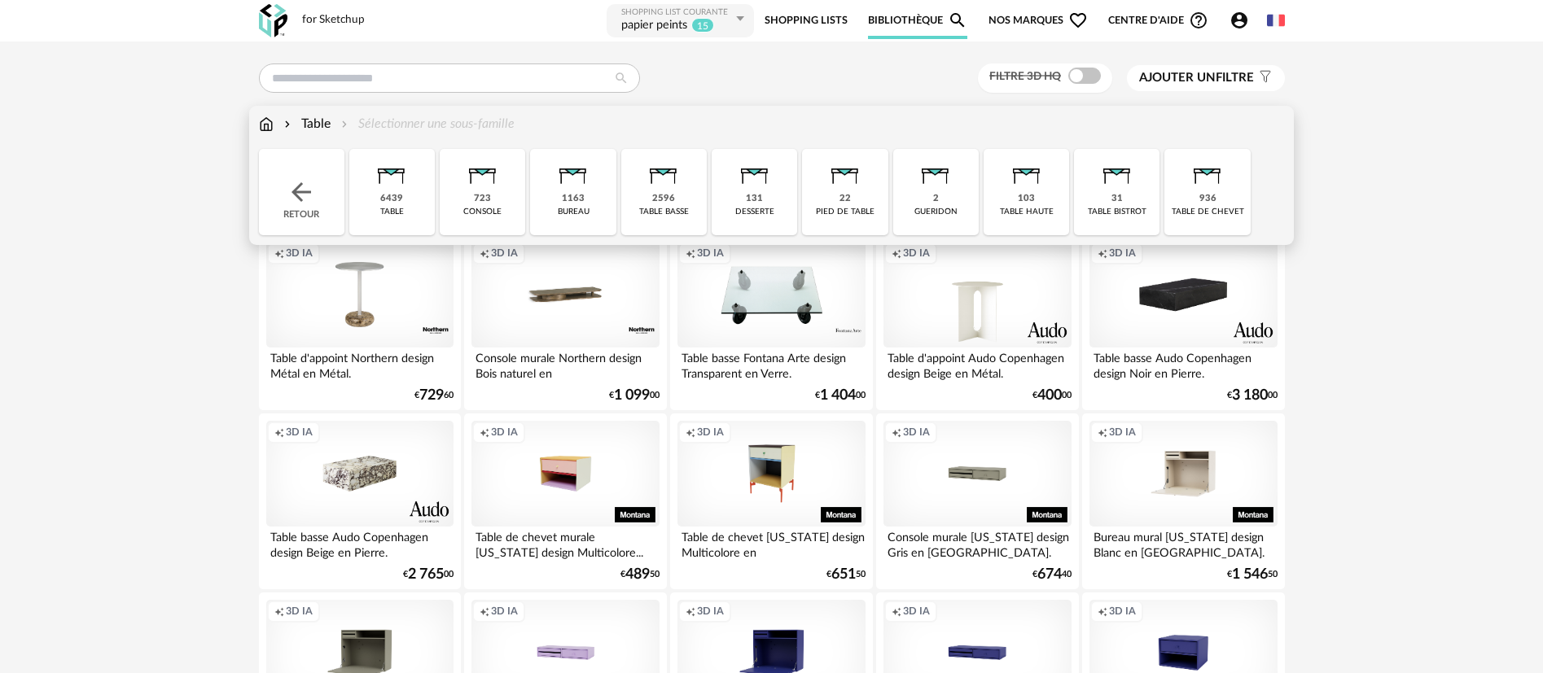
click at [266, 123] on img at bounding box center [266, 124] width 15 height 19
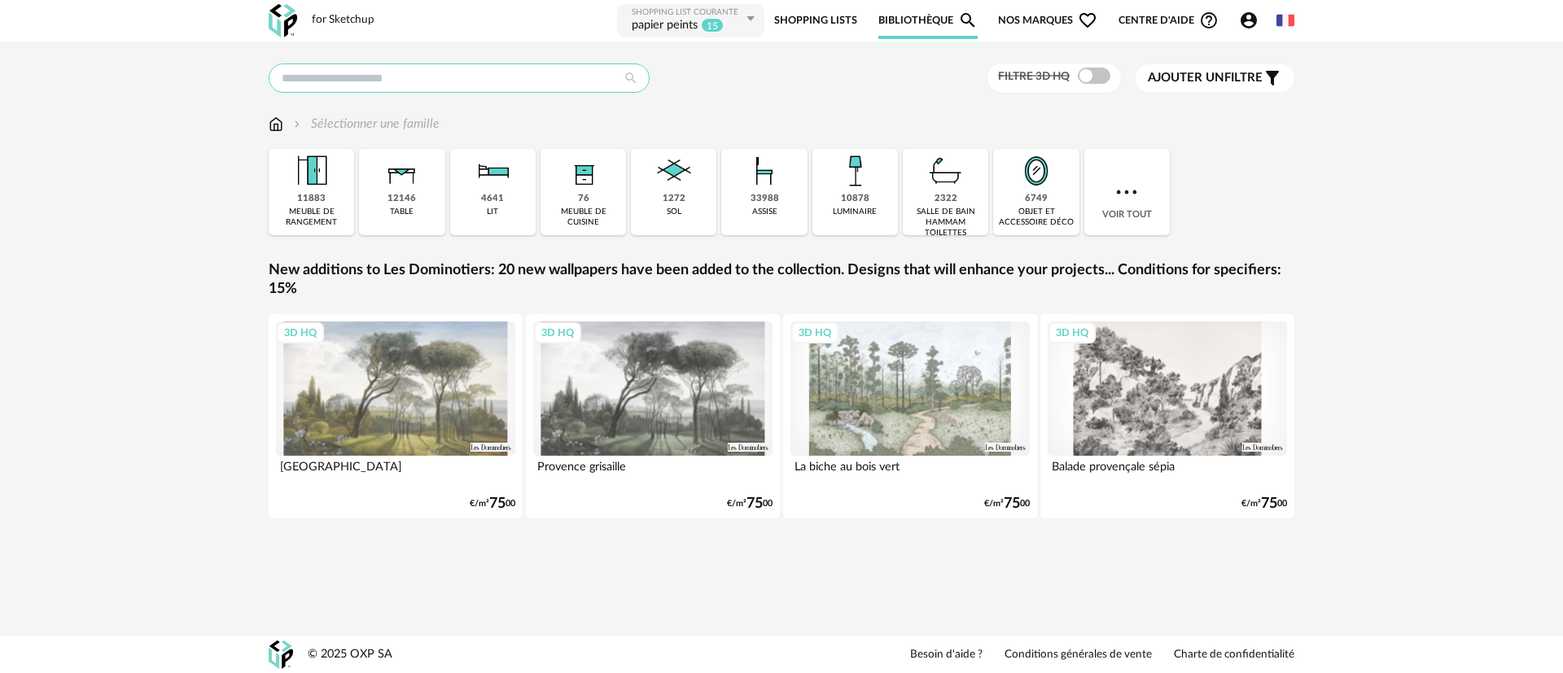
click at [373, 84] on input "text" at bounding box center [459, 78] width 381 height 29
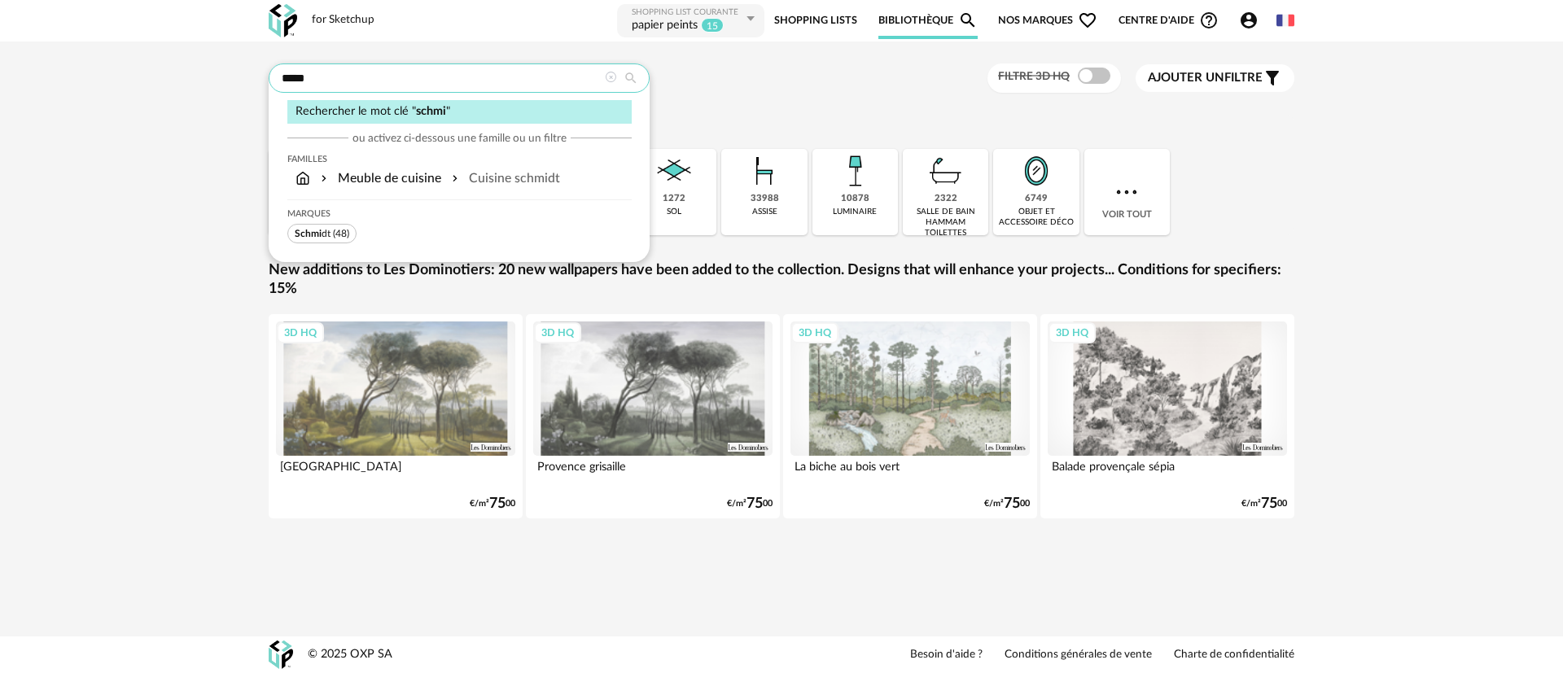
type input "*****"
click at [323, 229] on span "Schmi dt" at bounding box center [313, 234] width 36 height 10
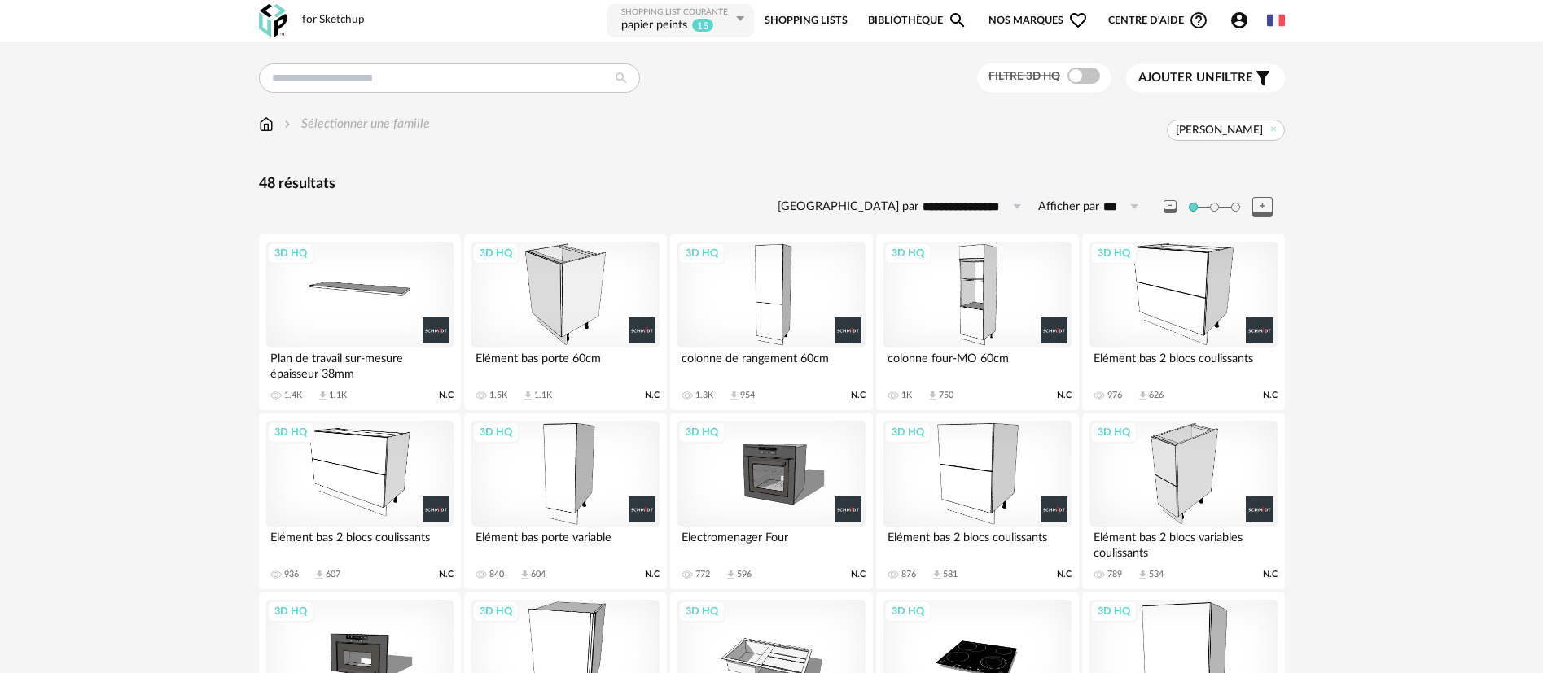
drag, startPoint x: 569, startPoint y: 296, endPoint x: 570, endPoint y: 286, distance: 9.8
click at [569, 295] on div "3D HQ" at bounding box center [564, 295] width 187 height 106
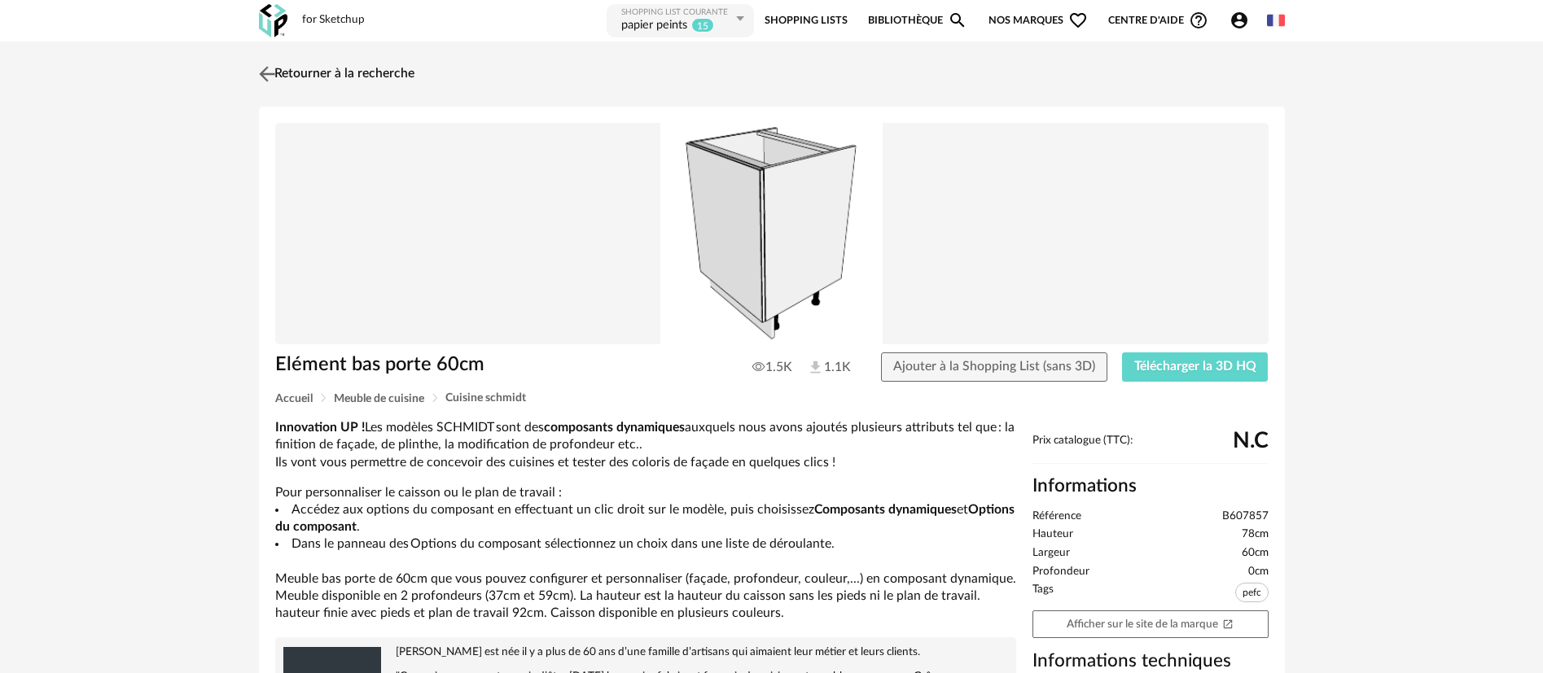
click at [363, 77] on link "Retourner à la recherche" at bounding box center [335, 74] width 160 height 36
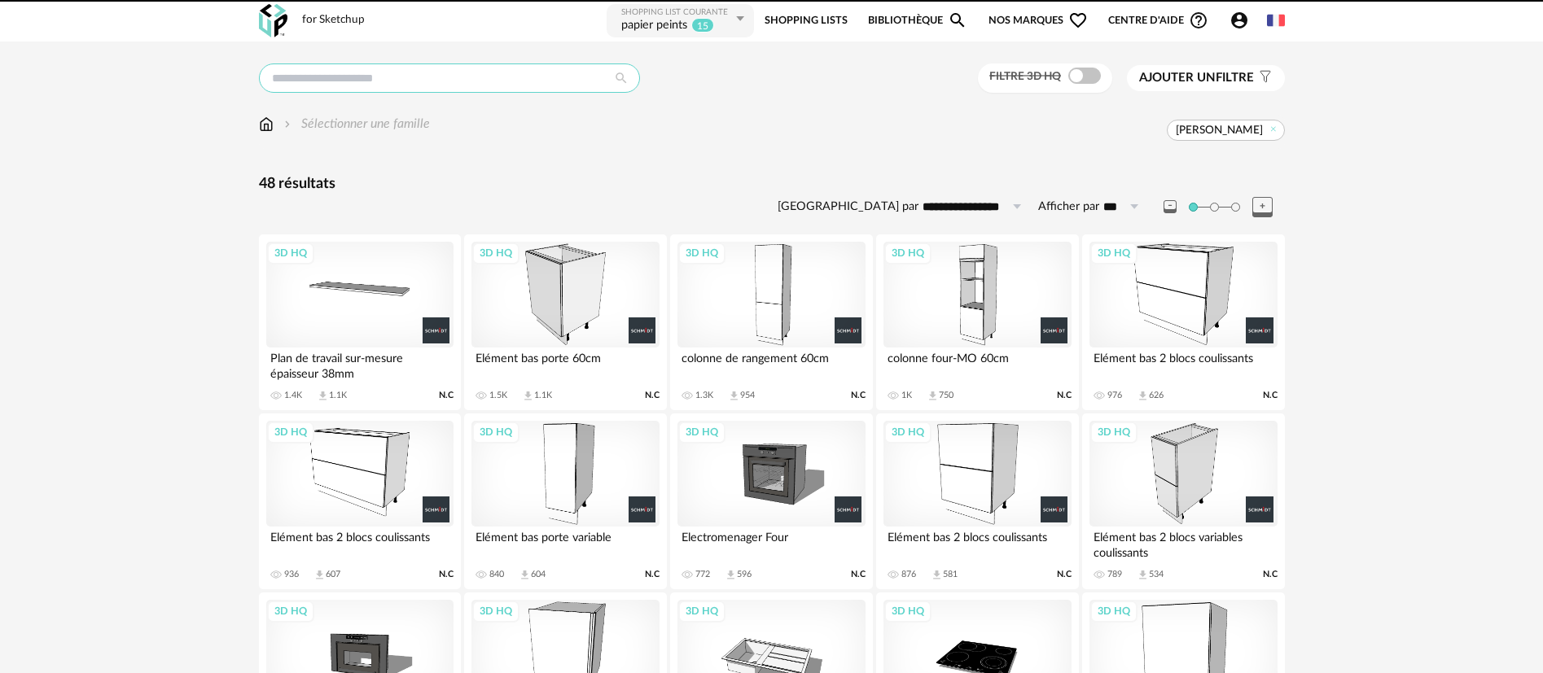
click at [325, 79] on input "text" at bounding box center [449, 78] width 381 height 29
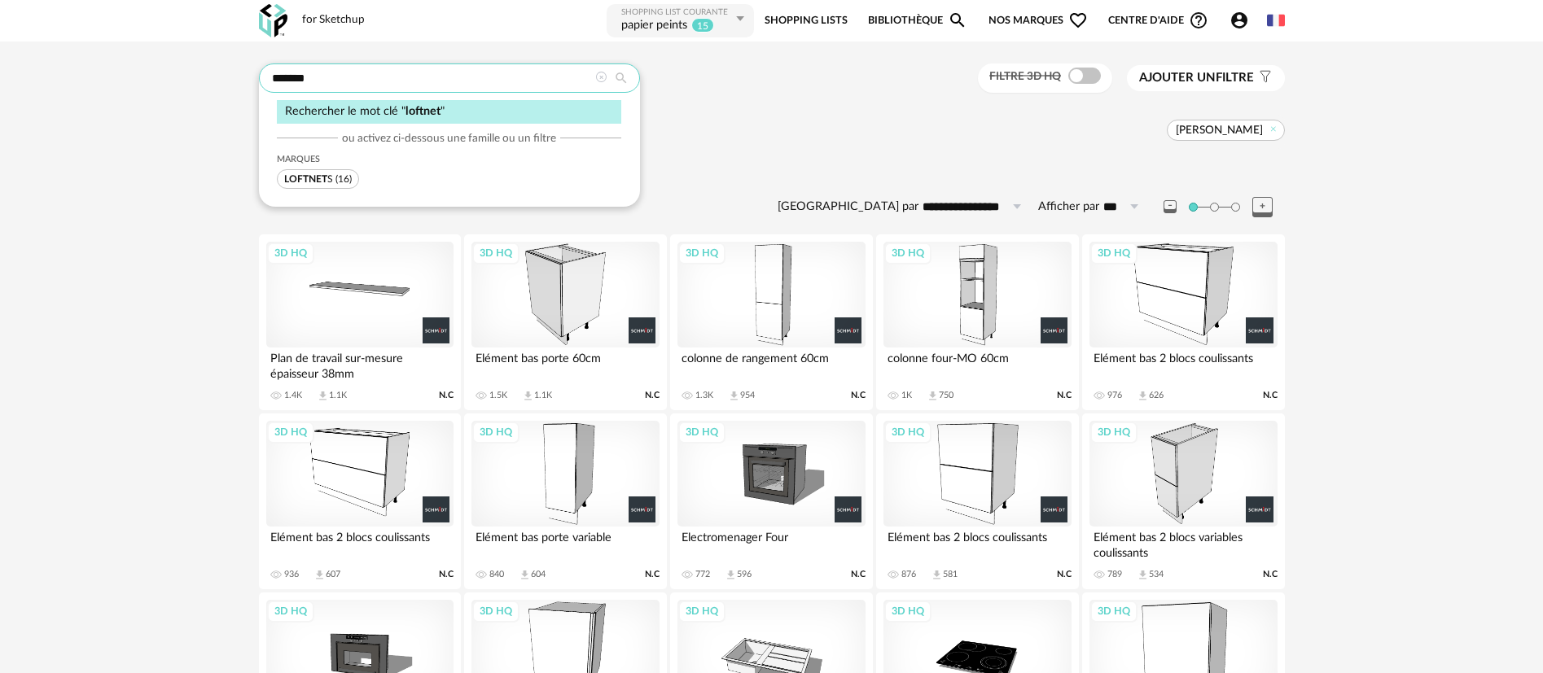
type input "*******"
click at [343, 167] on div "Marques LOFTNET S (16)" at bounding box center [449, 167] width 344 height 43
click at [320, 180] on span "LOFTNET" at bounding box center [305, 179] width 43 height 10
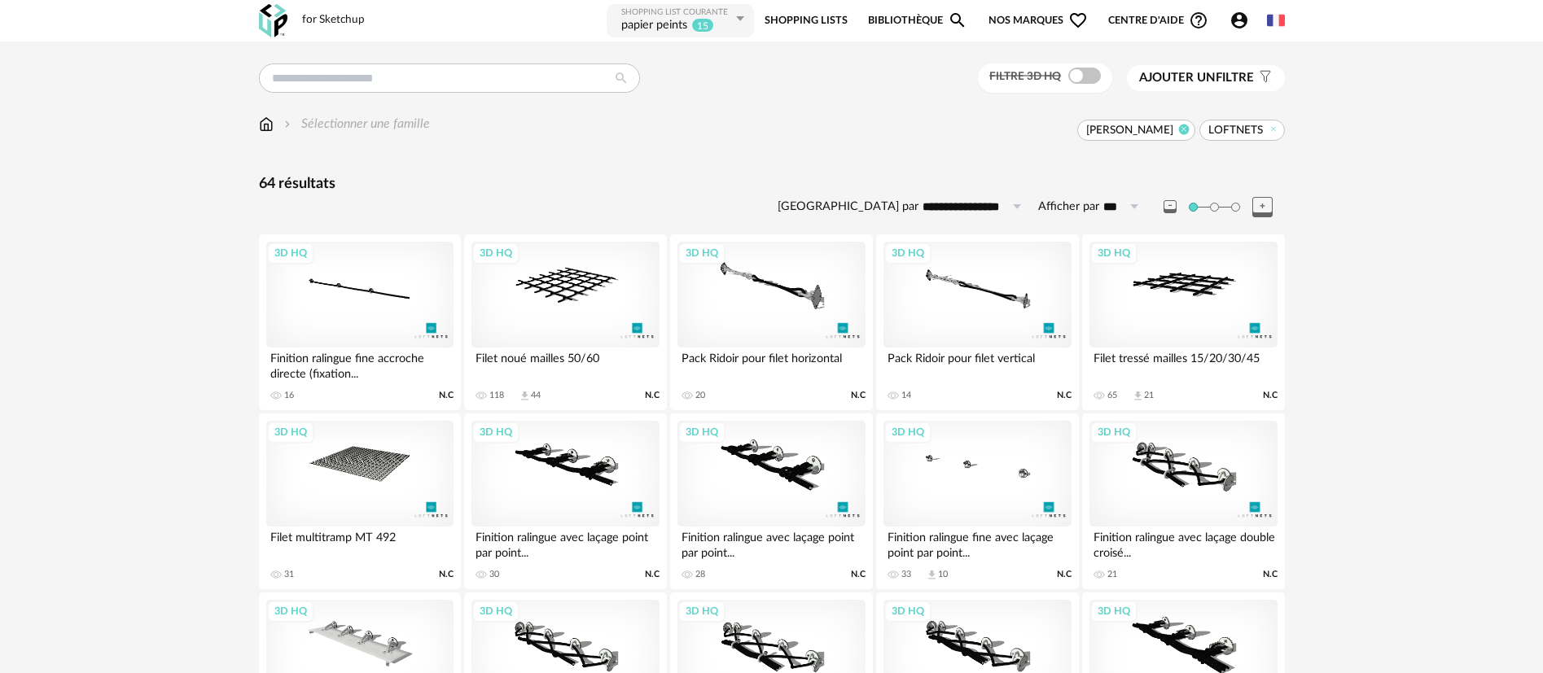
click at [1183, 133] on icon at bounding box center [1184, 129] width 11 height 11
click at [536, 282] on div "3D HQ" at bounding box center [564, 295] width 187 height 106
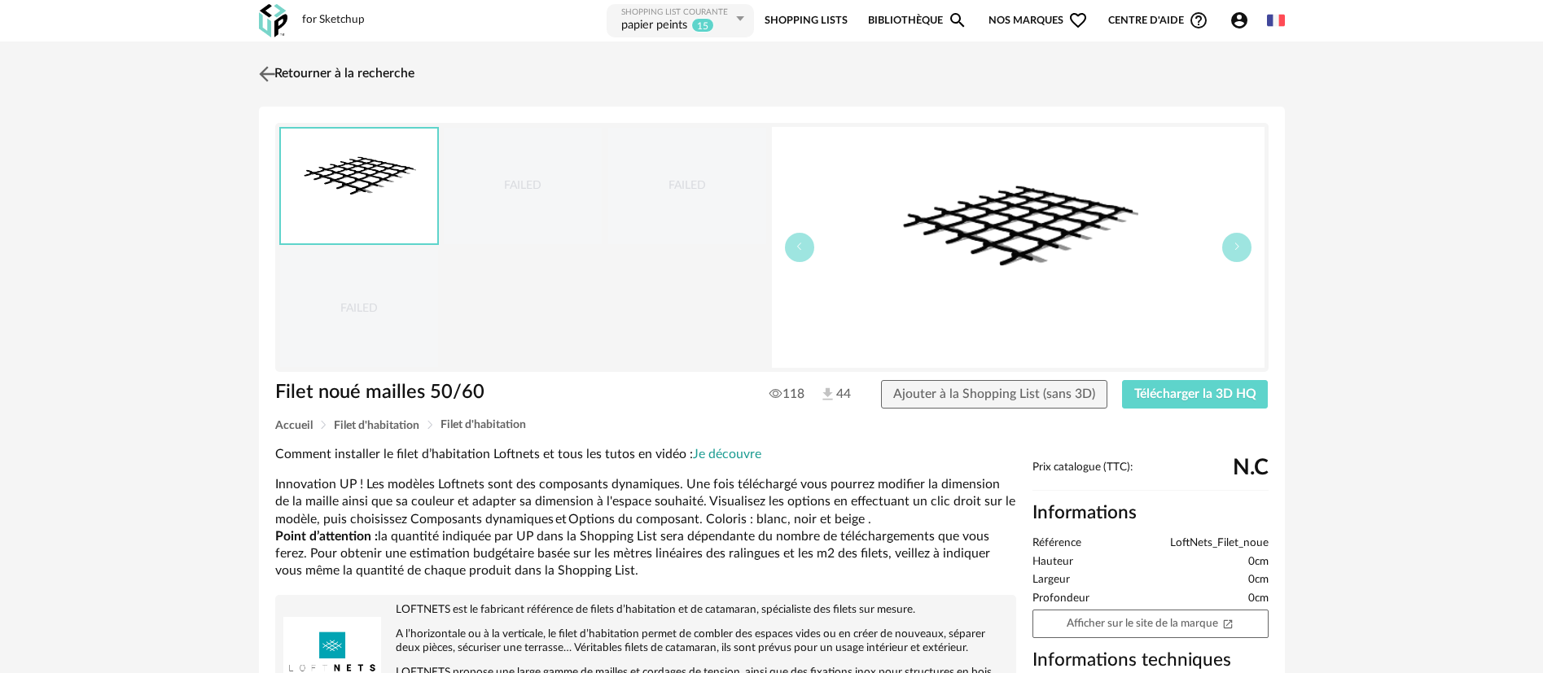
click at [313, 77] on link "Retourner à la recherche" at bounding box center [335, 74] width 160 height 36
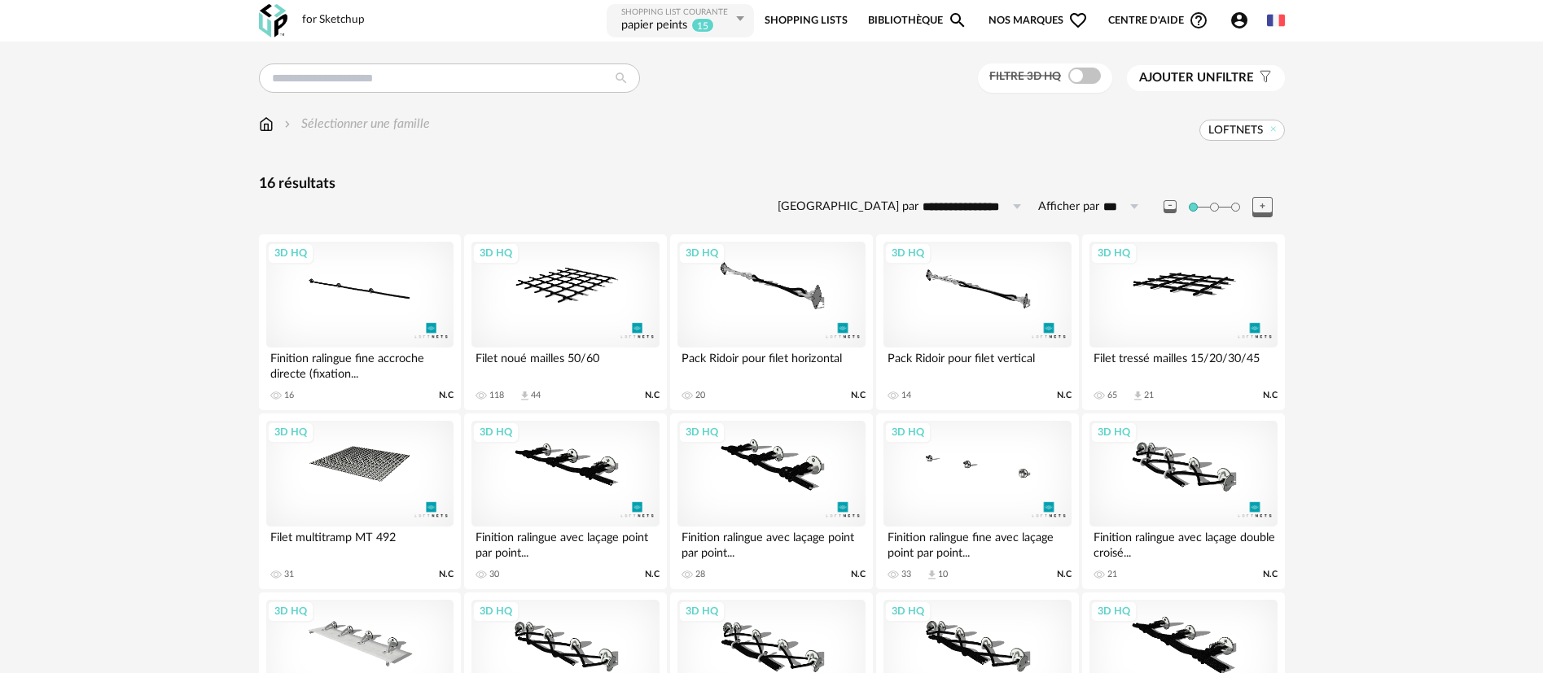
click at [717, 156] on div "**********" at bounding box center [771, 597] width 1055 height 1067
click at [975, 138] on div "LOFTNETS" at bounding box center [857, 130] width 855 height 21
click at [1276, 129] on icon at bounding box center [1273, 129] width 11 height 11
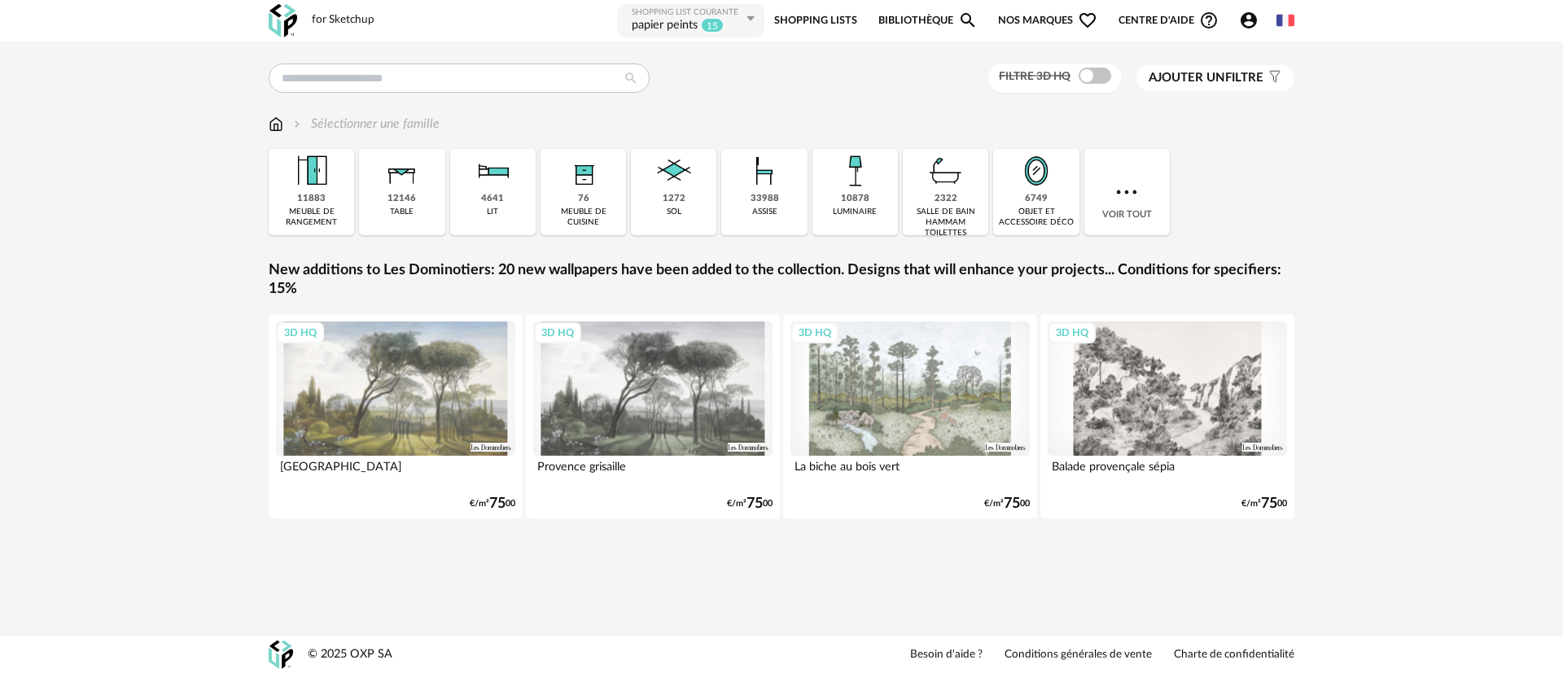
click at [1347, 443] on div "Filtre 3D HQ Ajouter un filtre s Filter icon Filtrer par : Sélectionner une fam…" at bounding box center [781, 306] width 1563 height 528
